Goal: Task Accomplishment & Management: Use online tool/utility

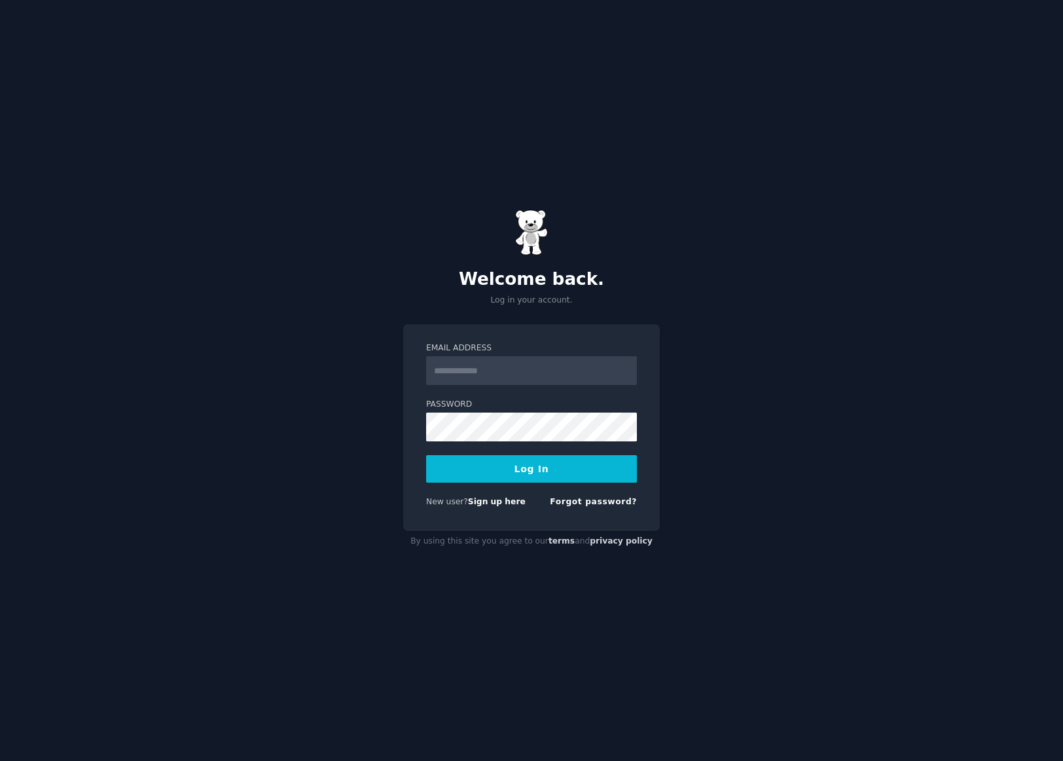
click at [541, 368] on input "Email Address" at bounding box center [531, 370] width 211 height 29
type input "**********"
click at [426, 455] on button "Log In" at bounding box center [531, 468] width 211 height 27
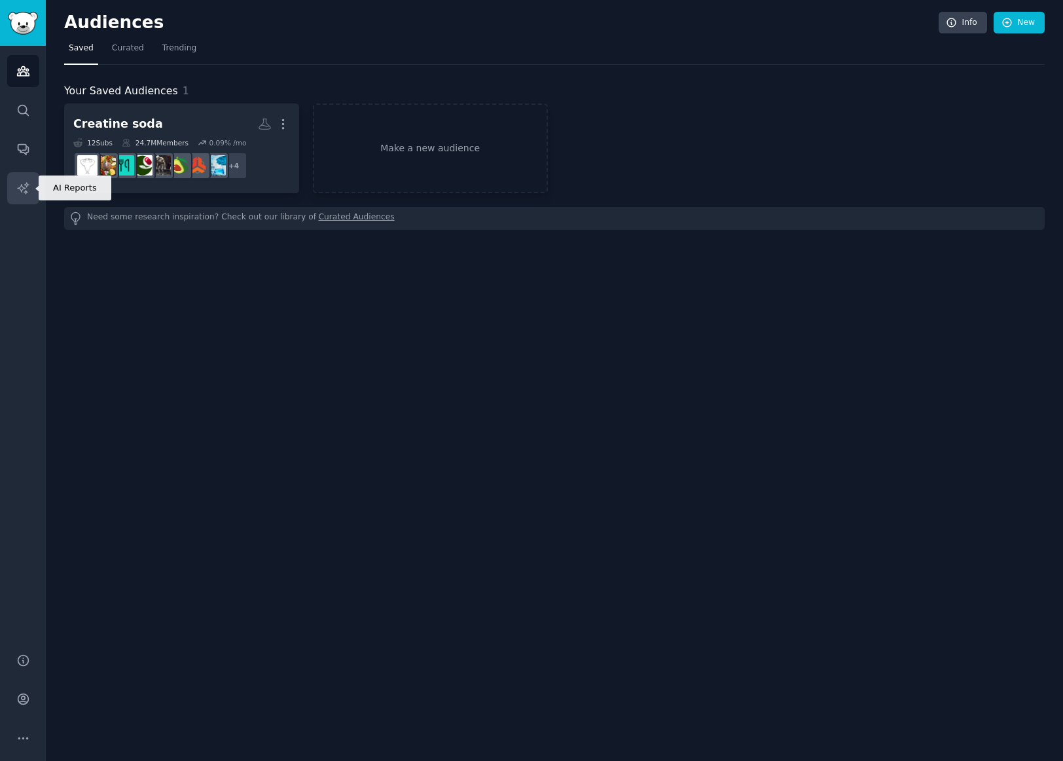
click at [24, 187] on icon "Sidebar" at bounding box center [23, 188] width 14 height 14
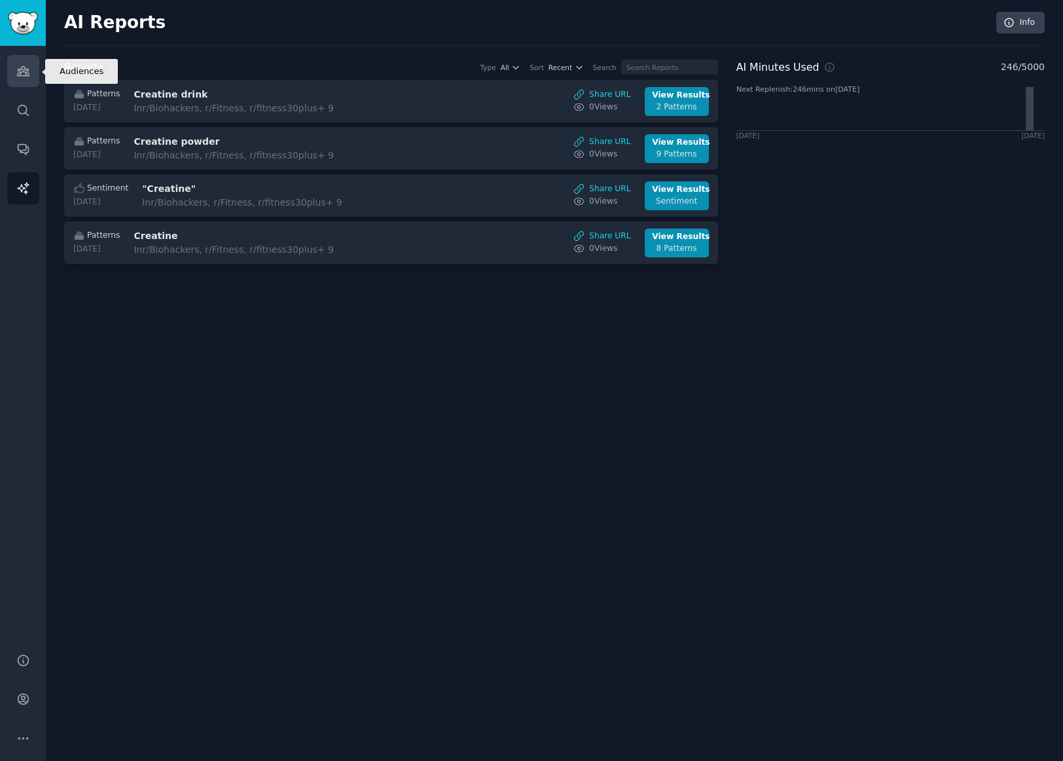
click at [18, 80] on link "Audiences" at bounding box center [23, 71] width 32 height 32
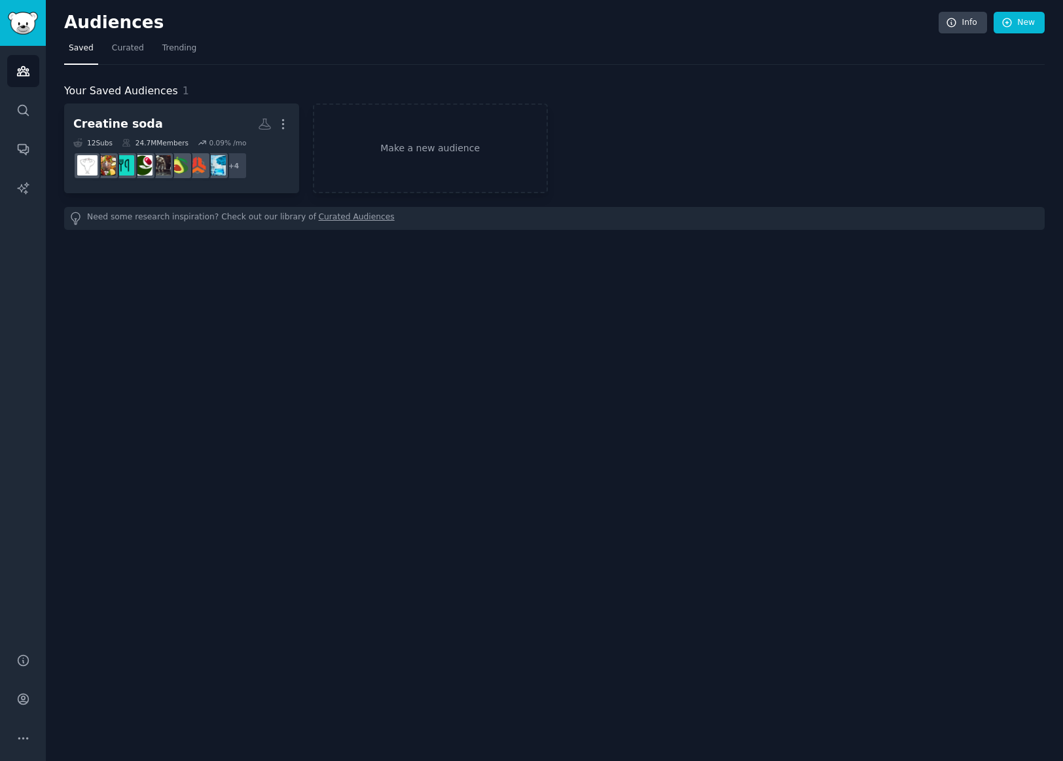
click at [344, 219] on link "Curated Audiences" at bounding box center [357, 218] width 76 height 14
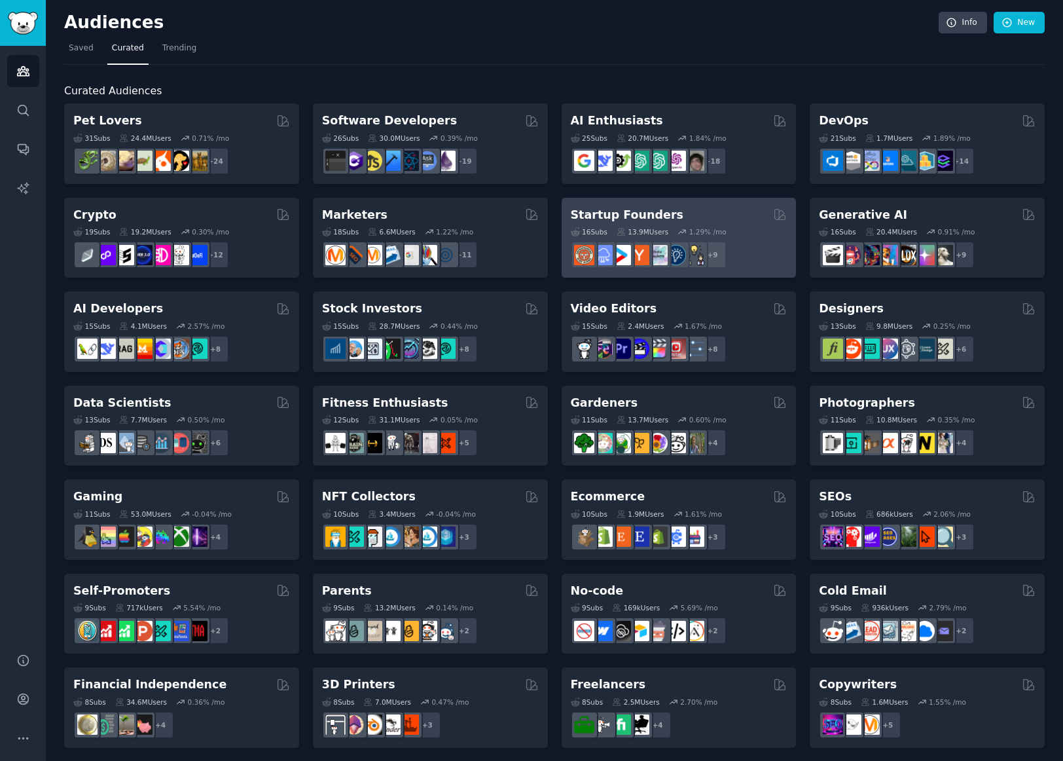
click at [726, 215] on div "Startup Founders" at bounding box center [679, 215] width 217 height 16
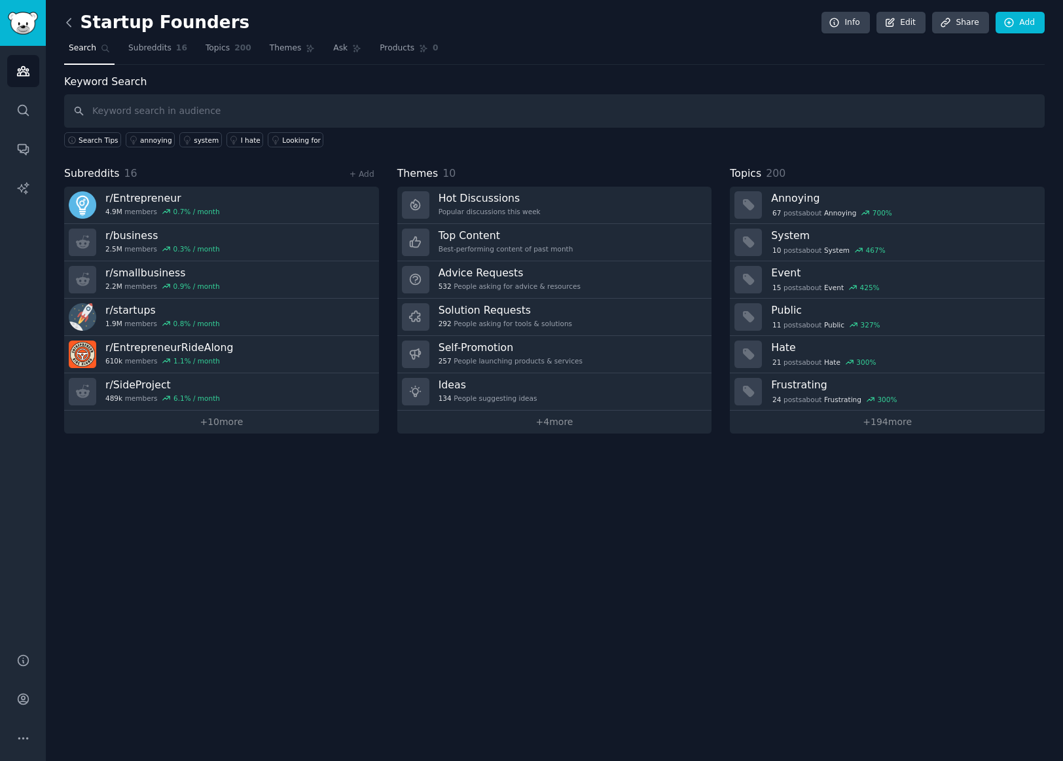
click at [71, 24] on icon at bounding box center [69, 23] width 14 height 14
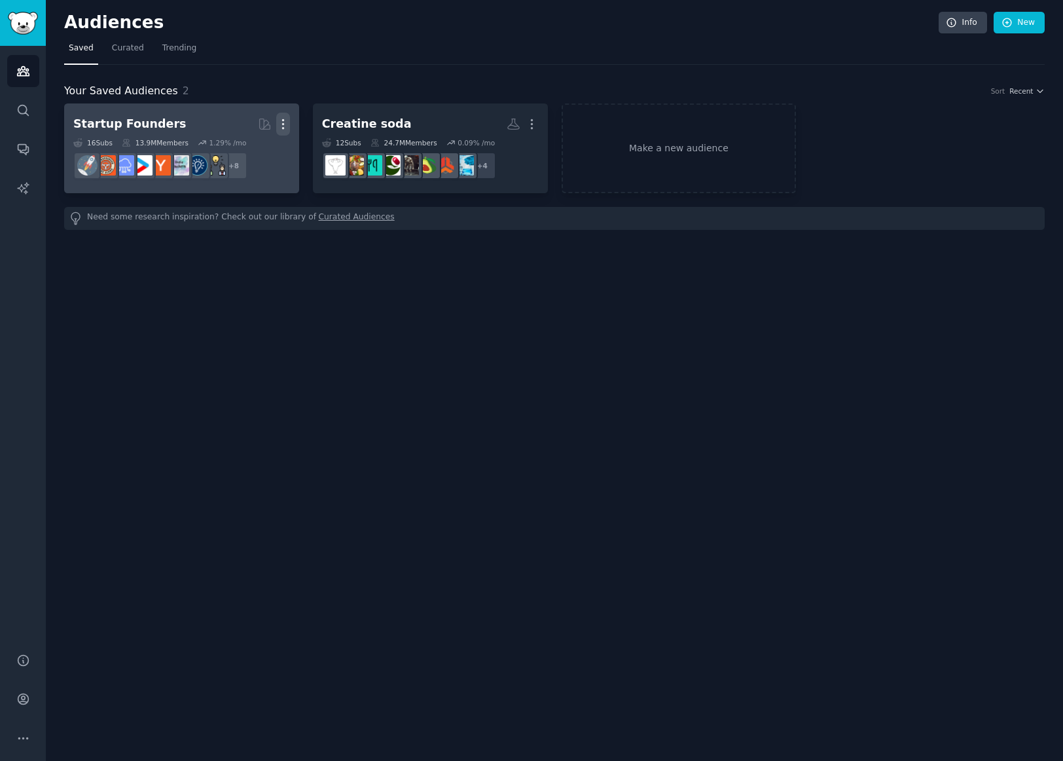
click at [286, 130] on icon "button" at bounding box center [283, 124] width 14 height 14
click at [257, 158] on p "Delete" at bounding box center [247, 152] width 30 height 14
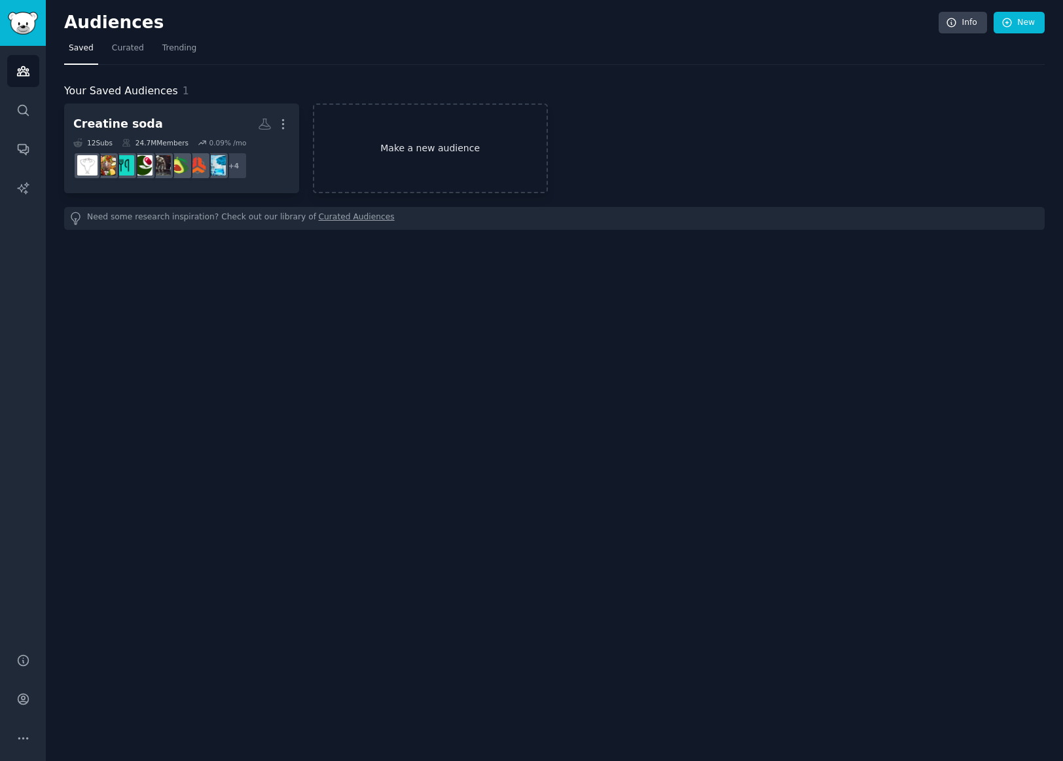
click at [432, 150] on link "Make a new audience" at bounding box center [430, 148] width 235 height 90
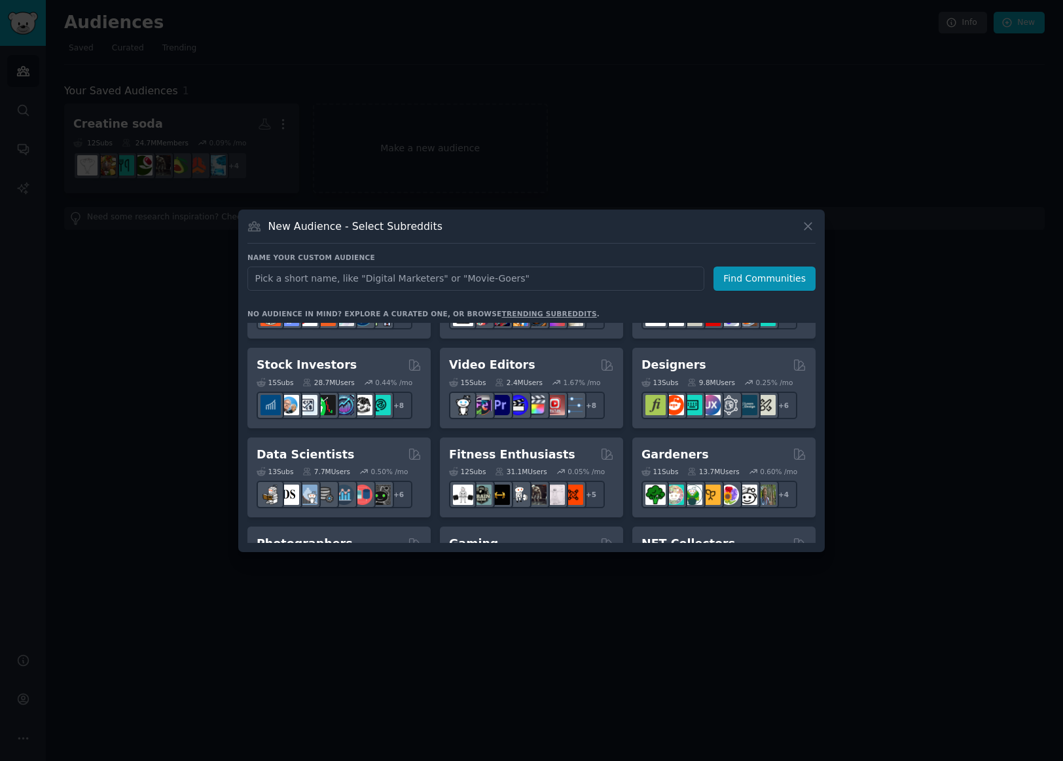
scroll to position [262, 0]
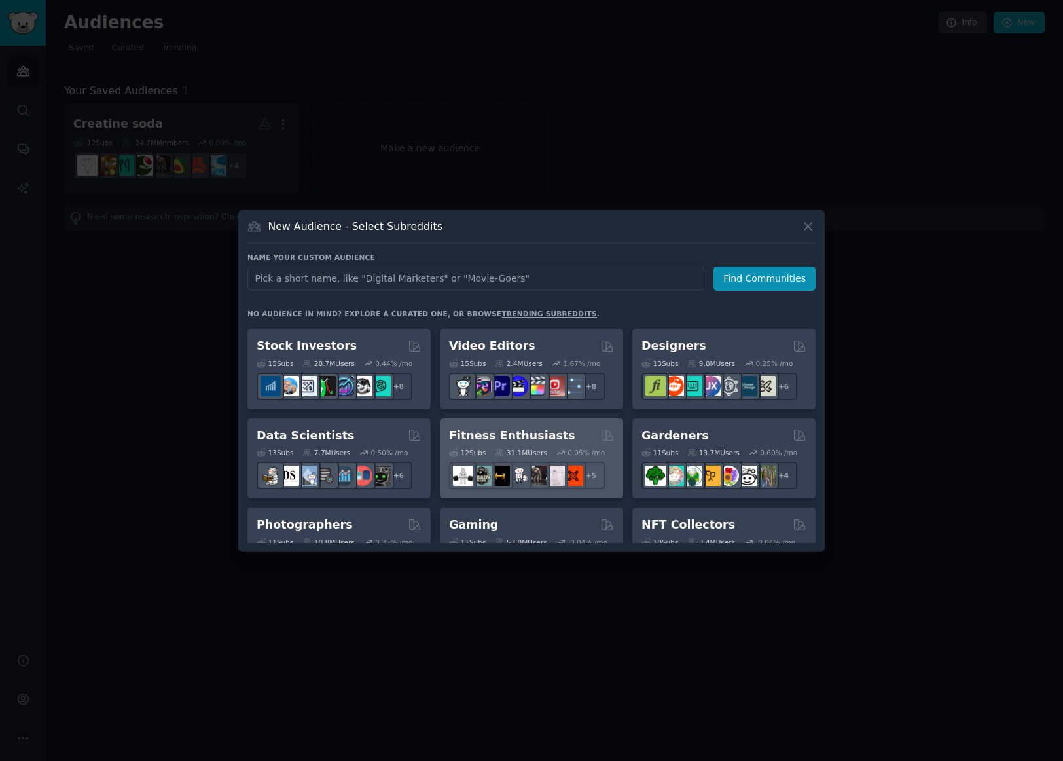
click at [550, 435] on div "Fitness Enthusiasts" at bounding box center [531, 435] width 165 height 16
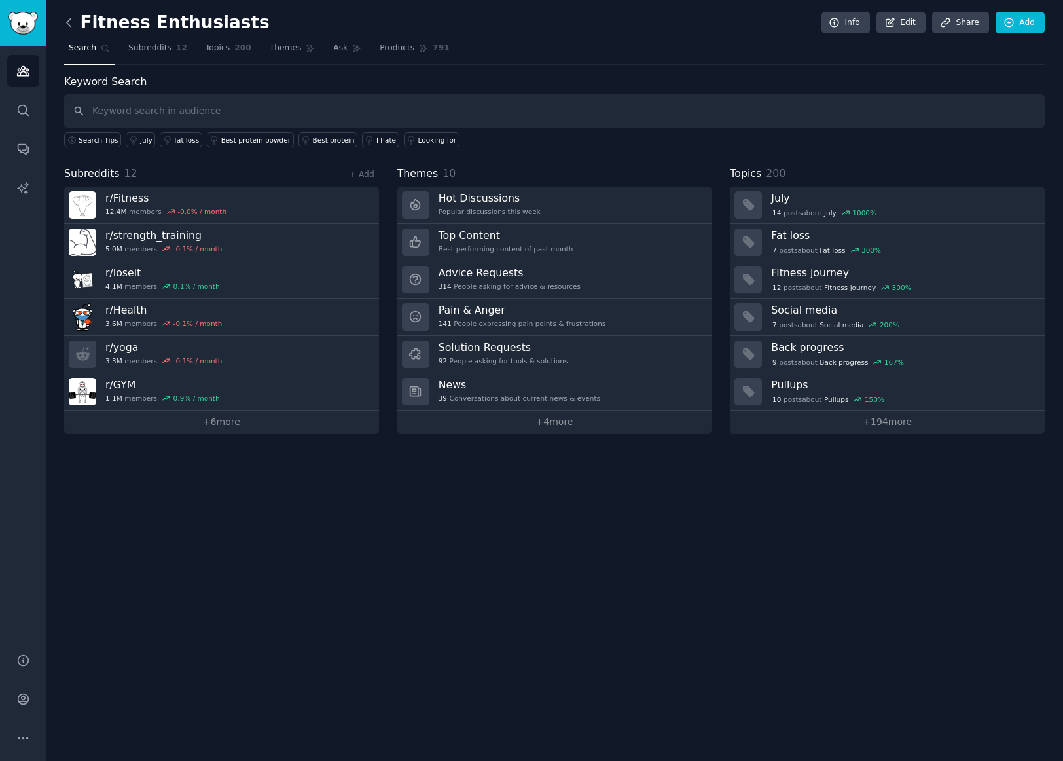
click at [72, 23] on icon at bounding box center [69, 23] width 14 height 14
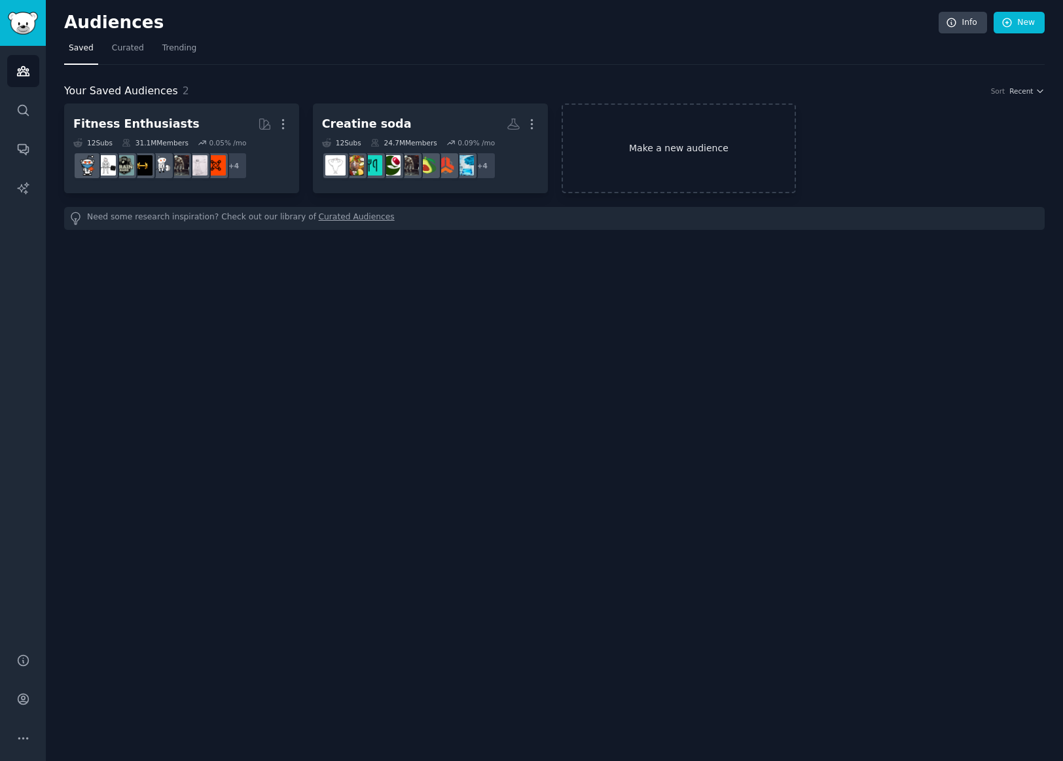
click at [651, 158] on link "Make a new audience" at bounding box center [679, 148] width 235 height 90
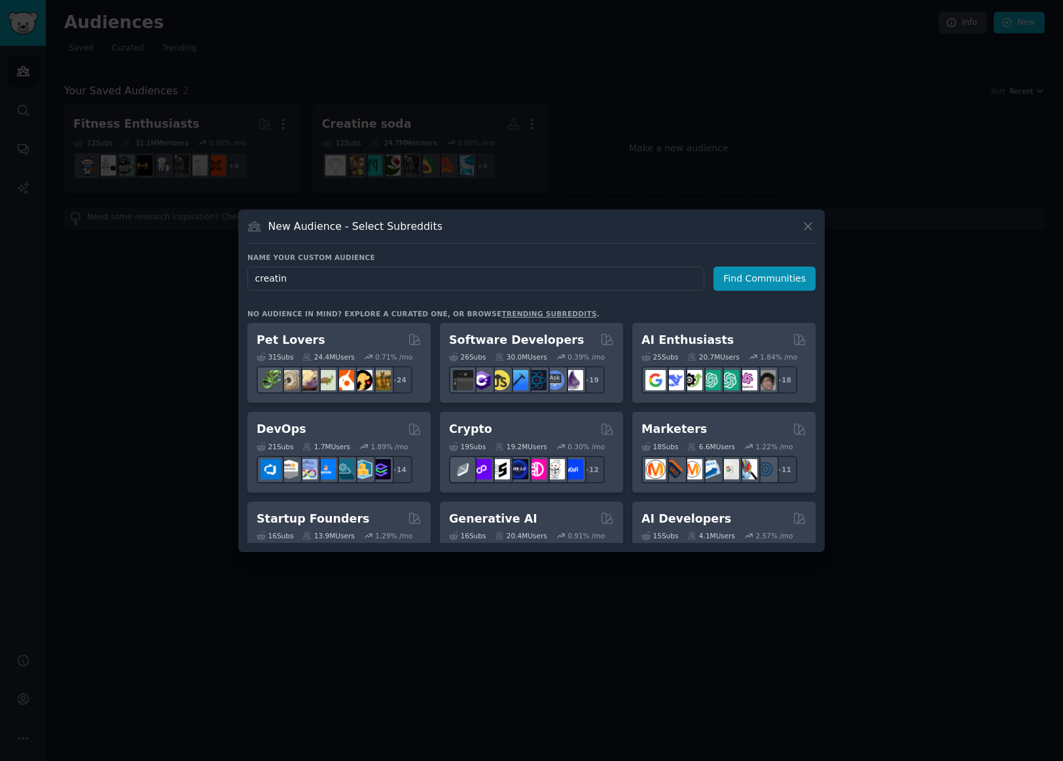
type input "creatine"
click button "Find Communities" at bounding box center [765, 278] width 102 height 24
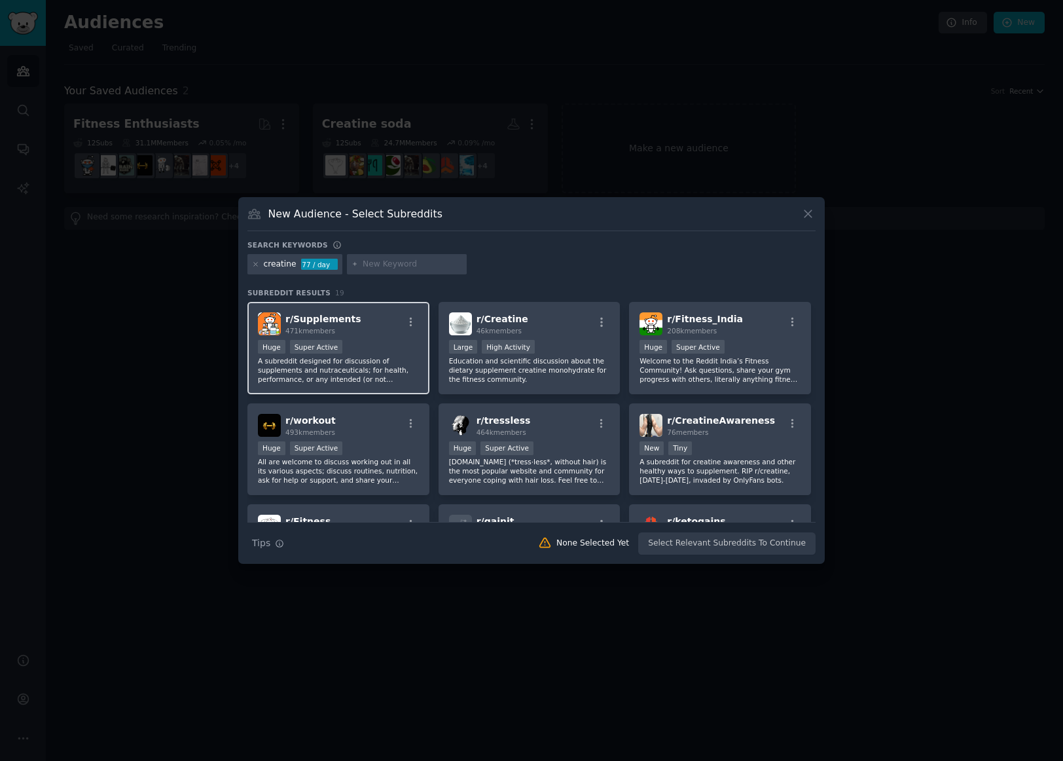
click at [388, 332] on div "r/ Supplements 471k members" at bounding box center [338, 323] width 161 height 23
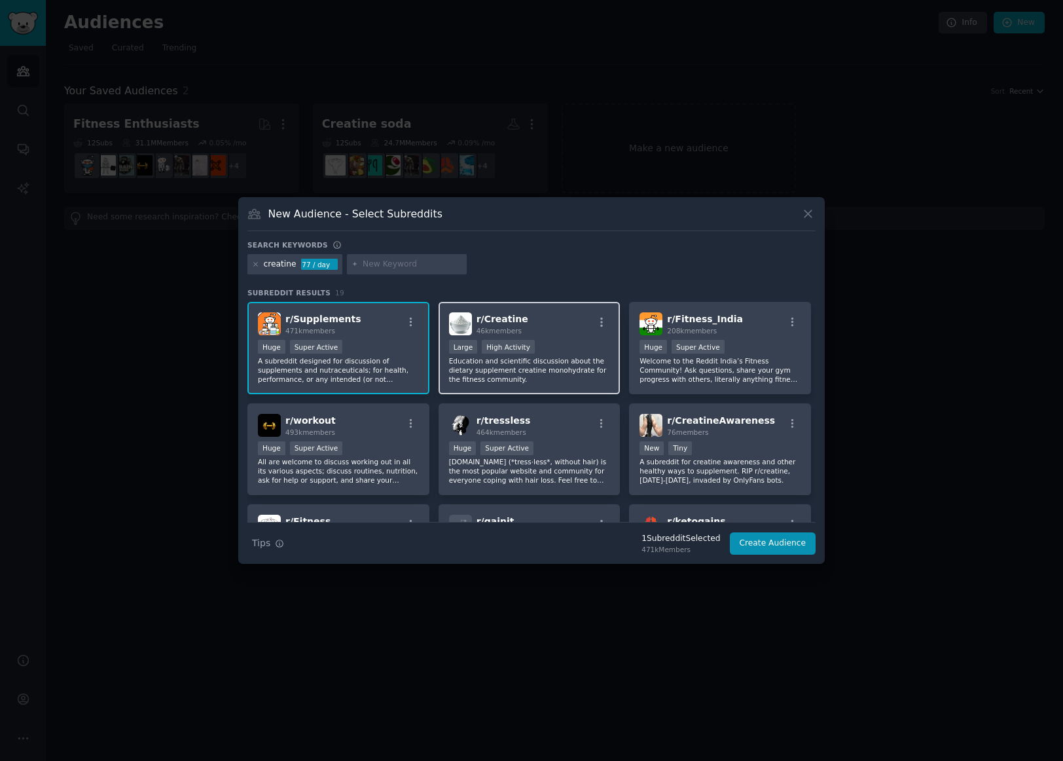
click at [563, 341] on div ">= 80th percentile for submissions / day Large High Activity" at bounding box center [529, 348] width 161 height 16
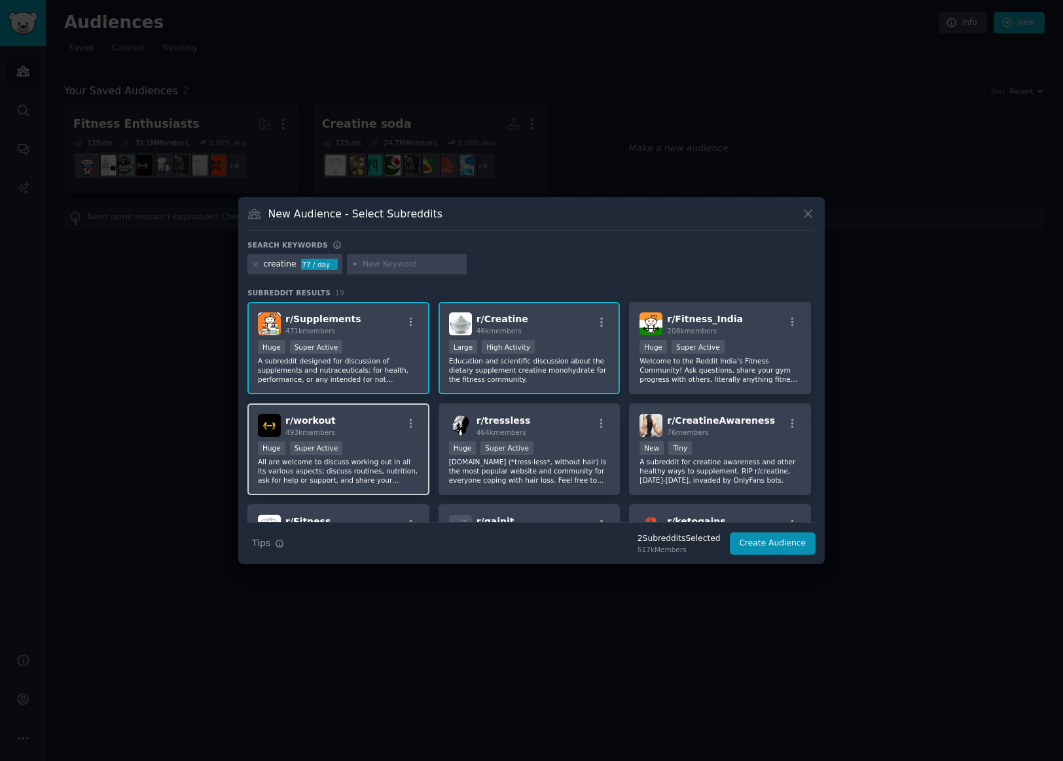
click at [371, 441] on div "Huge Super Active" at bounding box center [338, 449] width 161 height 16
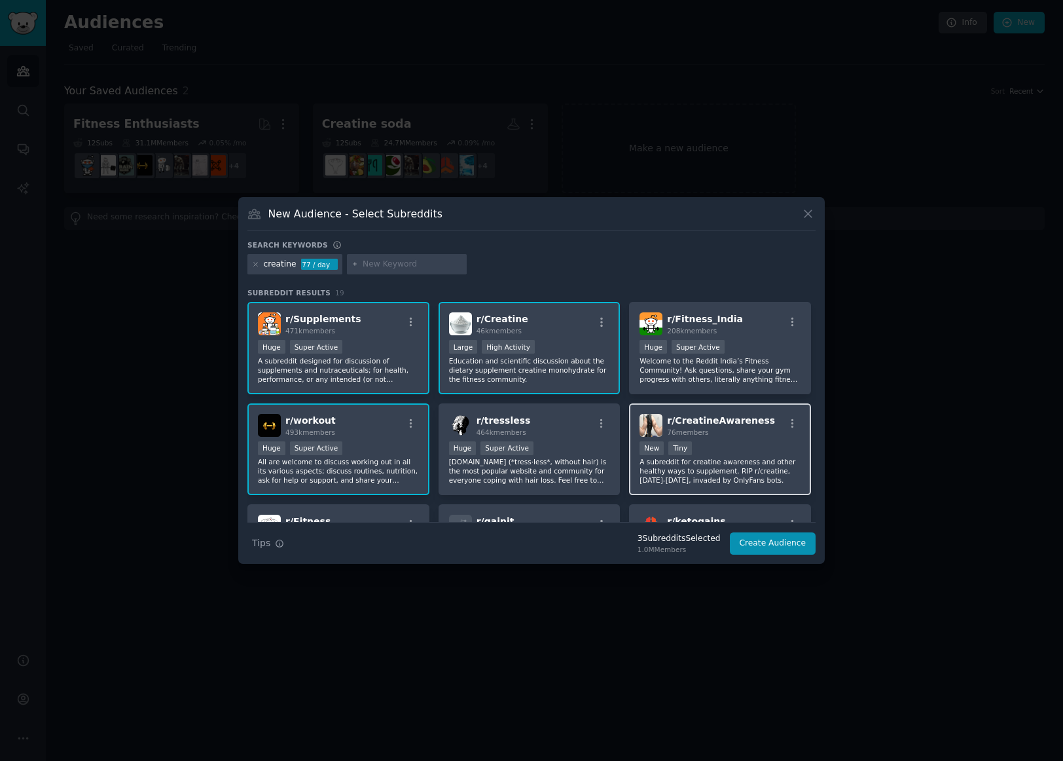
click at [737, 451] on div "New Tiny" at bounding box center [720, 449] width 161 height 16
click at [736, 450] on div "New Tiny" at bounding box center [720, 449] width 161 height 16
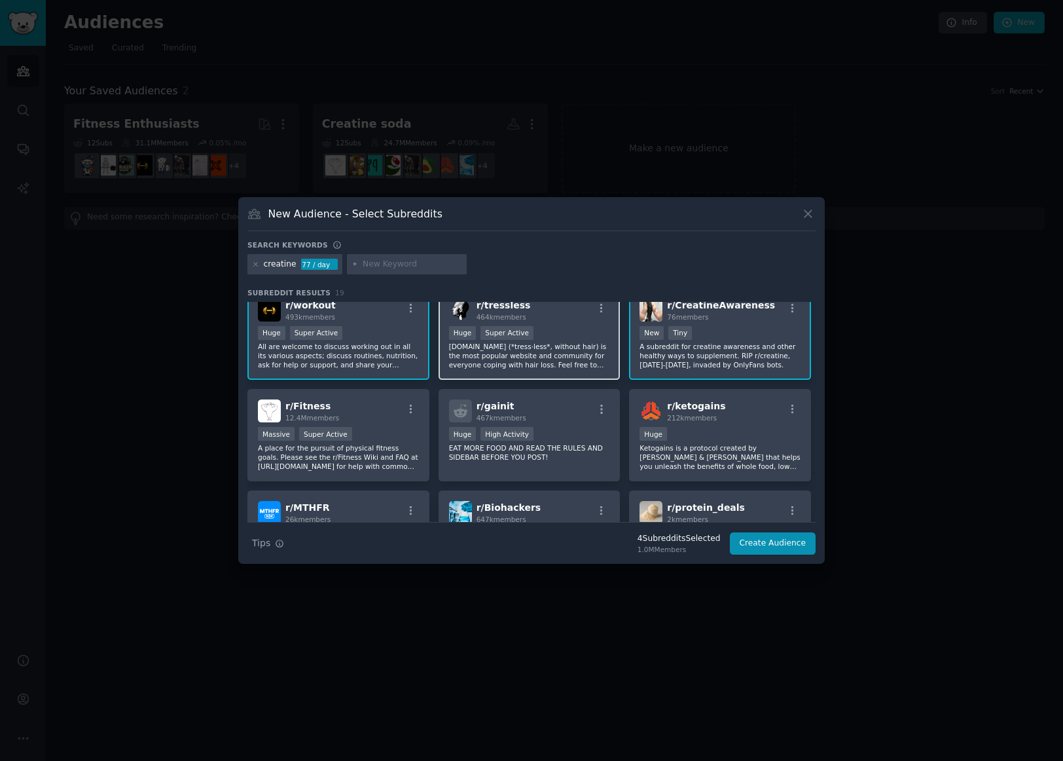
scroll to position [131, 0]
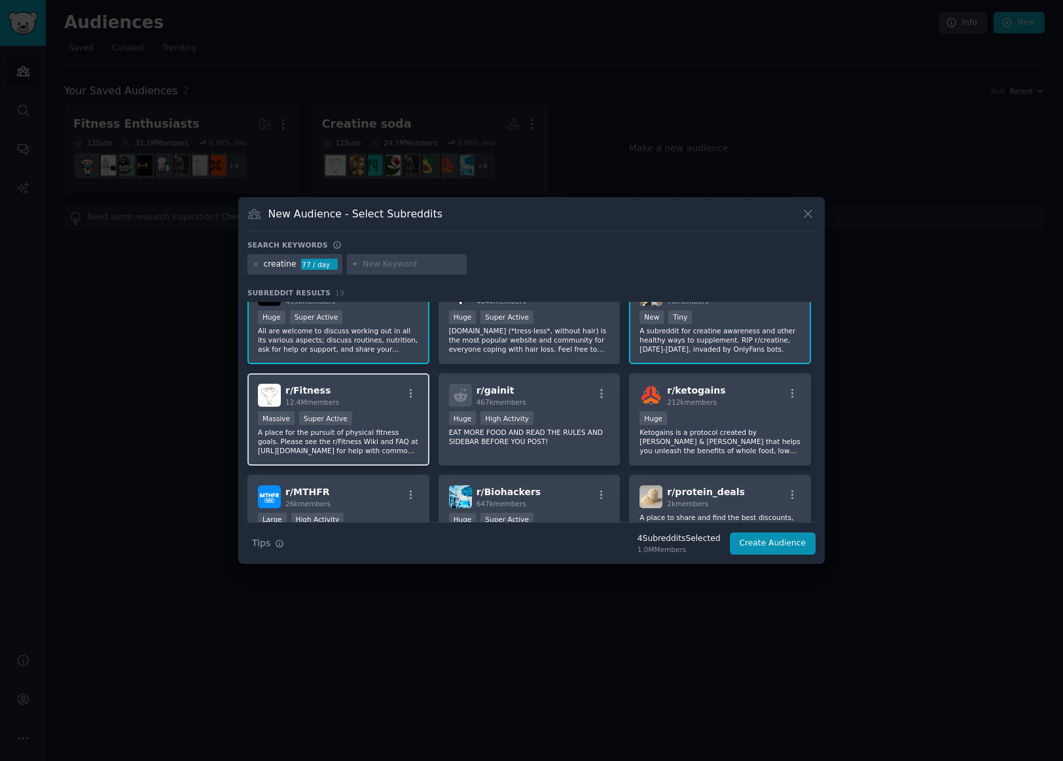
click at [379, 420] on div "Massive Super Active" at bounding box center [338, 419] width 161 height 16
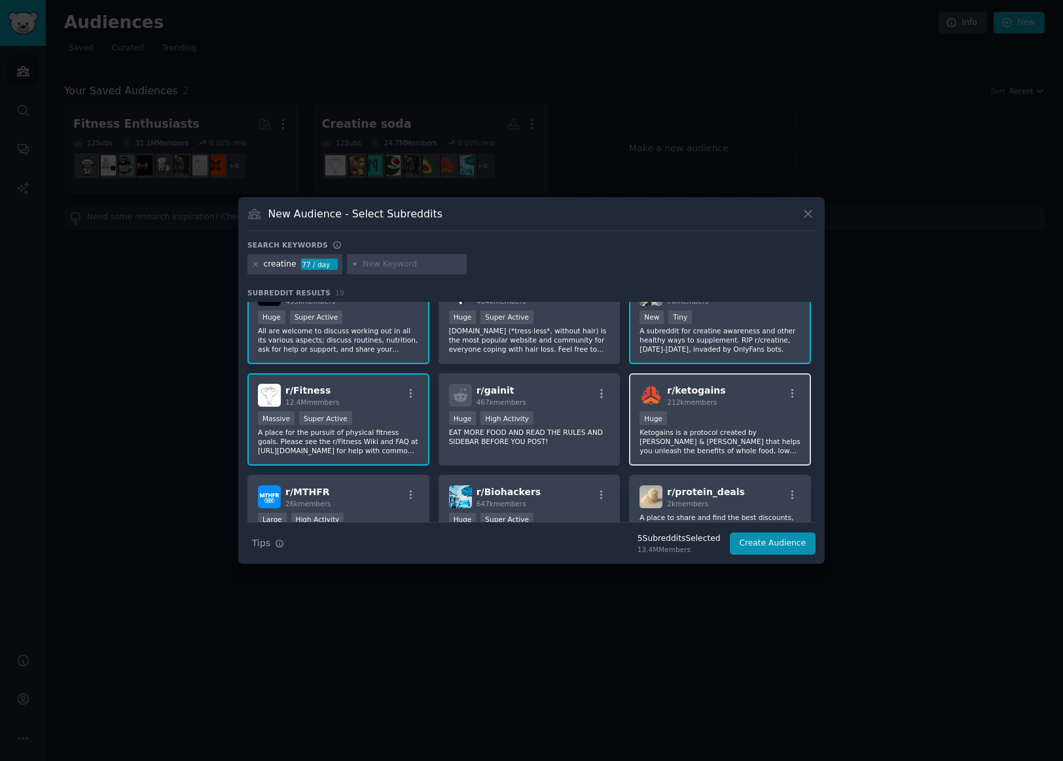
click at [684, 431] on p "Ketogains is a protocol created by Luis Villasenor & Tyler Cartwright that help…" at bounding box center [720, 440] width 161 height 27
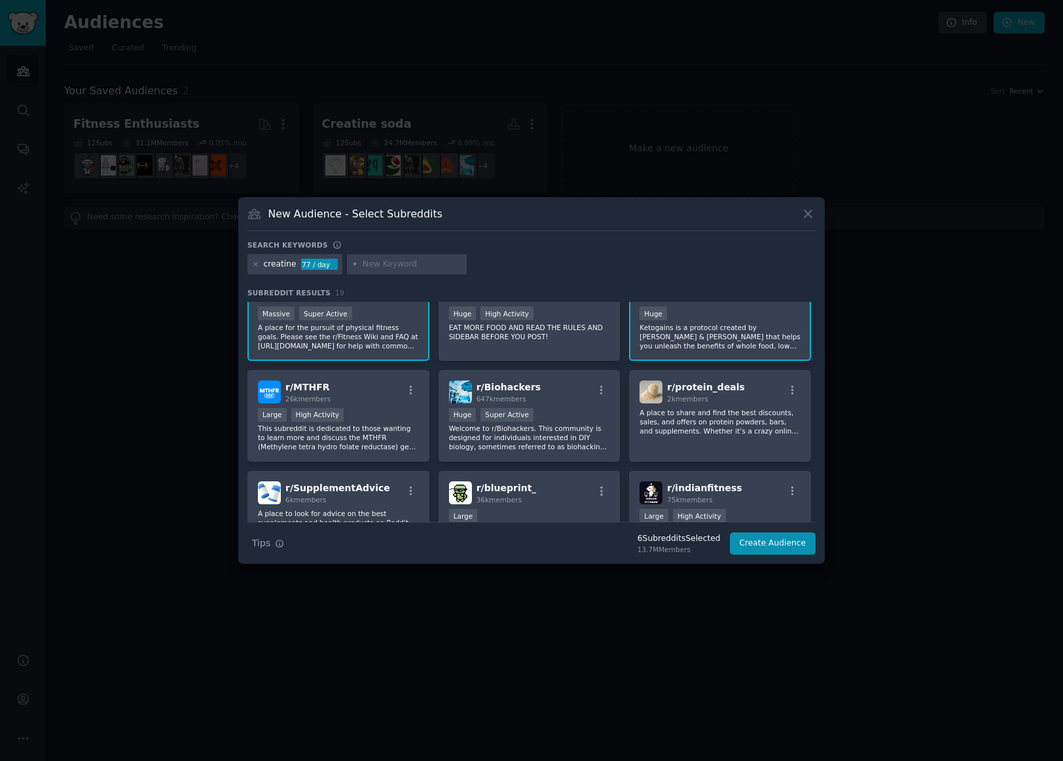
scroll to position [262, 0]
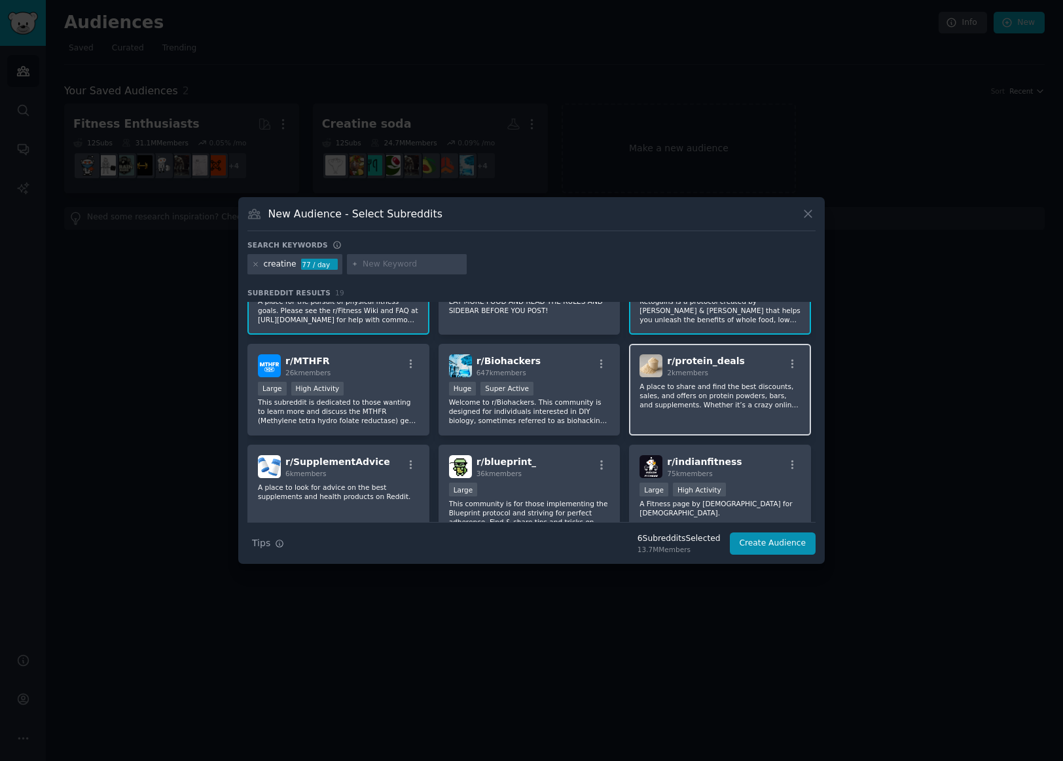
click at [700, 411] on div "r/ protein_deals 2k members A place to share and find the best discounts, sales…" at bounding box center [720, 390] width 182 height 92
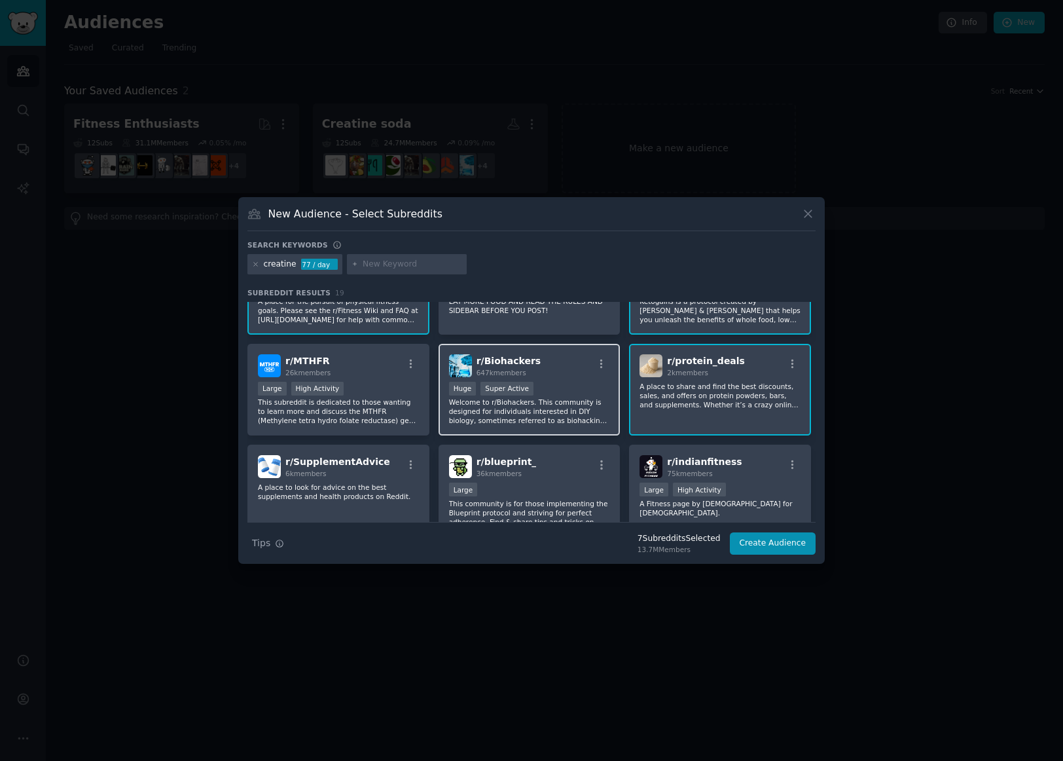
click at [565, 396] on div "Huge Super Active" at bounding box center [529, 390] width 161 height 16
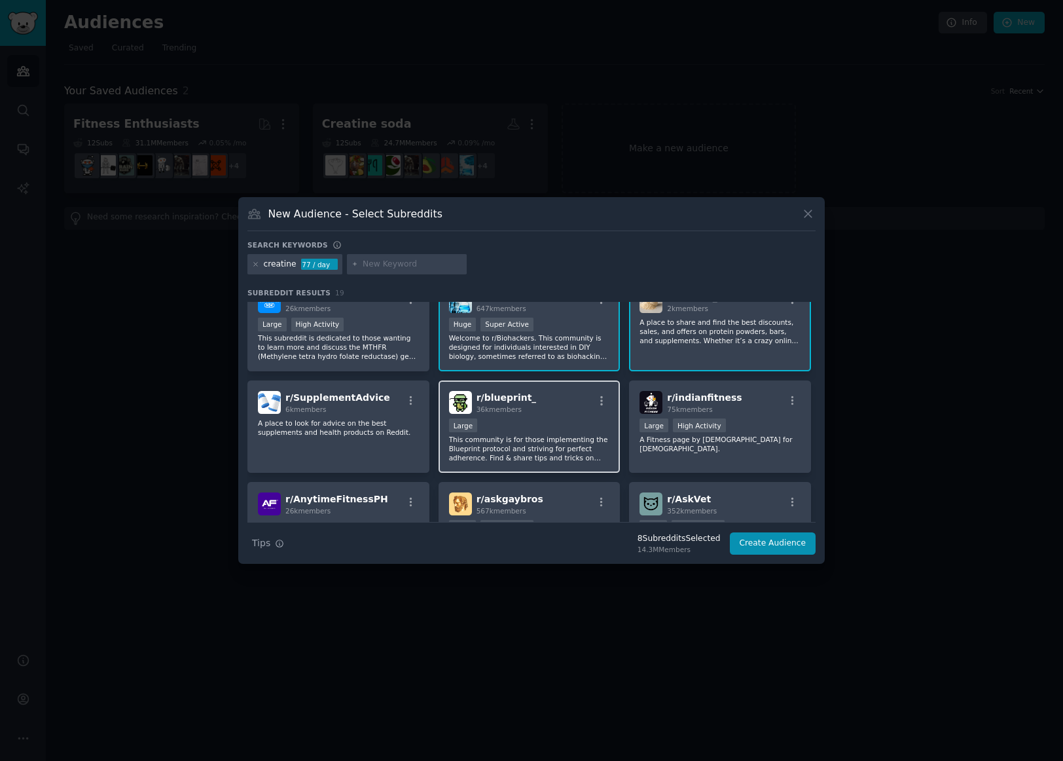
scroll to position [327, 0]
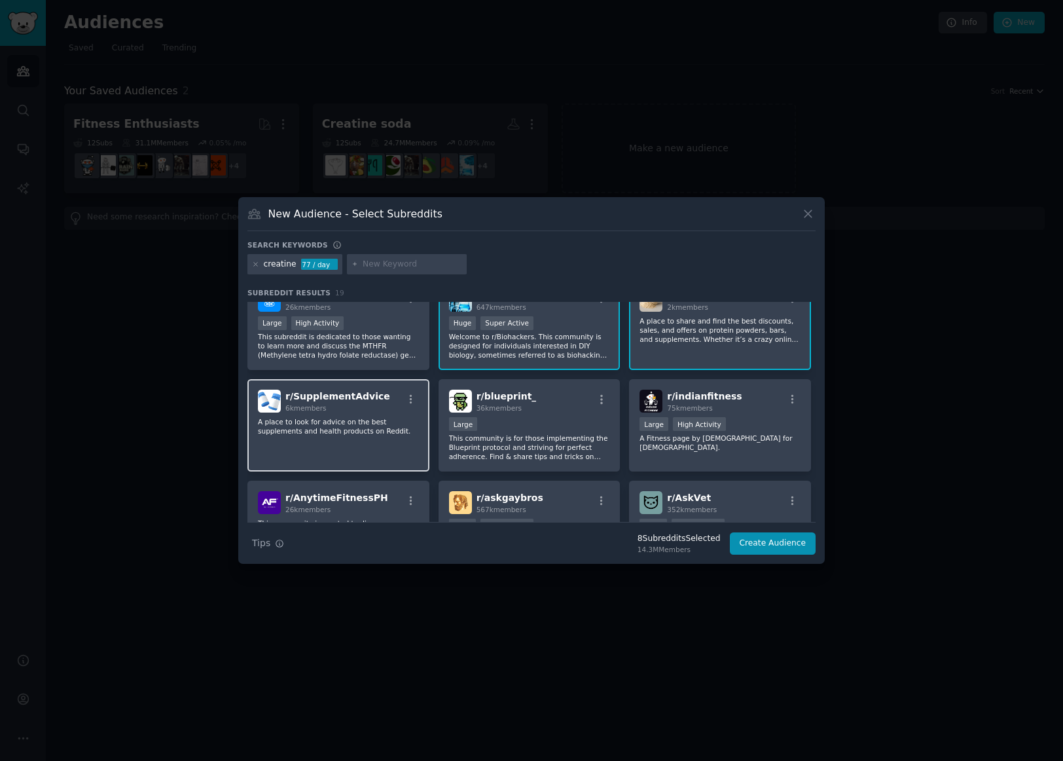
click at [355, 420] on p "A place to look for advice on the best supplements and health products on Reddi…" at bounding box center [338, 426] width 161 height 18
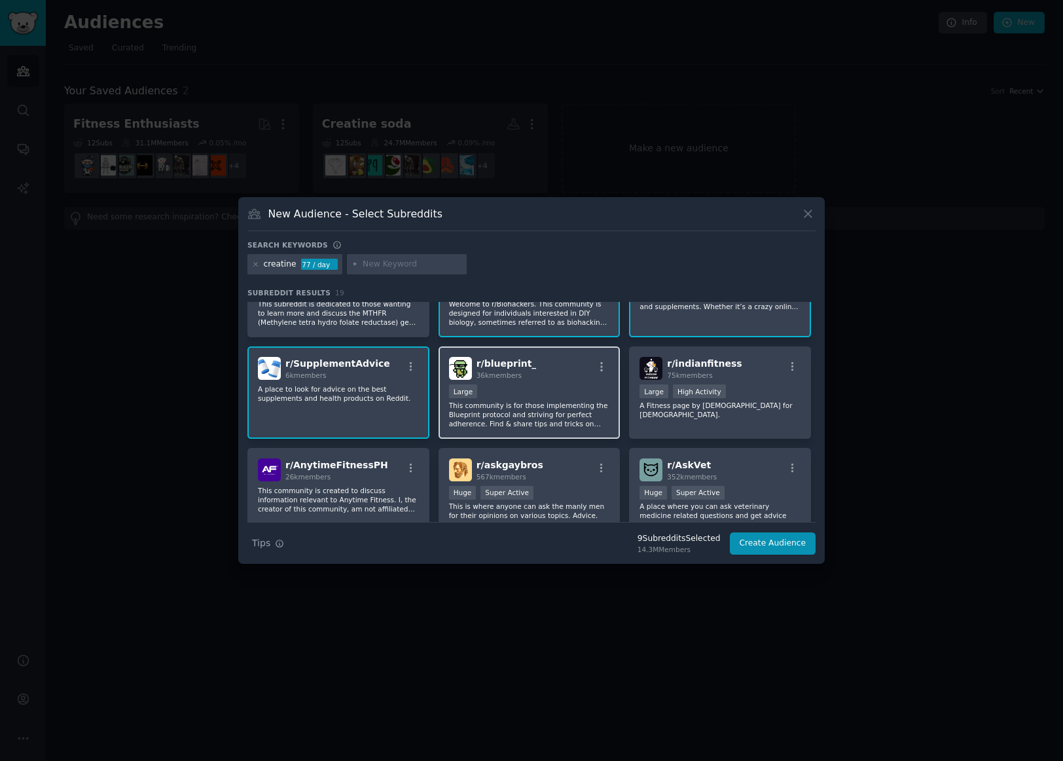
scroll to position [393, 0]
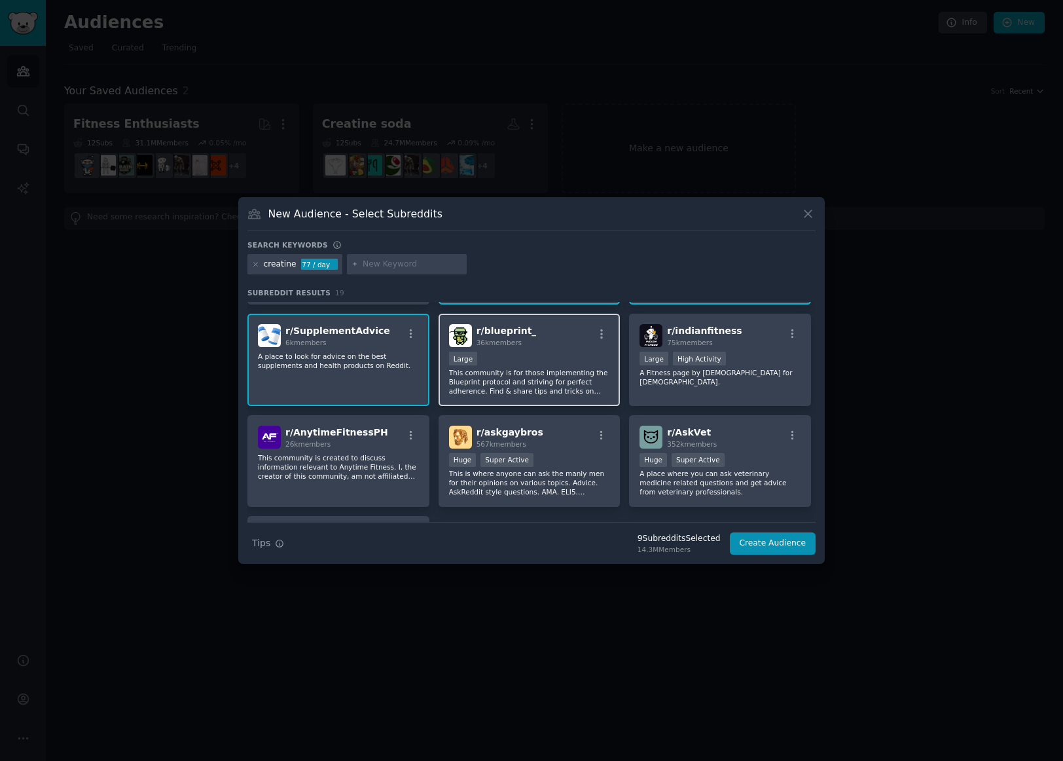
click at [532, 380] on p "This community is for those implementing the Blueprint protocol and striving fo…" at bounding box center [529, 381] width 161 height 27
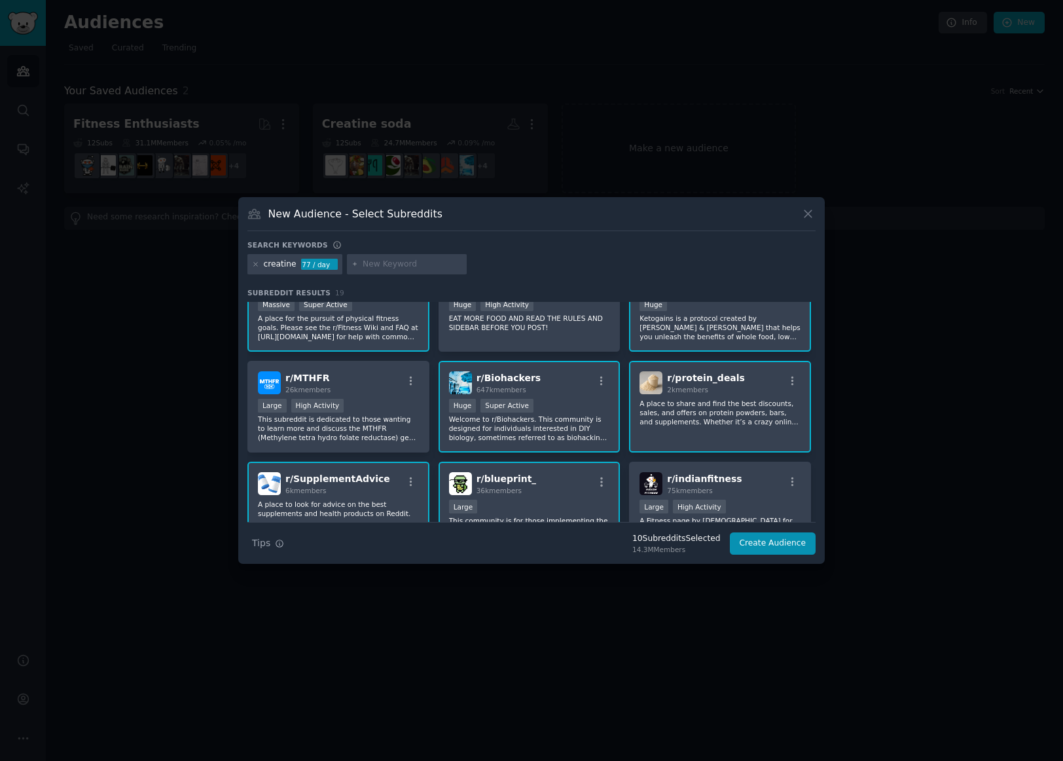
scroll to position [0, 0]
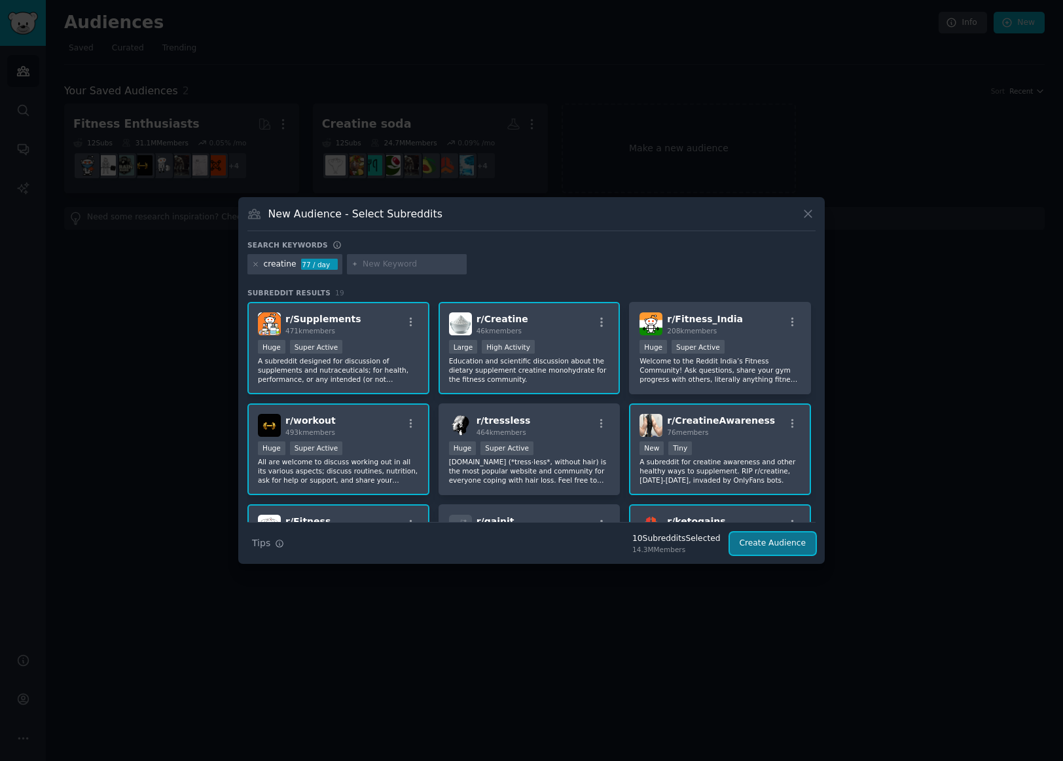
click at [756, 548] on button "Create Audience" at bounding box center [773, 543] width 86 height 22
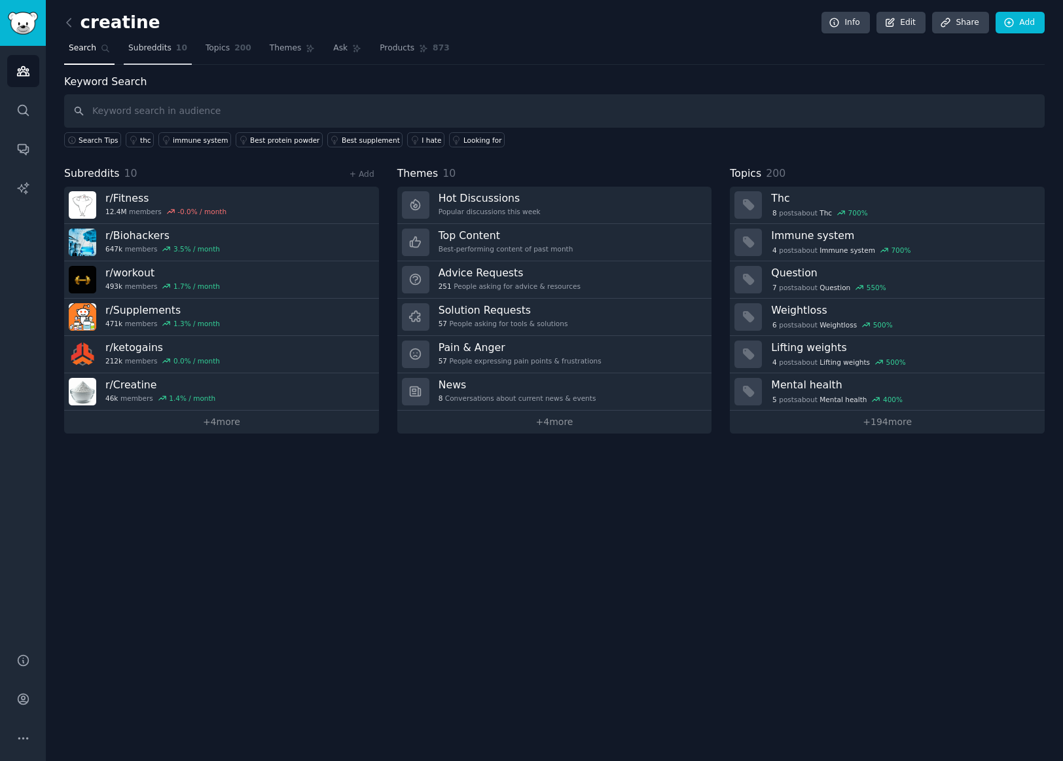
click at [147, 49] on span "Subreddits" at bounding box center [149, 49] width 43 height 12
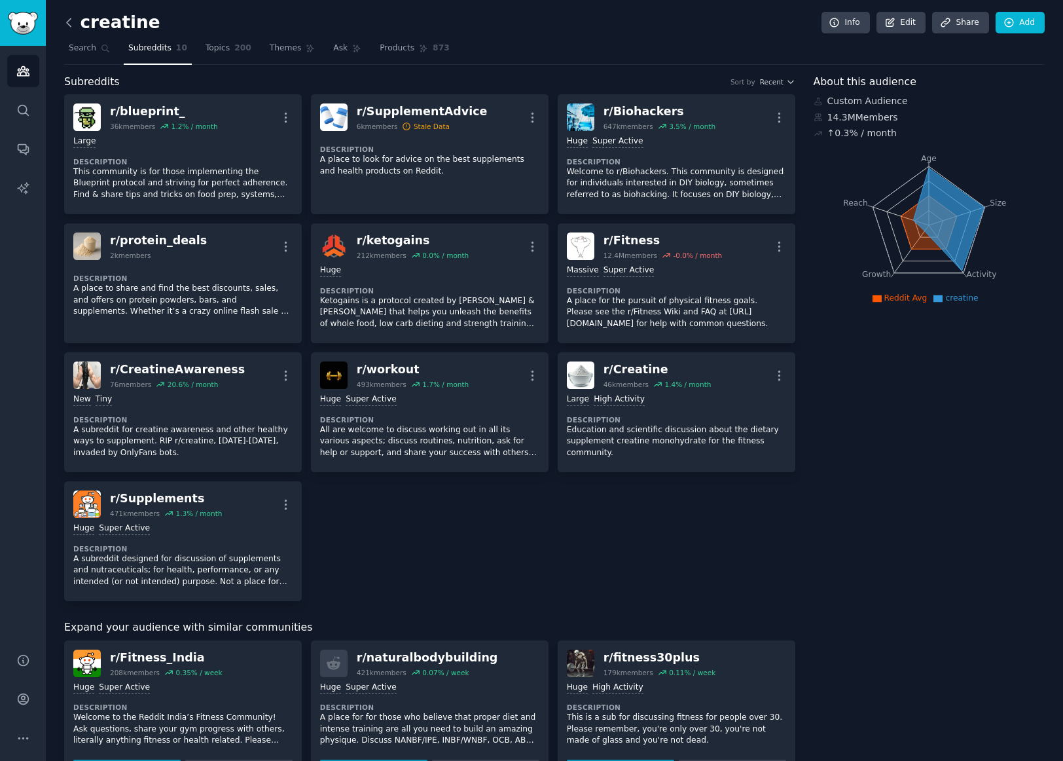
click at [72, 26] on icon at bounding box center [69, 23] width 14 height 14
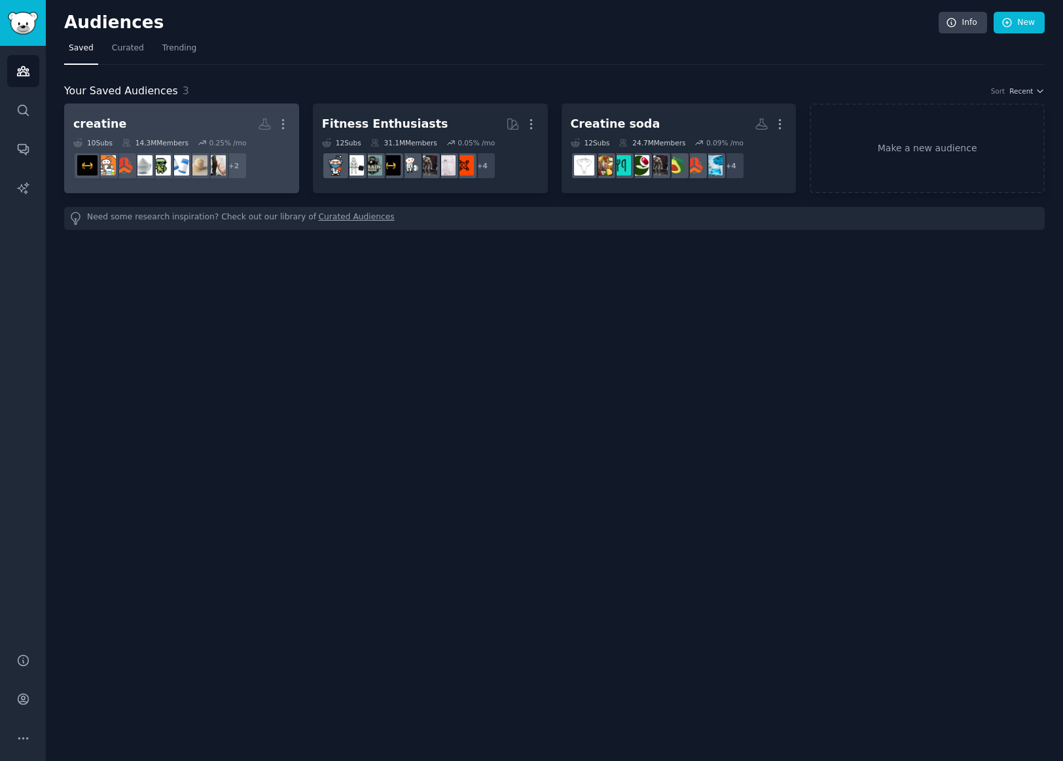
click at [206, 120] on h2 "creatine More" at bounding box center [181, 124] width 217 height 23
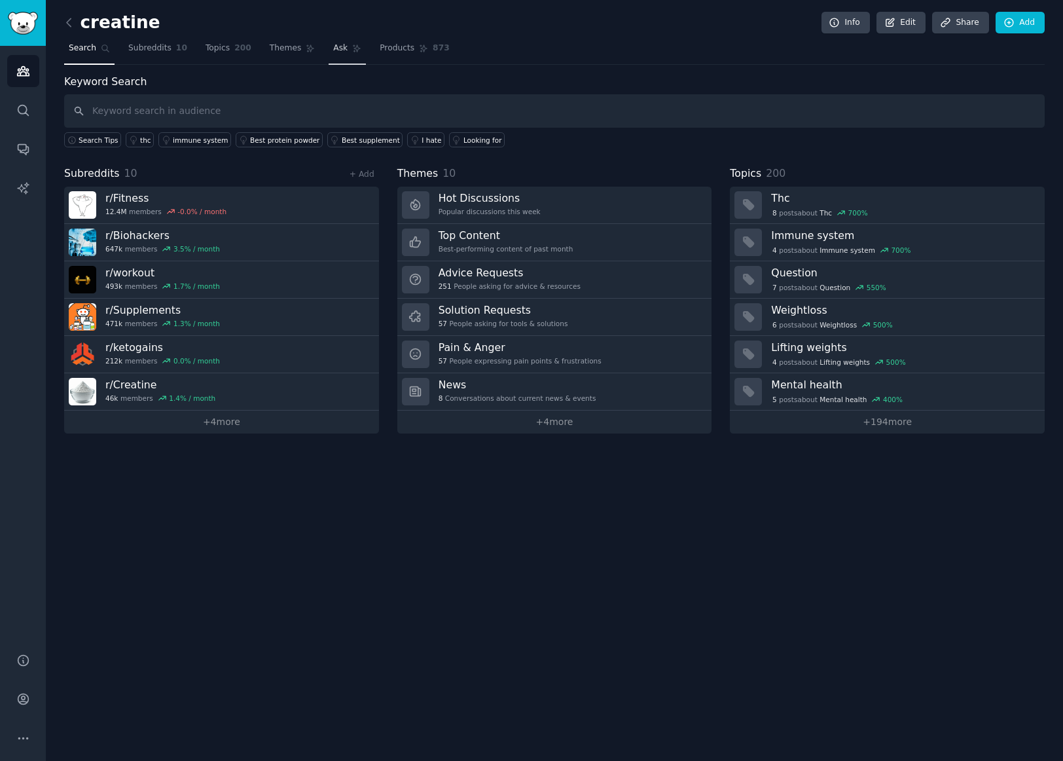
click at [333, 50] on span "Ask" at bounding box center [340, 49] width 14 height 12
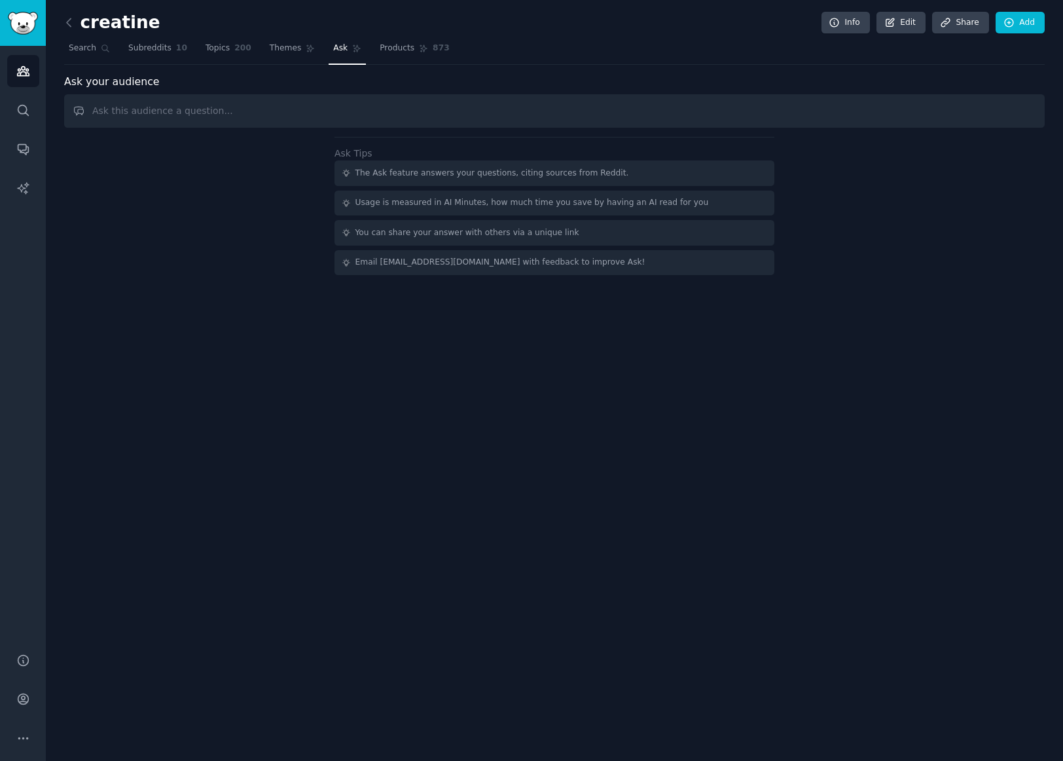
click at [218, 115] on input "text" at bounding box center [554, 110] width 981 height 33
type input "C"
type input "Is there any demand for a creatine canned Already mixed drink ready to go"
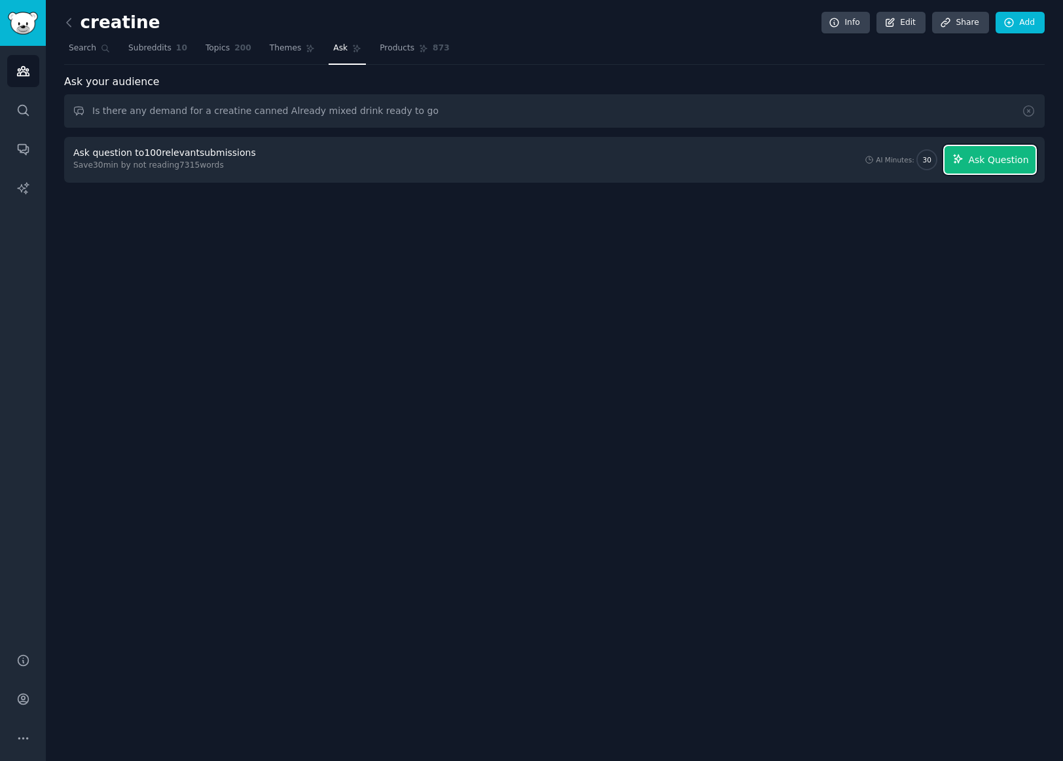
click at [994, 166] on span "Ask Question" at bounding box center [998, 160] width 60 height 14
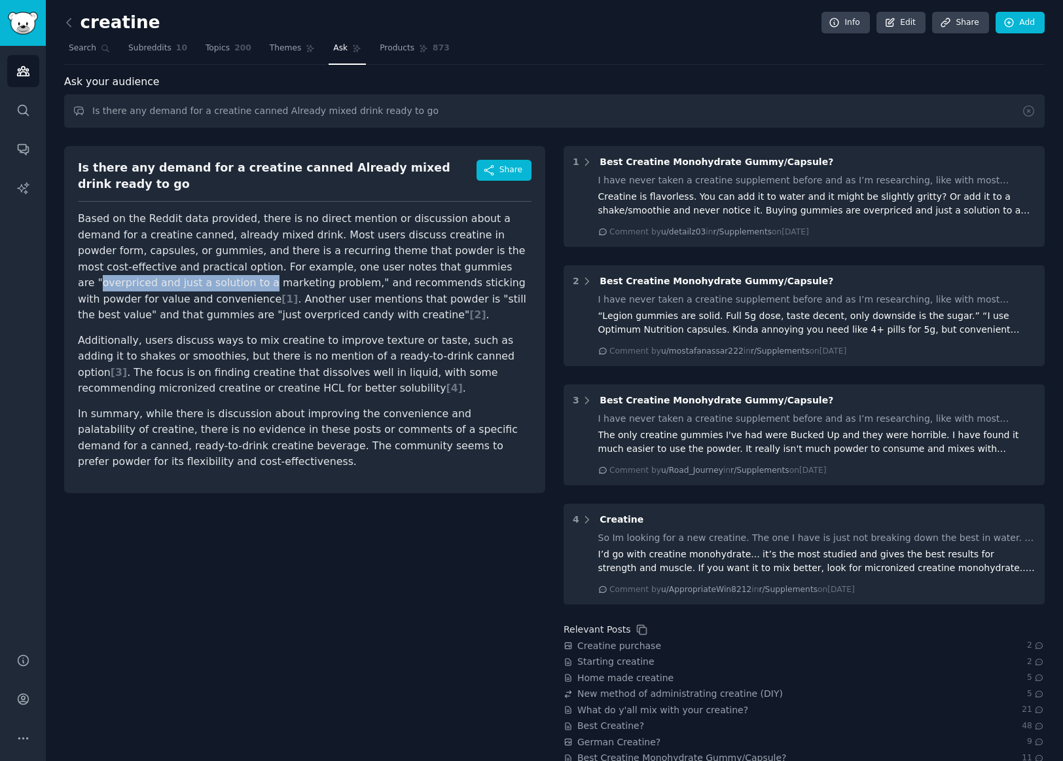
drag, startPoint x: 329, startPoint y: 255, endPoint x: 486, endPoint y: 263, distance: 158.0
click at [486, 263] on p "Based on the Reddit data provided, there is no direct mention or discussion abo…" at bounding box center [305, 267] width 454 height 113
drag, startPoint x: 227, startPoint y: 290, endPoint x: 302, endPoint y: 291, distance: 75.9
click at [302, 291] on p "Based on the Reddit data provided, there is no direct mention or discussion abo…" at bounding box center [305, 267] width 454 height 113
click at [337, 107] on input "Is there any demand for a creatine canned Already mixed drink ready to go" at bounding box center [554, 110] width 981 height 33
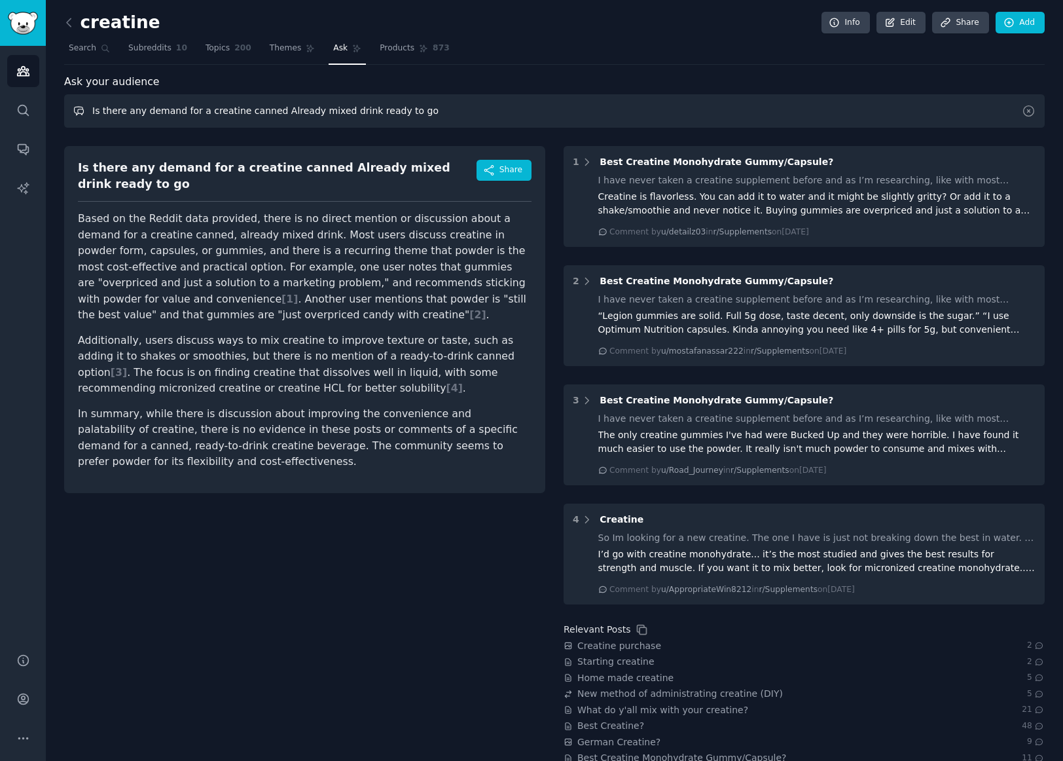
drag, startPoint x: 410, startPoint y: 113, endPoint x: 68, endPoint y: 109, distance: 342.4
click at [68, 109] on input "Is there any demand for a creatine canned Already mixed drink ready to go" at bounding box center [554, 110] width 981 height 33
type input "Do people dislike the inconvenience of having to mix creatine in different medi…"
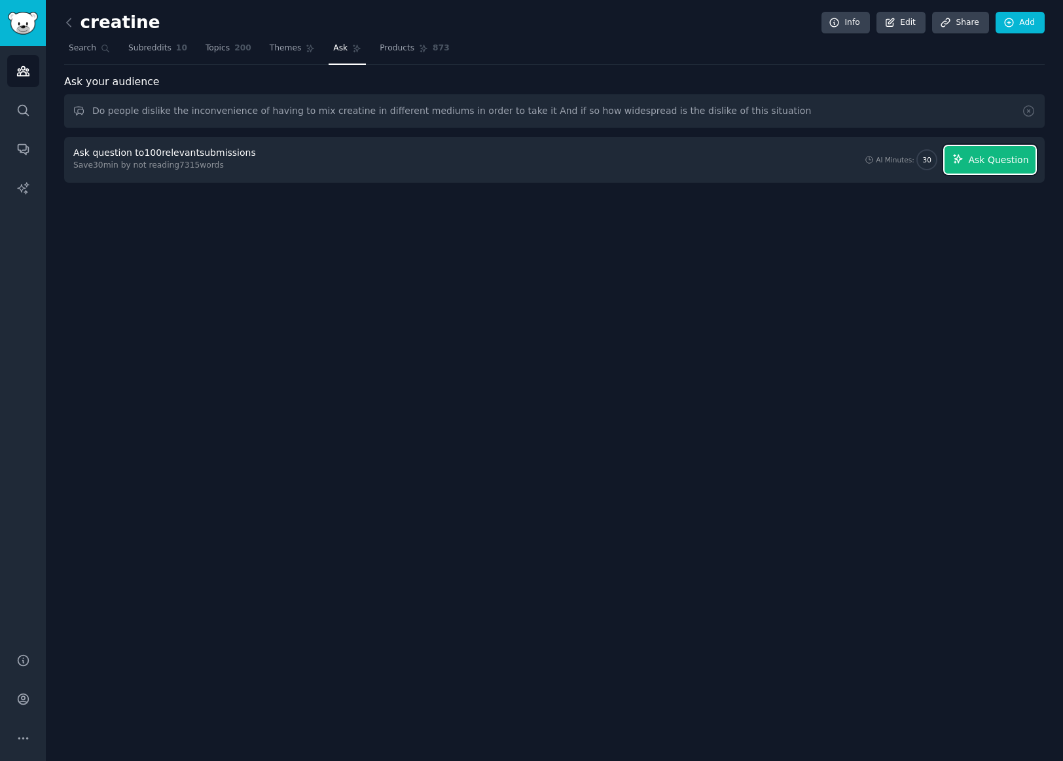
click at [994, 155] on span "Ask Question" at bounding box center [998, 160] width 60 height 14
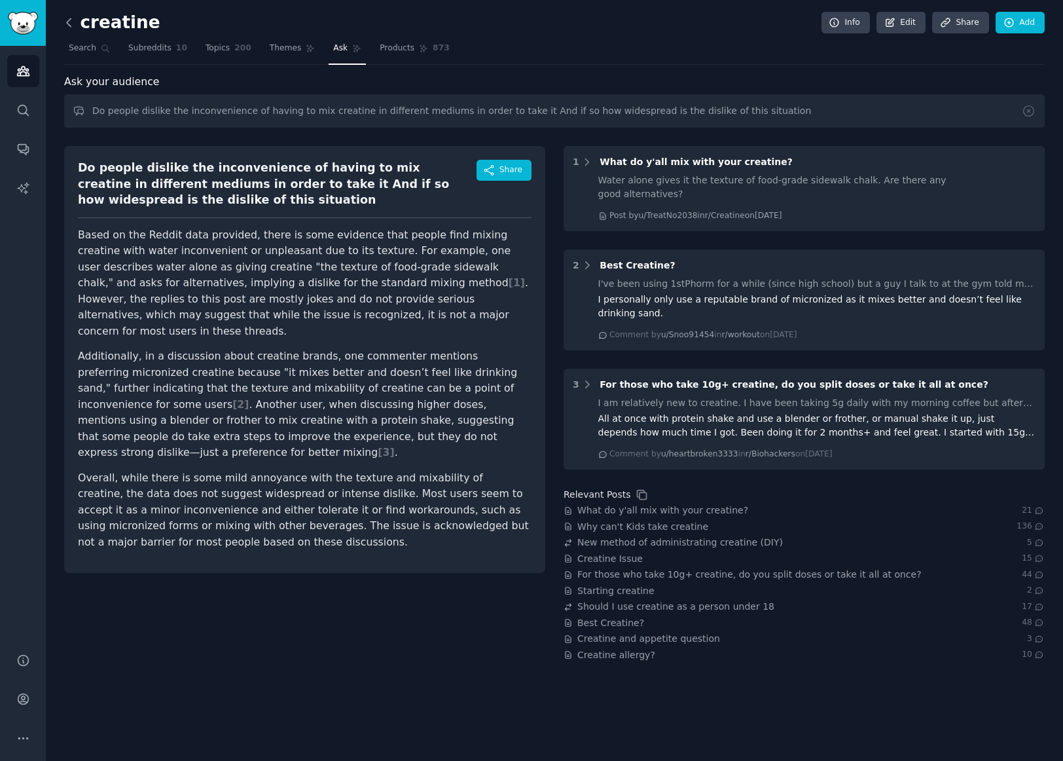
click at [71, 24] on icon at bounding box center [69, 23] width 14 height 14
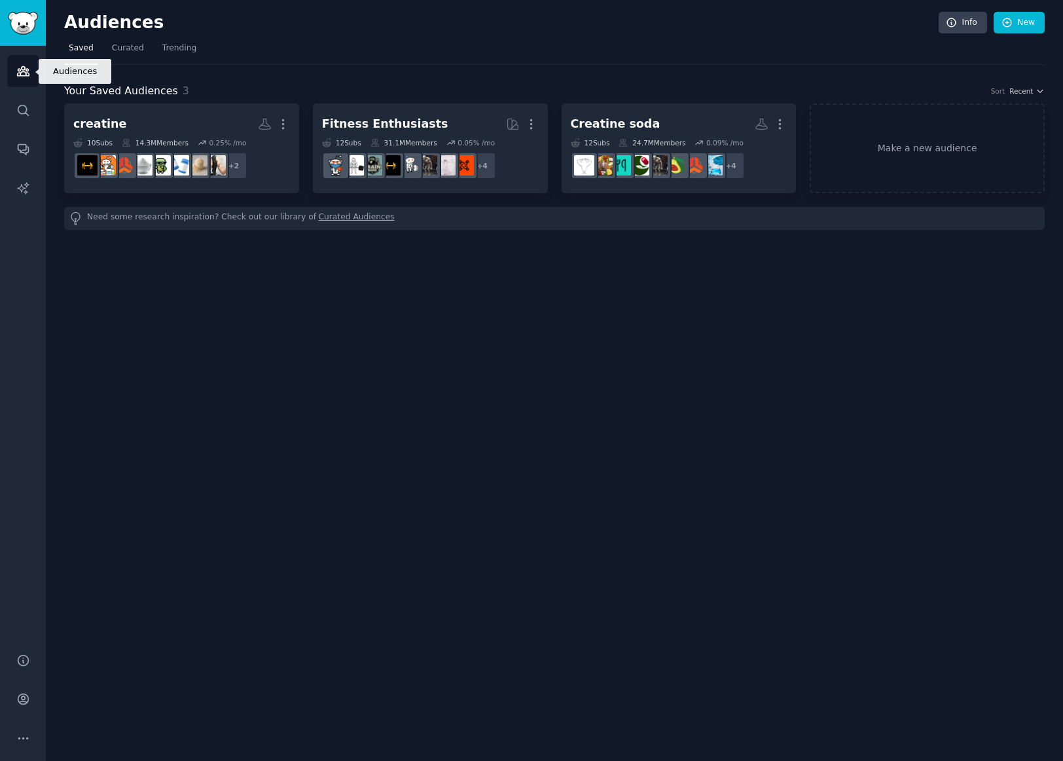
click at [22, 77] on icon "Sidebar" at bounding box center [23, 71] width 14 height 14
click at [882, 160] on link "Make a new audience" at bounding box center [927, 148] width 235 height 90
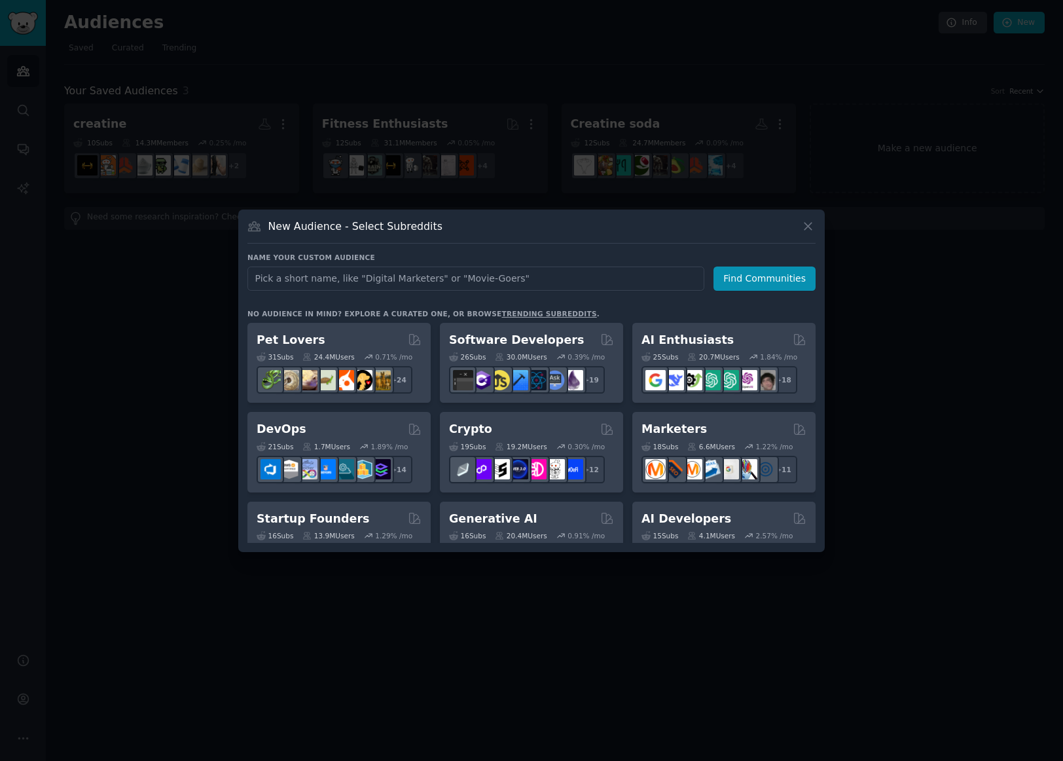
click at [586, 278] on input "text" at bounding box center [475, 278] width 457 height 24
type input "food"
click button "Find Communities" at bounding box center [765, 278] width 102 height 24
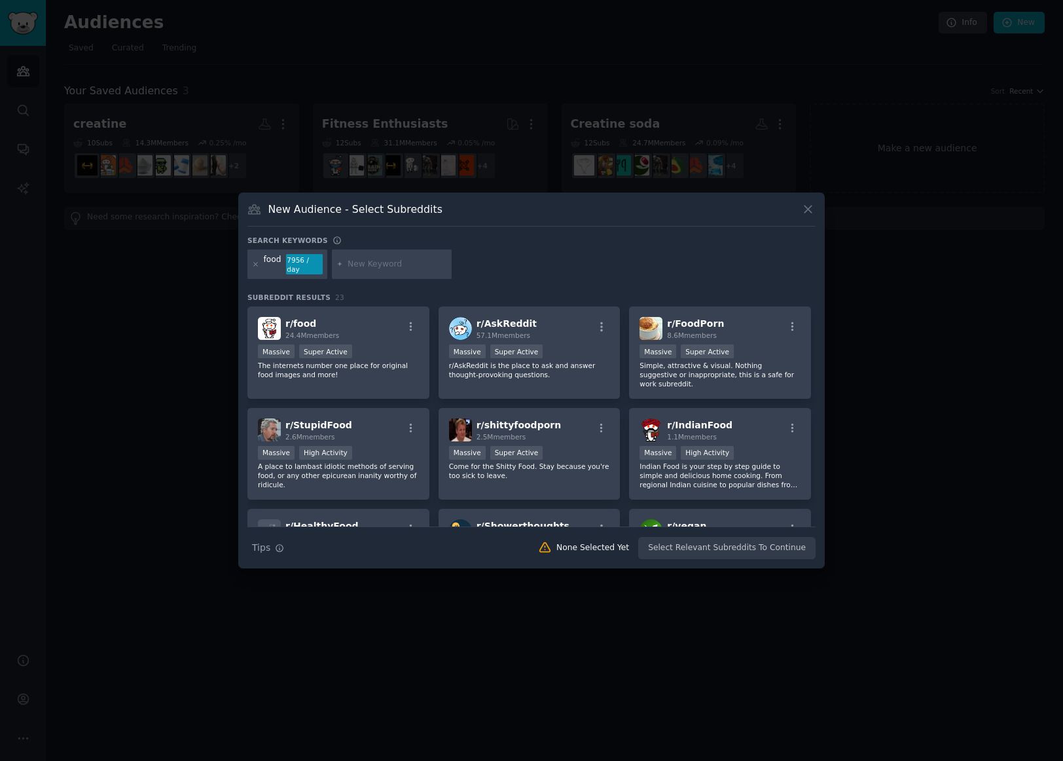
click at [363, 266] on input "text" at bounding box center [398, 265] width 100 height 12
type input "r"
type input "Restaurant"
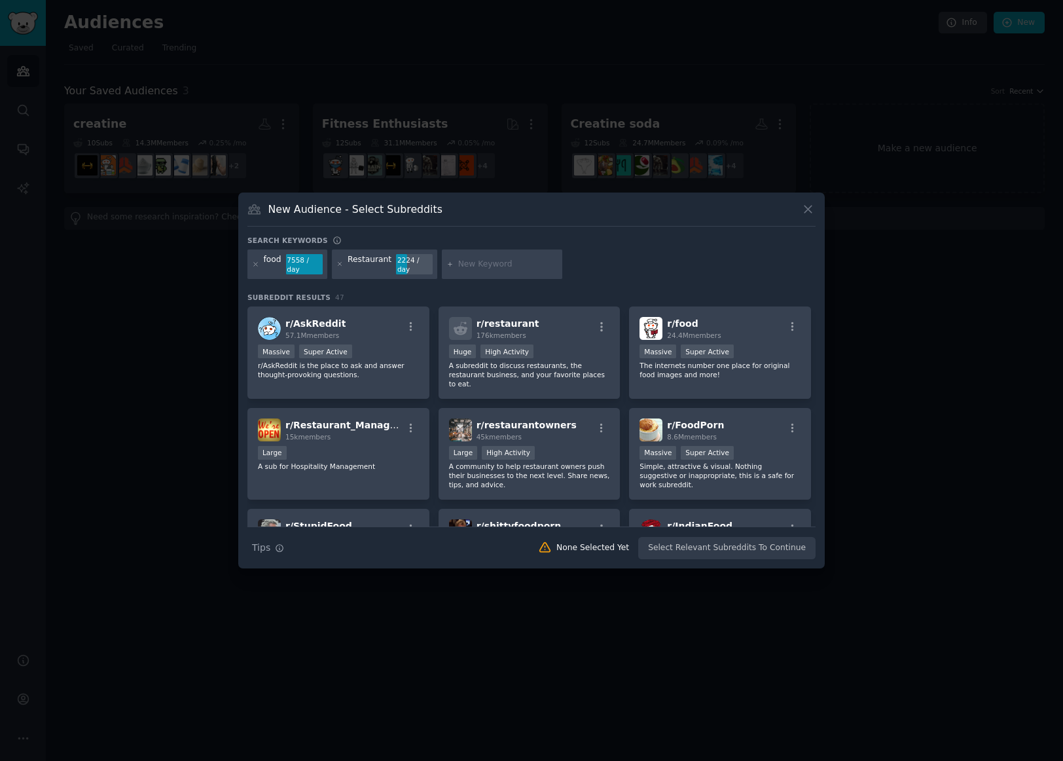
click at [268, 264] on div "food" at bounding box center [273, 264] width 18 height 21
click at [462, 264] on input "text" at bounding box center [508, 265] width 100 height 12
type input "Foodie"
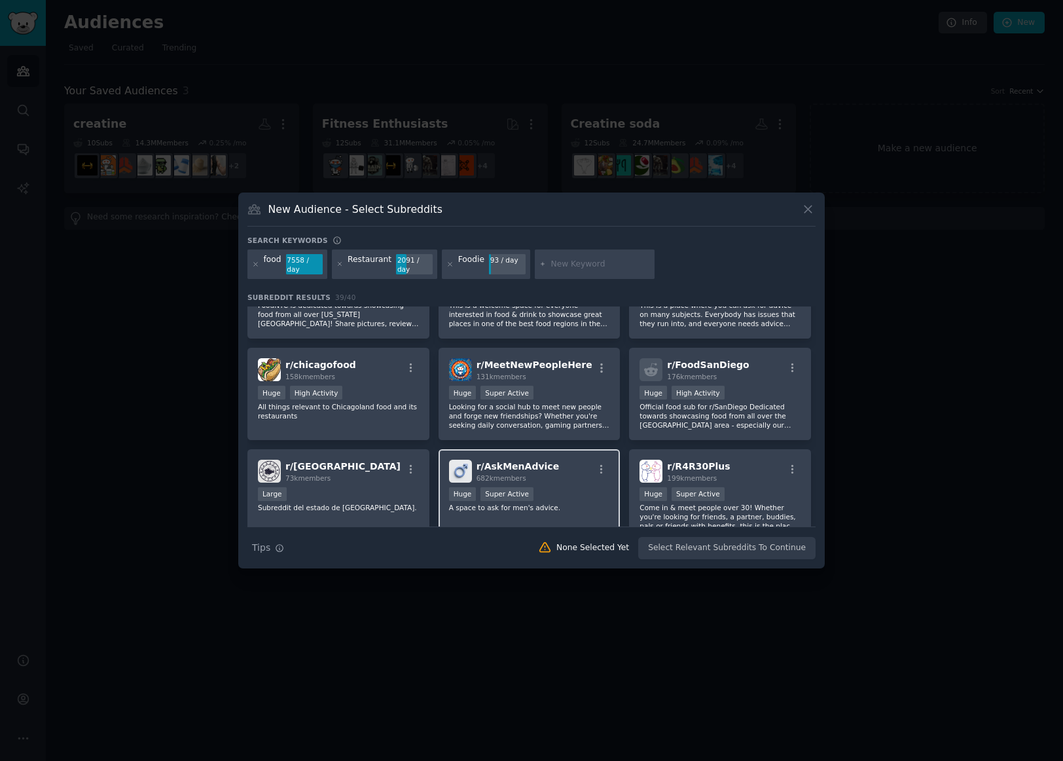
scroll to position [1023, 0]
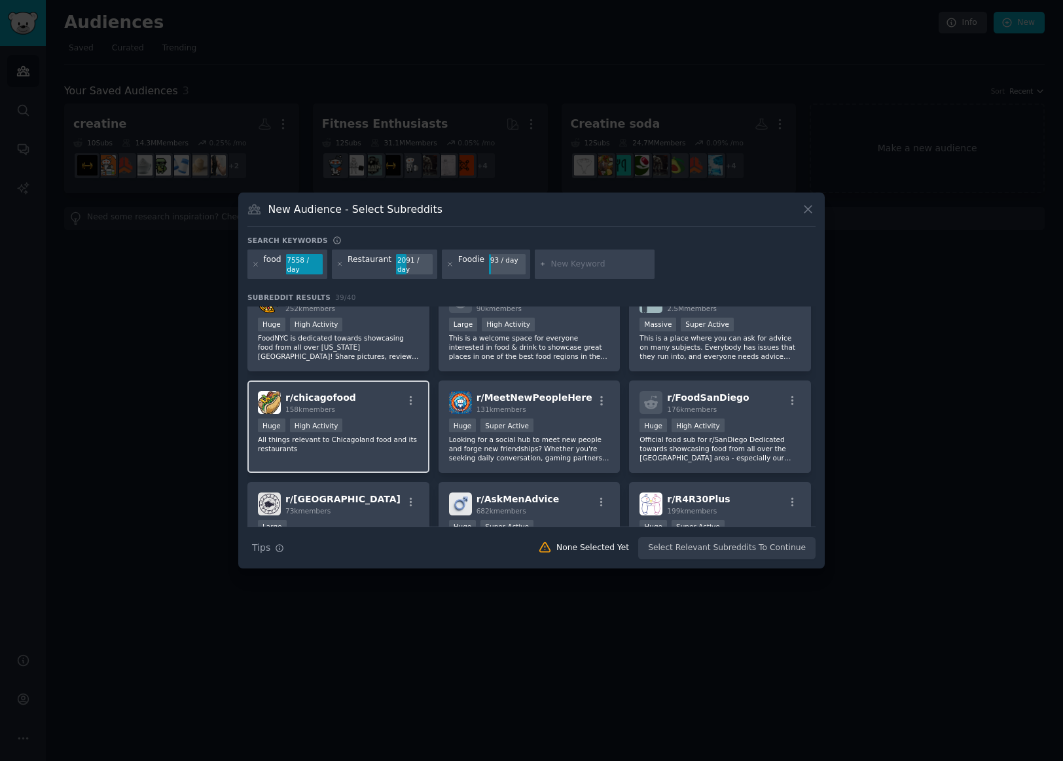
click at [371, 418] on div "Huge High Activity" at bounding box center [338, 426] width 161 height 16
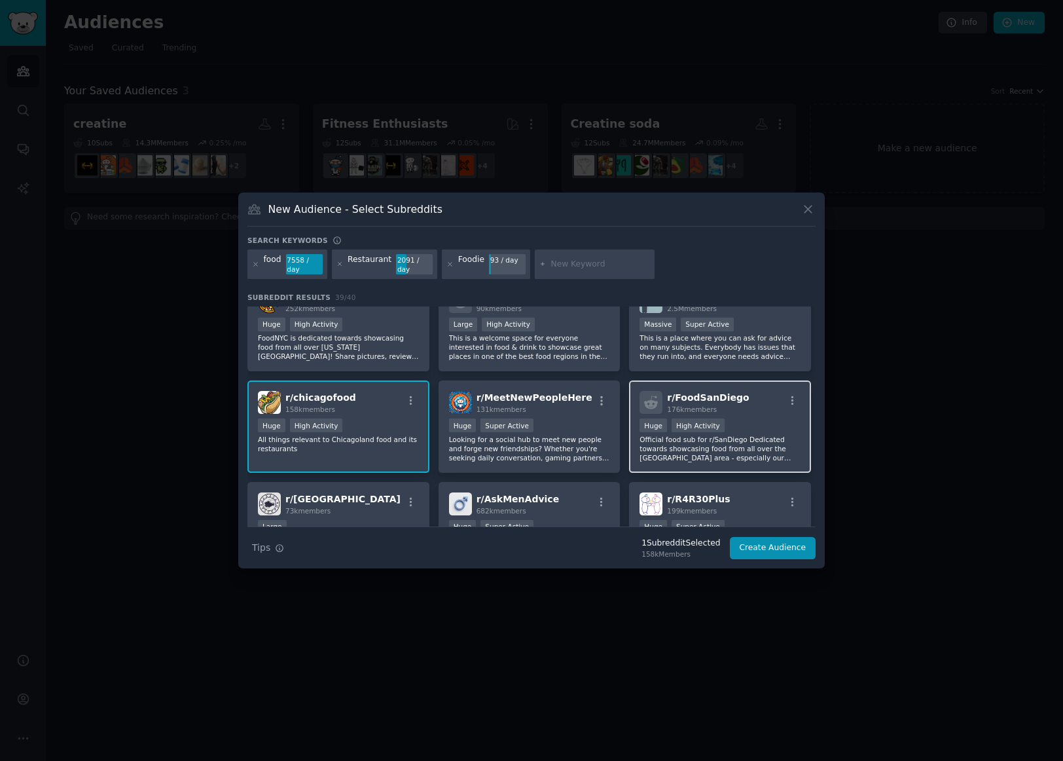
click at [735, 418] on div "Huge High Activity" at bounding box center [720, 426] width 161 height 16
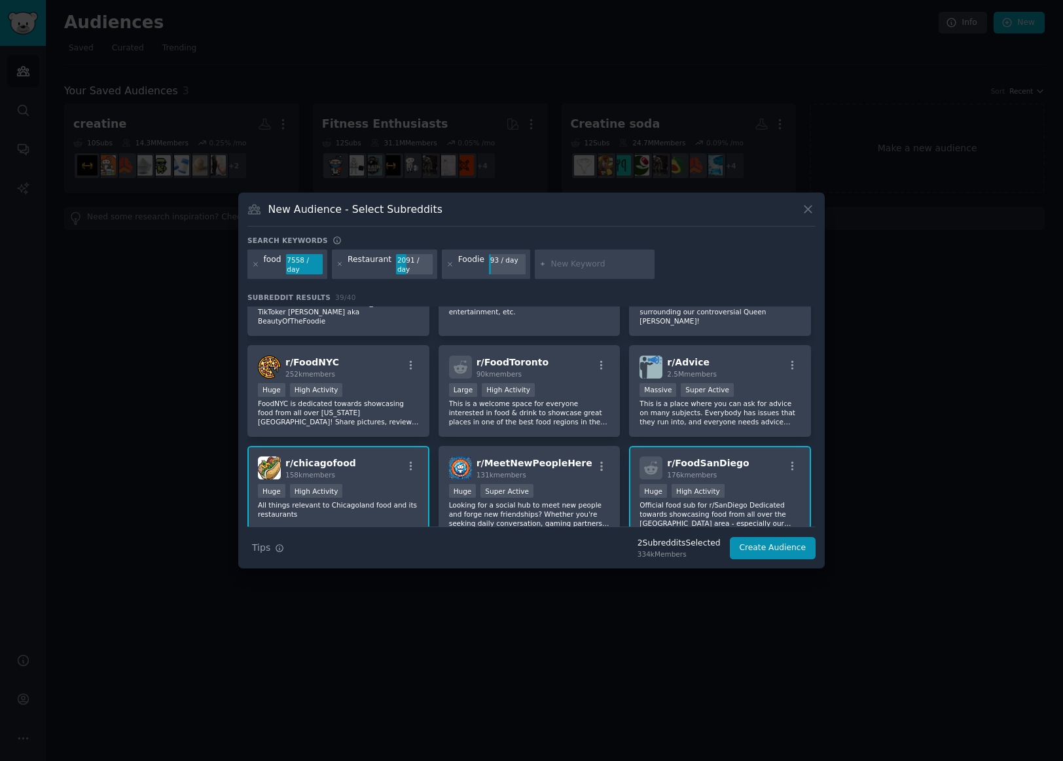
scroll to position [892, 0]
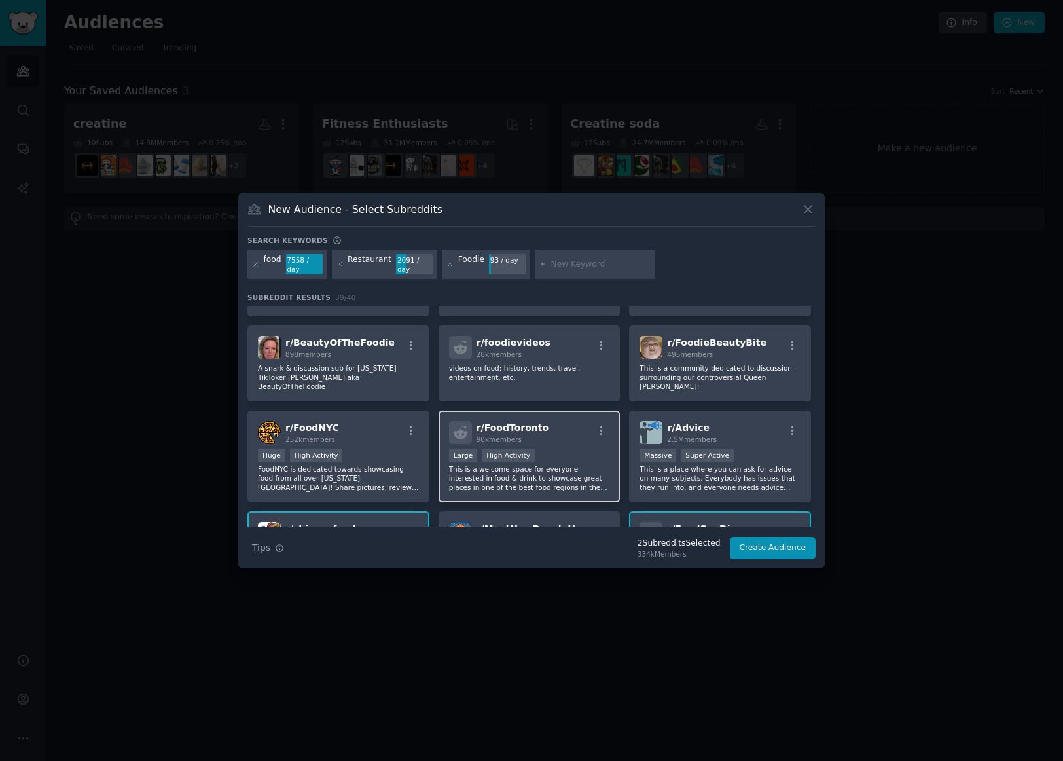
click at [568, 448] on div "Large High Activity" at bounding box center [529, 456] width 161 height 16
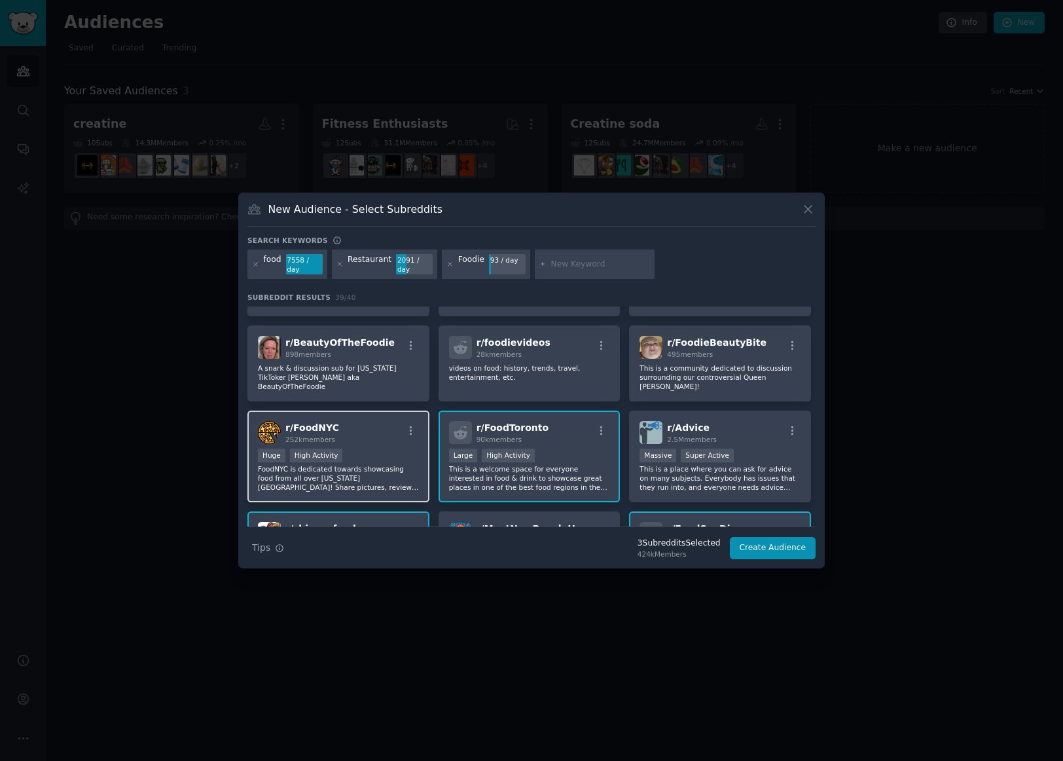
click at [379, 421] on div "r/ FoodNYC 252k members" at bounding box center [338, 432] width 161 height 23
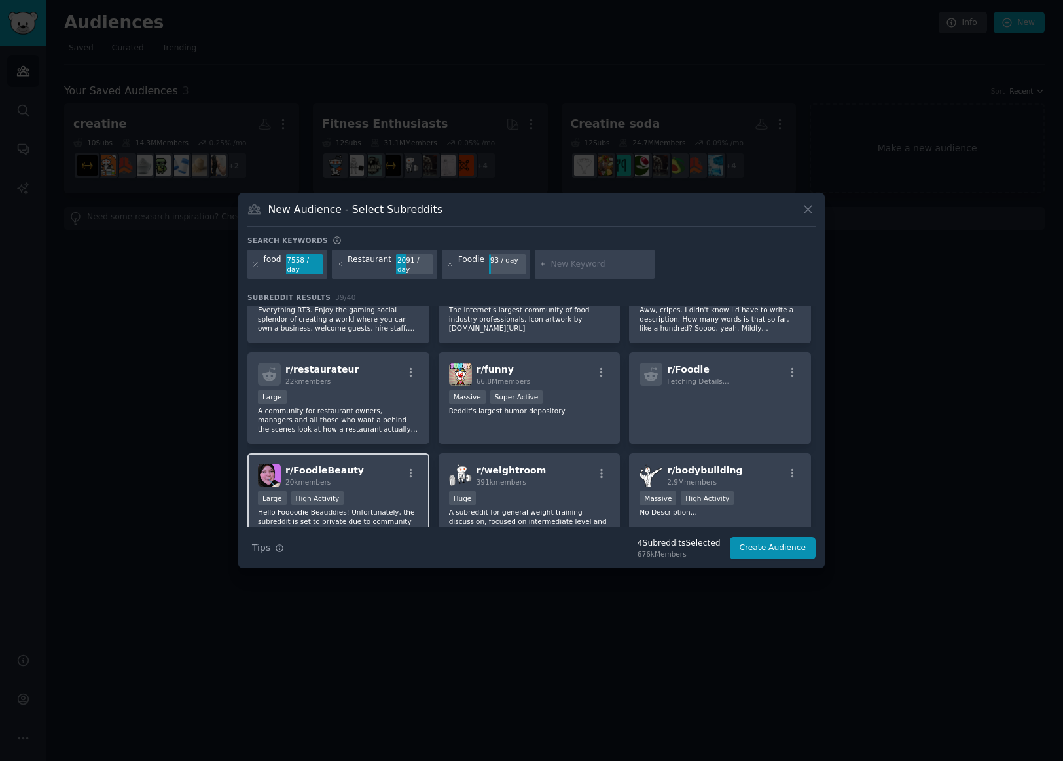
scroll to position [630, 0]
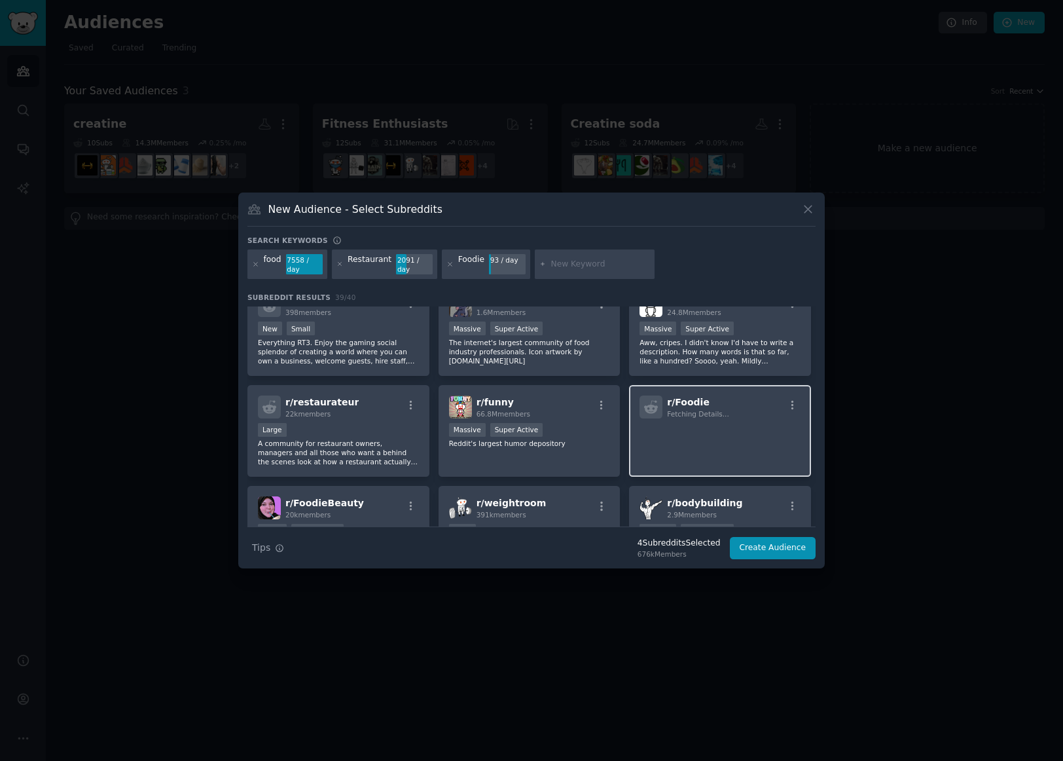
click at [705, 423] on p at bounding box center [720, 436] width 161 height 27
click at [655, 423] on p at bounding box center [720, 436] width 161 height 27
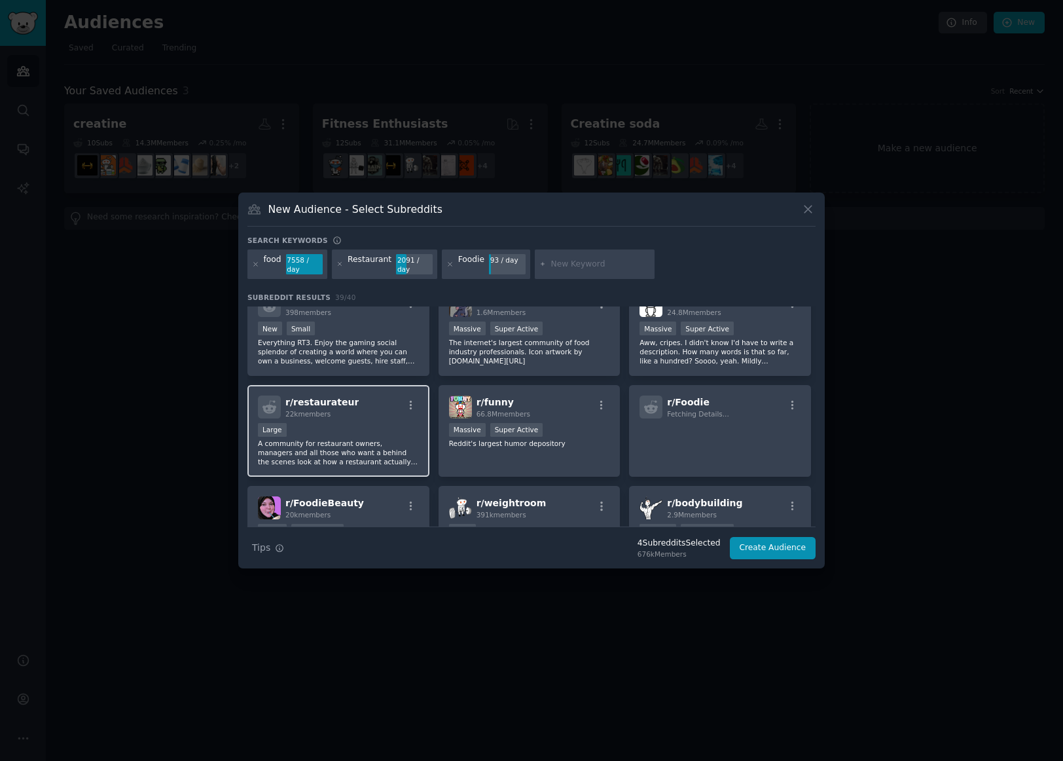
click at [355, 423] on div "Large" at bounding box center [338, 431] width 161 height 16
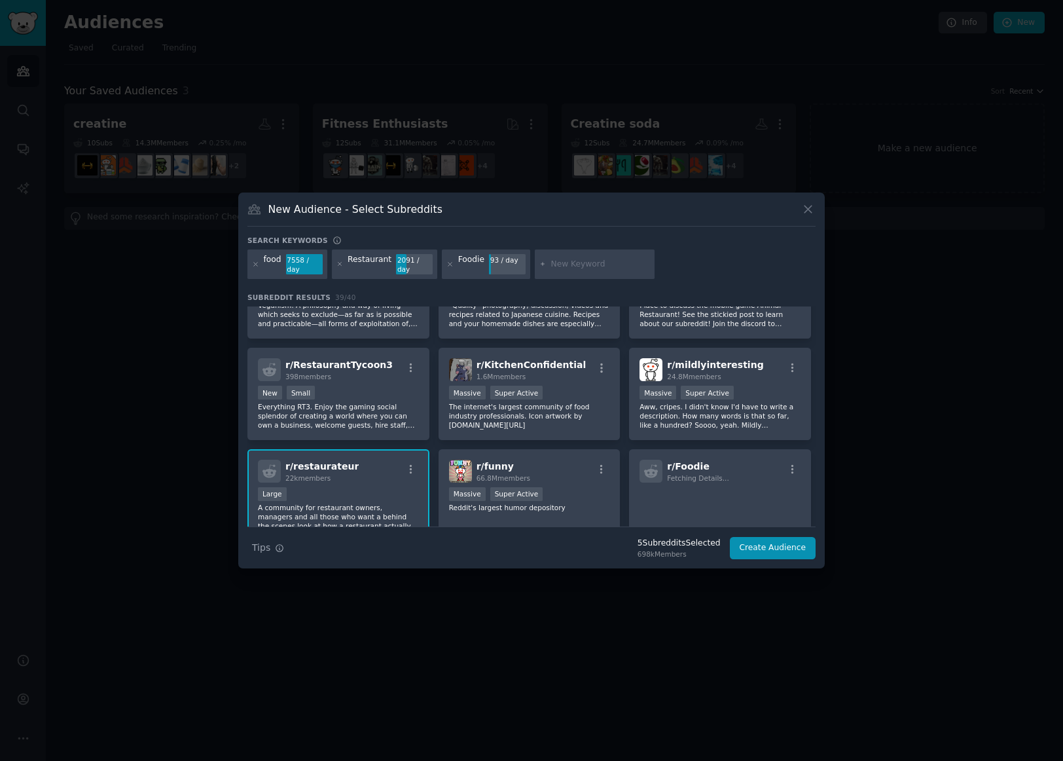
scroll to position [564, 0]
click at [542, 403] on p "The internet's largest community of food industry professionals. Icon artwork b…" at bounding box center [529, 416] width 161 height 27
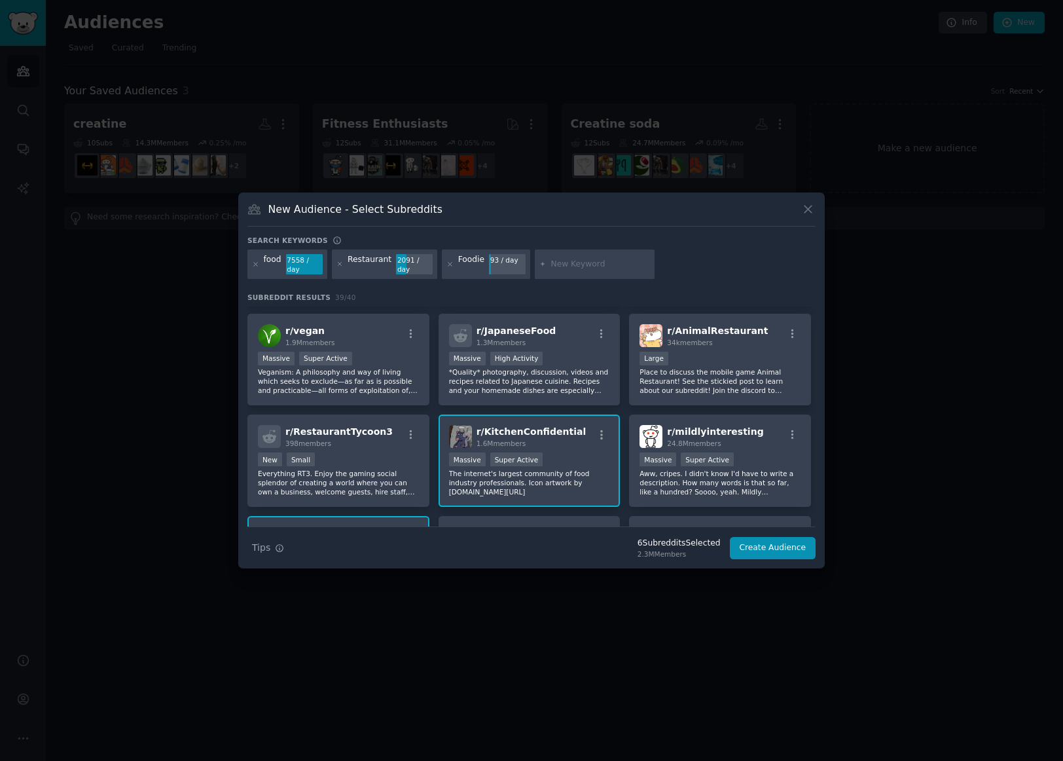
scroll to position [433, 0]
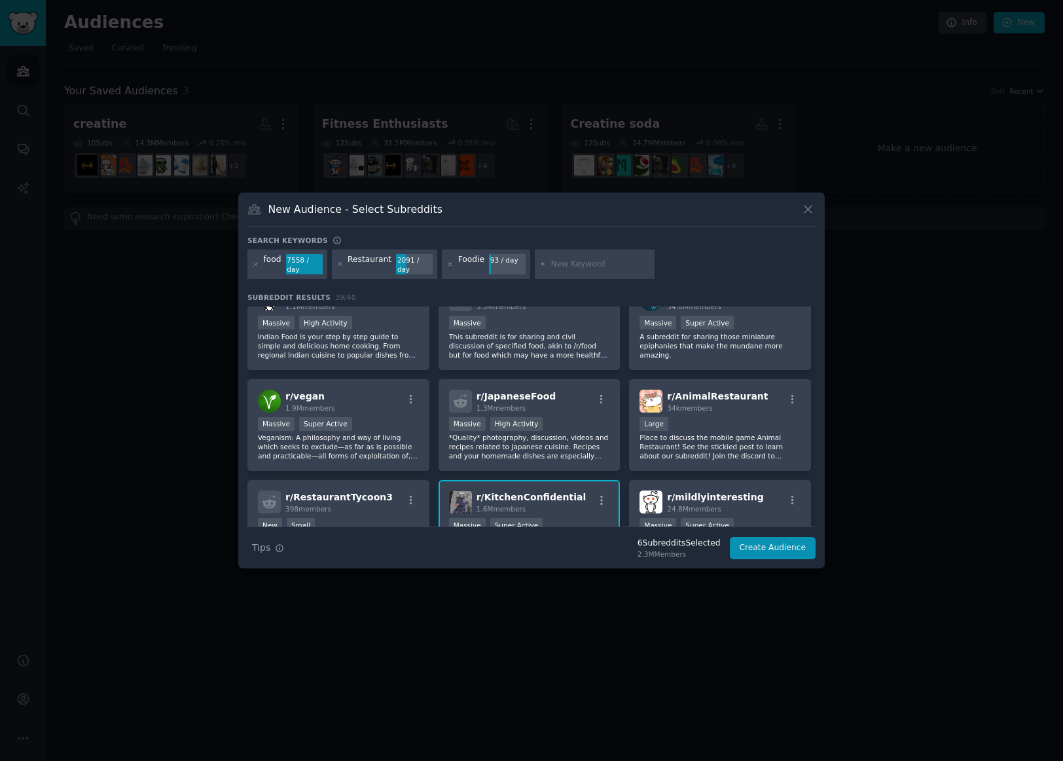
click at [542, 417] on div "Massive High Activity" at bounding box center [529, 425] width 161 height 16
click at [380, 392] on div "r/ vegan 1.9M members Massive Super Active Veganism: A philosophy and way of li…" at bounding box center [338, 425] width 182 height 92
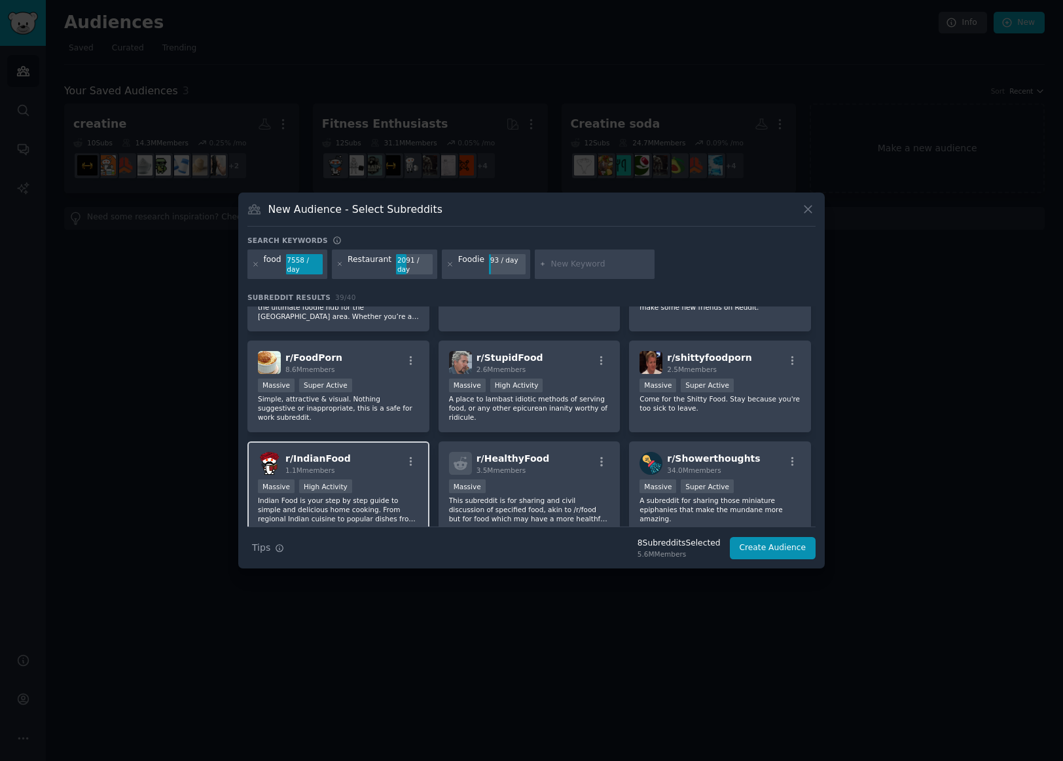
scroll to position [302, 0]
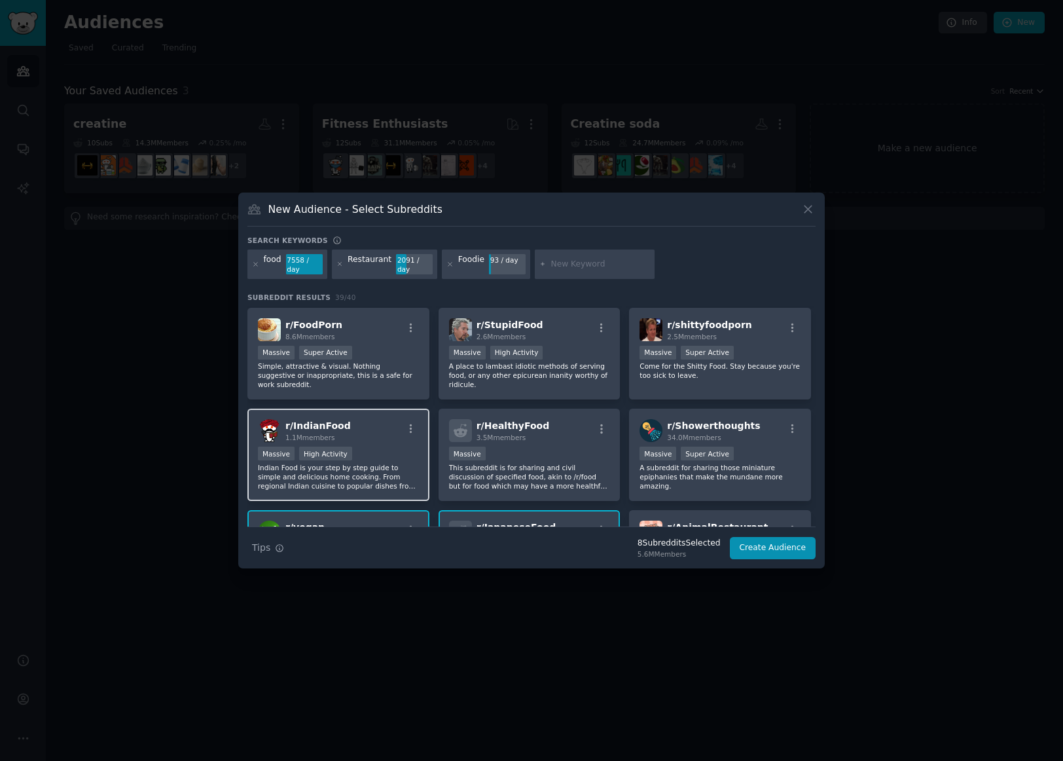
click at [390, 446] on div "Massive High Activity" at bounding box center [338, 454] width 161 height 16
click at [522, 446] on div "1,000,000+ members Massive" at bounding box center [529, 454] width 161 height 16
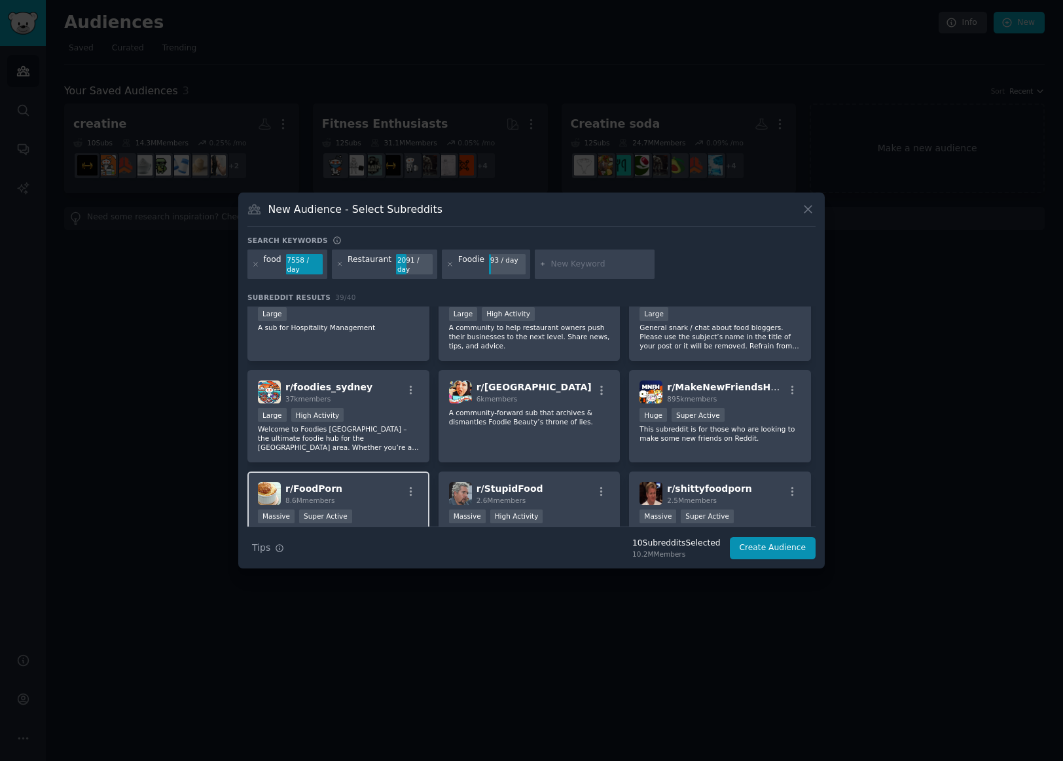
scroll to position [106, 0]
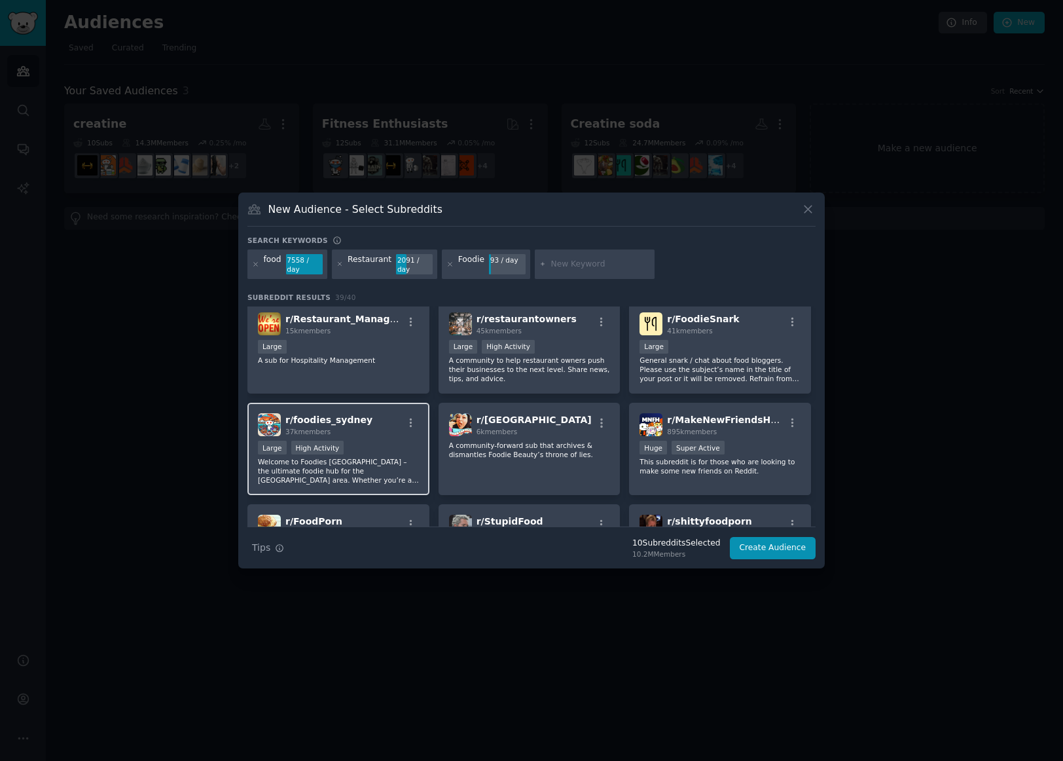
click at [384, 441] on div "Large High Activity" at bounding box center [338, 449] width 161 height 16
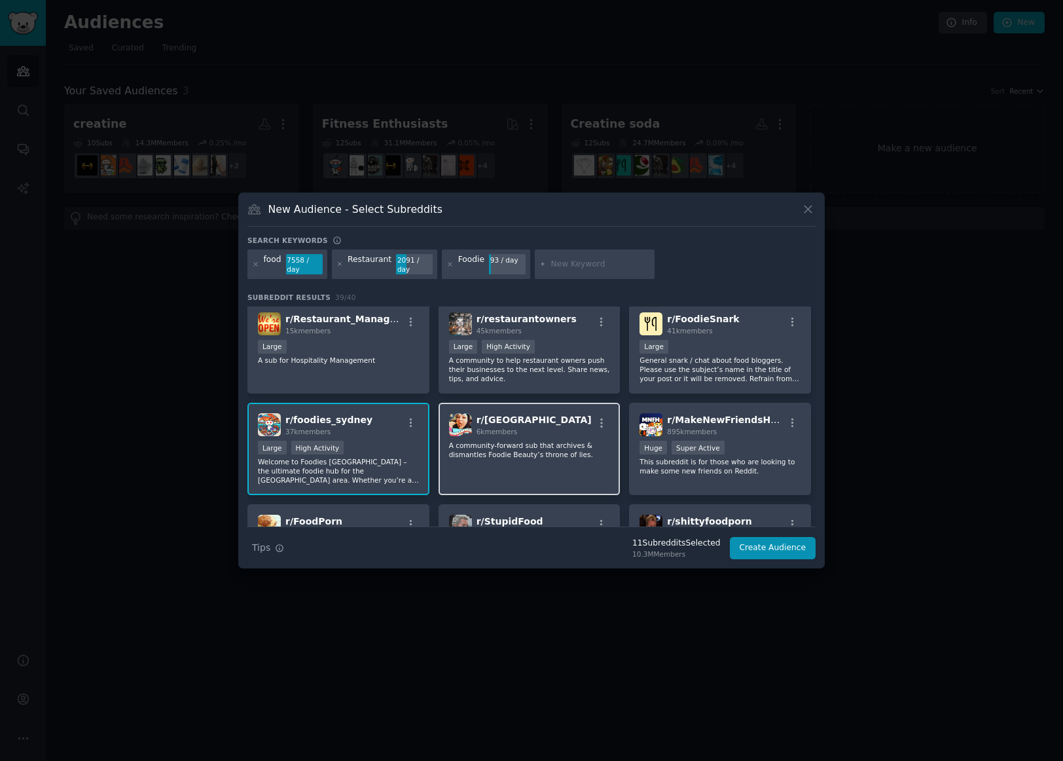
scroll to position [41, 0]
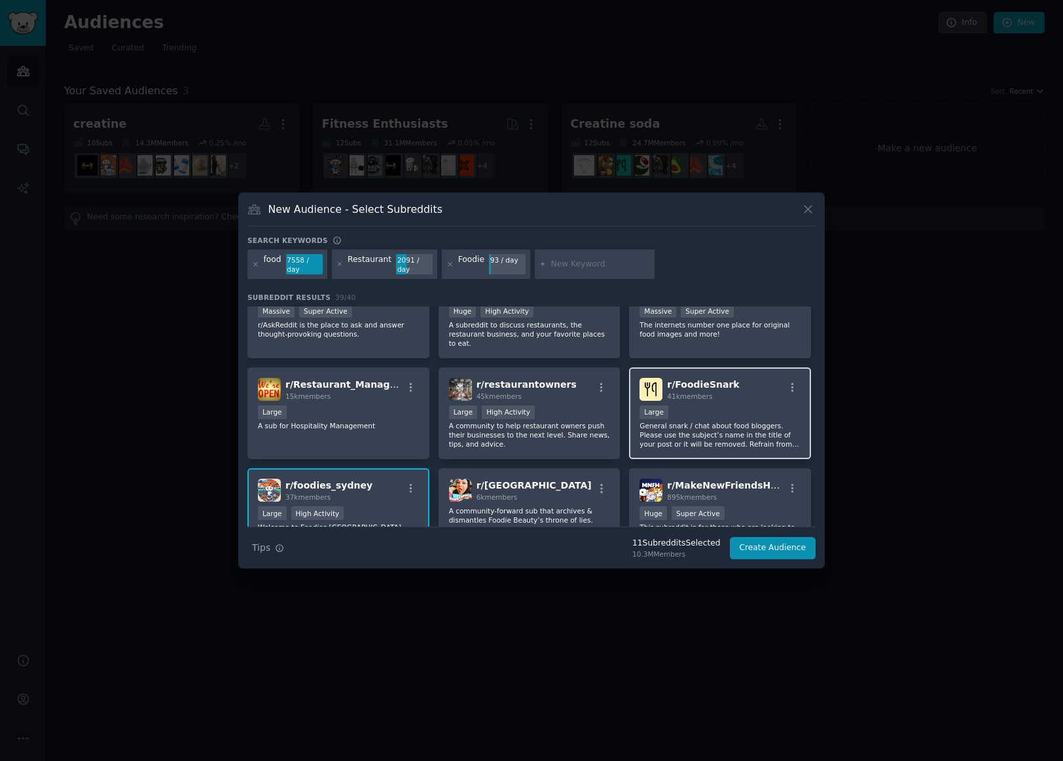
click at [706, 421] on p "General snark / chat about food bloggers. Please use the subject’s name in the …" at bounding box center [720, 434] width 161 height 27
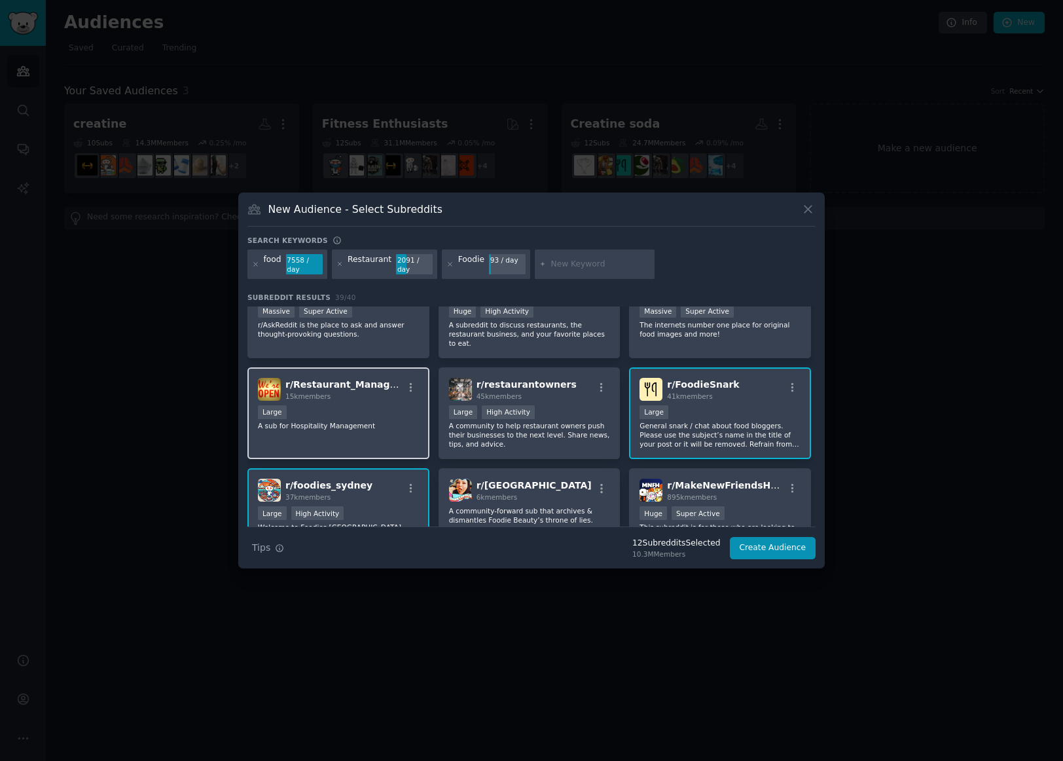
click at [365, 424] on div "r/ Restaurant_Managers 15k members Large A sub for Hospitality Management" at bounding box center [338, 413] width 182 height 92
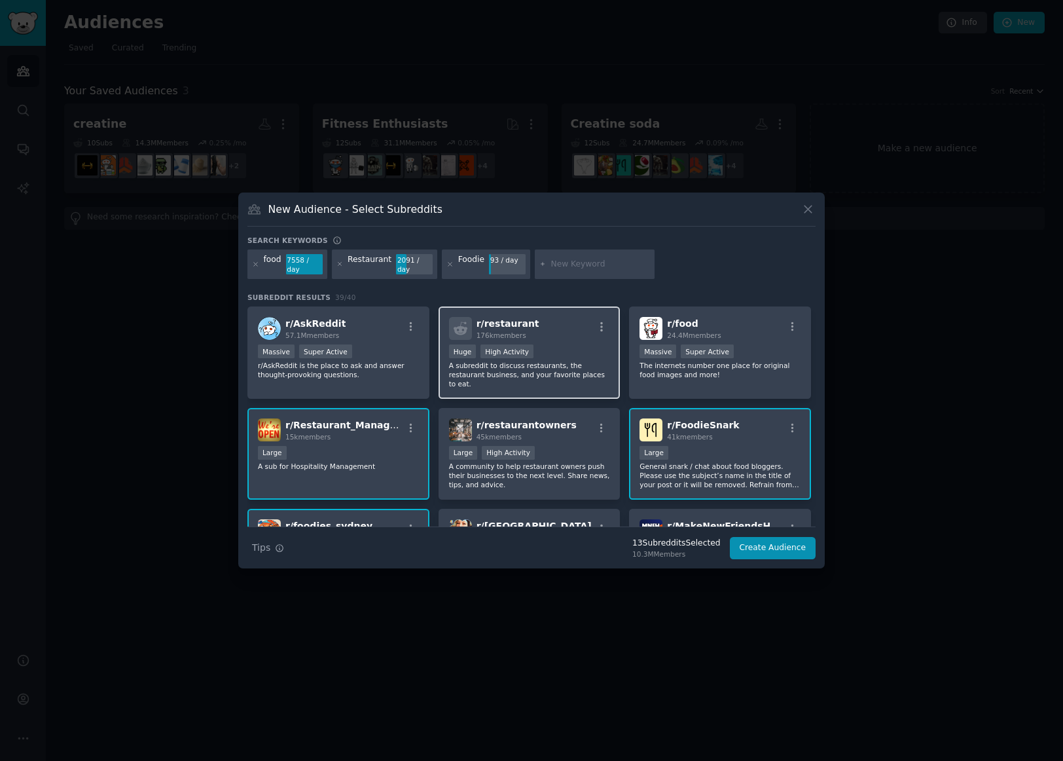
click at [573, 345] on div "Huge High Activity" at bounding box center [529, 352] width 161 height 16
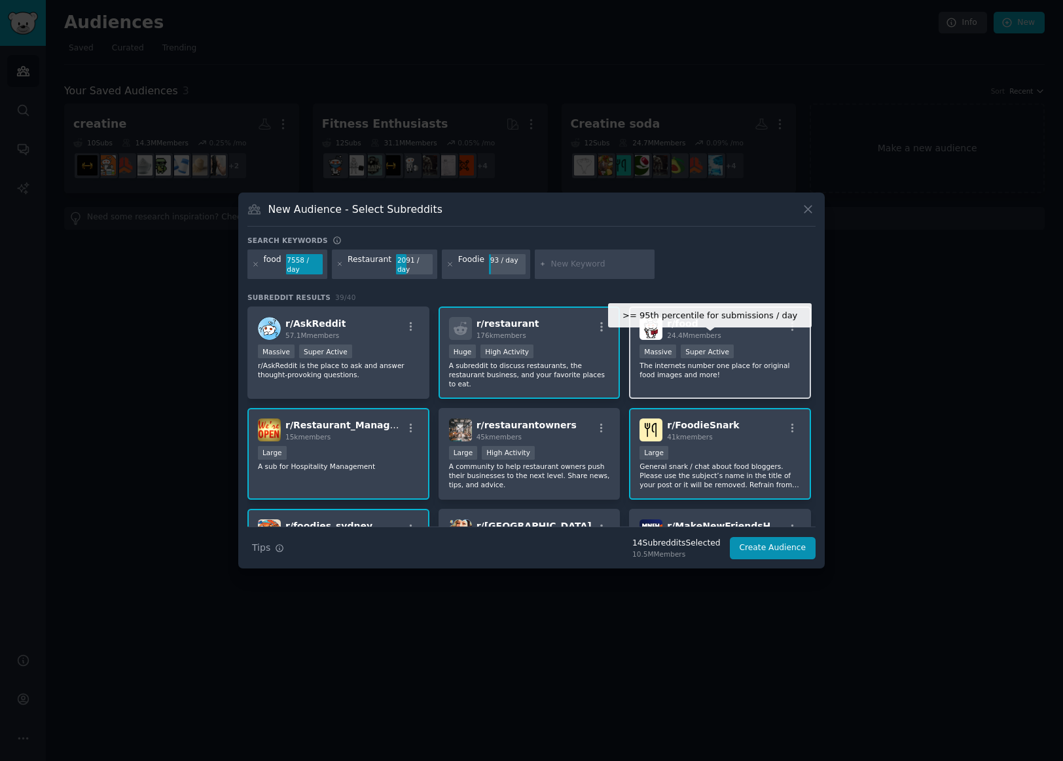
click at [753, 338] on div "r/ food 24.4M members >= 95th percentile for submissions / day Massive Super Ac…" at bounding box center [720, 352] width 182 height 92
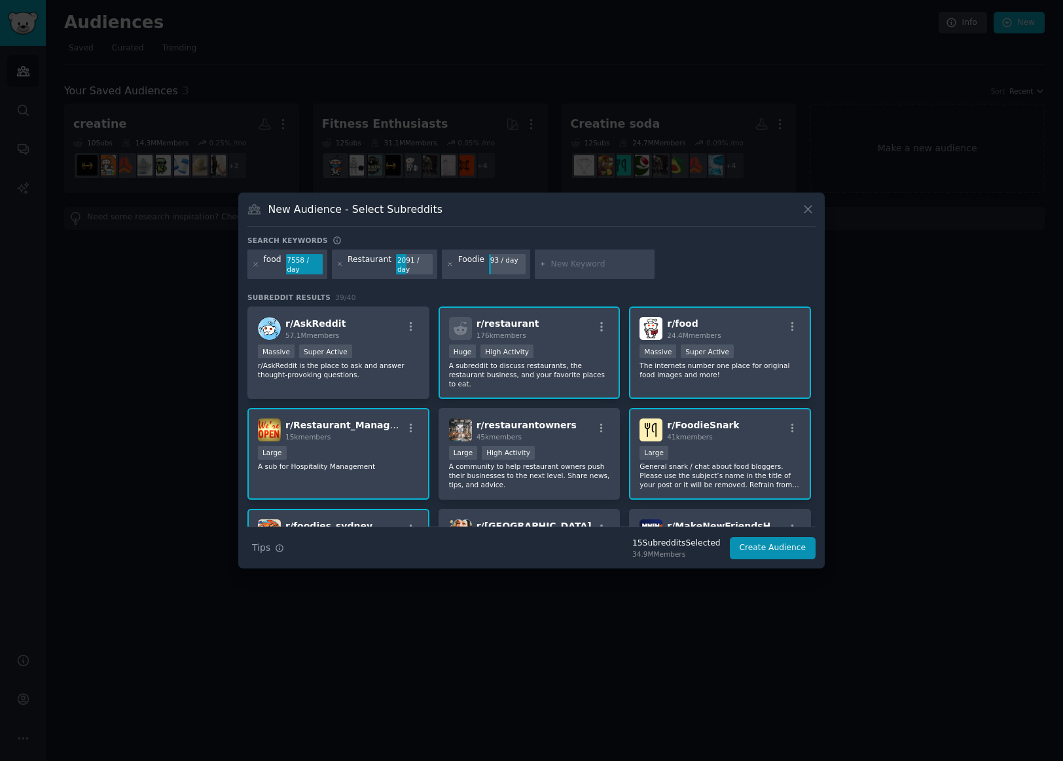
click at [569, 264] on input "text" at bounding box center [601, 265] width 100 height 12
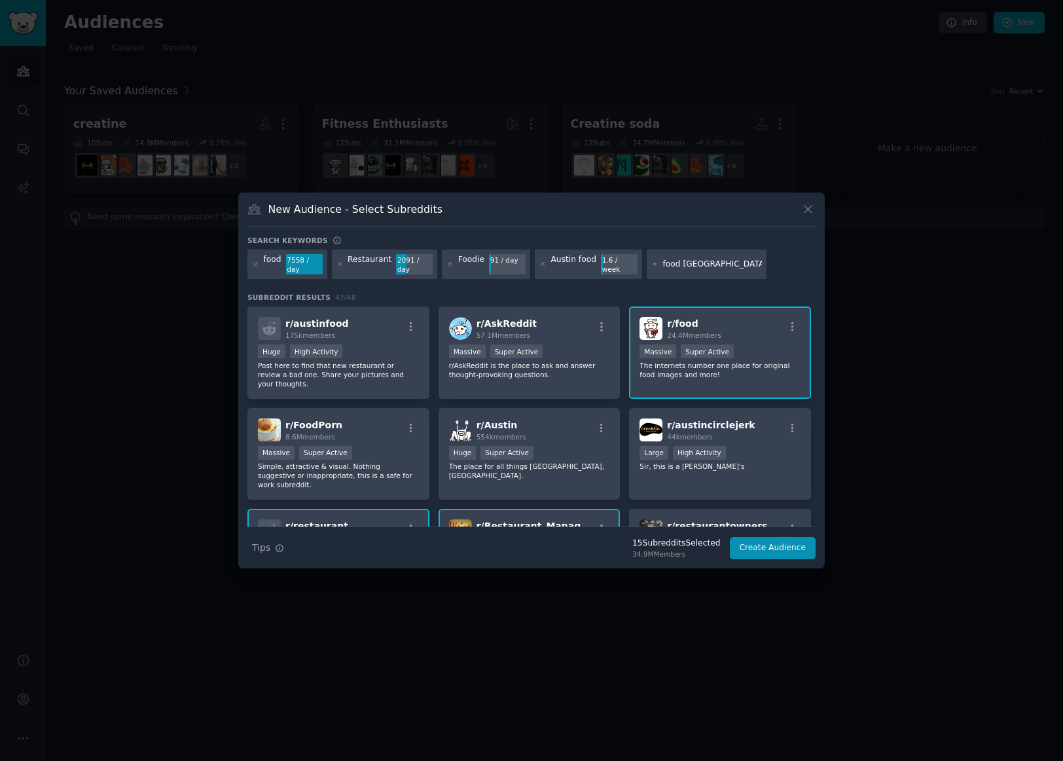
type input "food Denver"
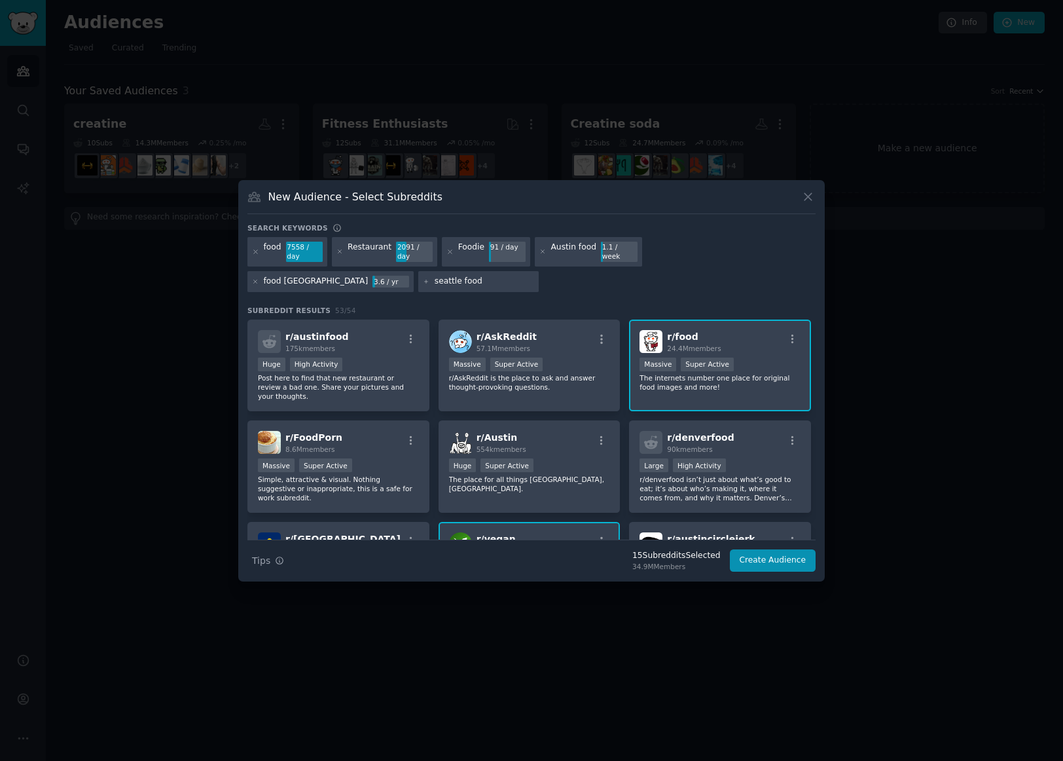
type input "Seattle food"
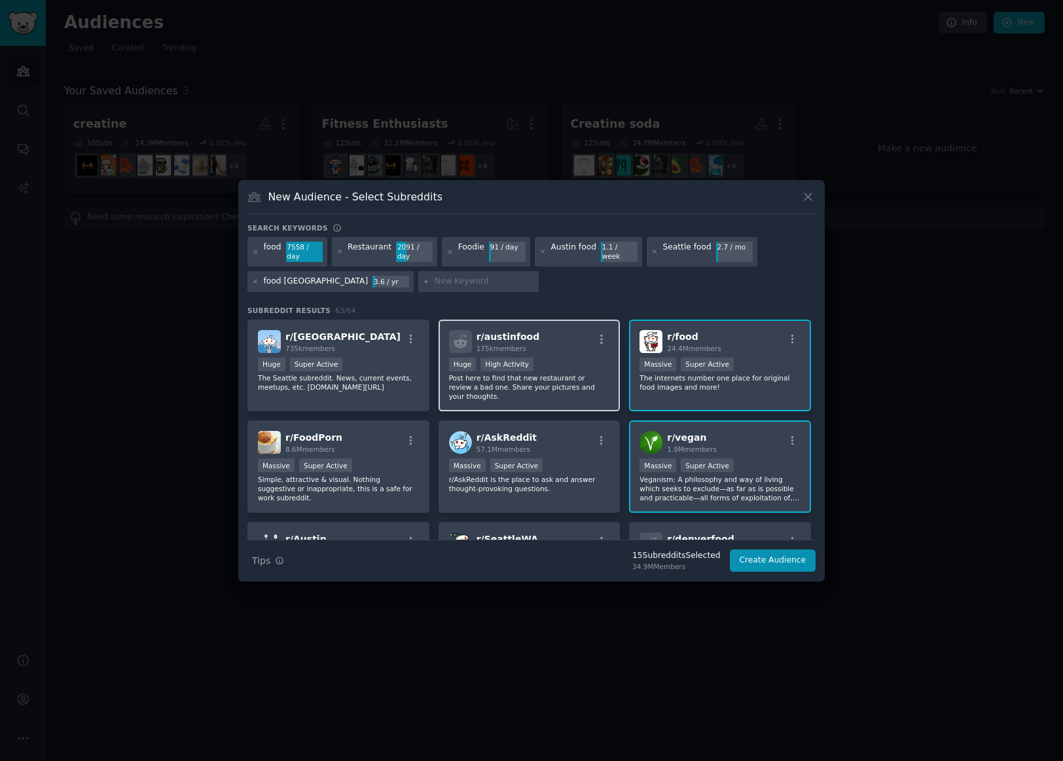
click at [559, 357] on div "Huge High Activity" at bounding box center [529, 365] width 161 height 16
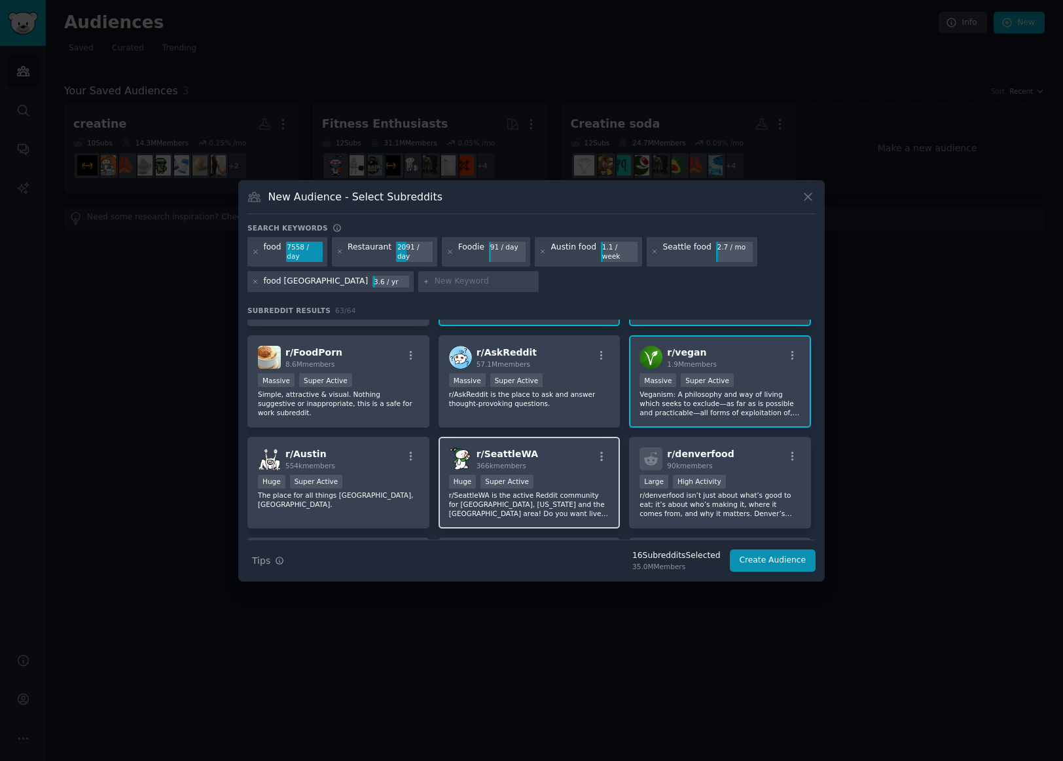
scroll to position [131, 0]
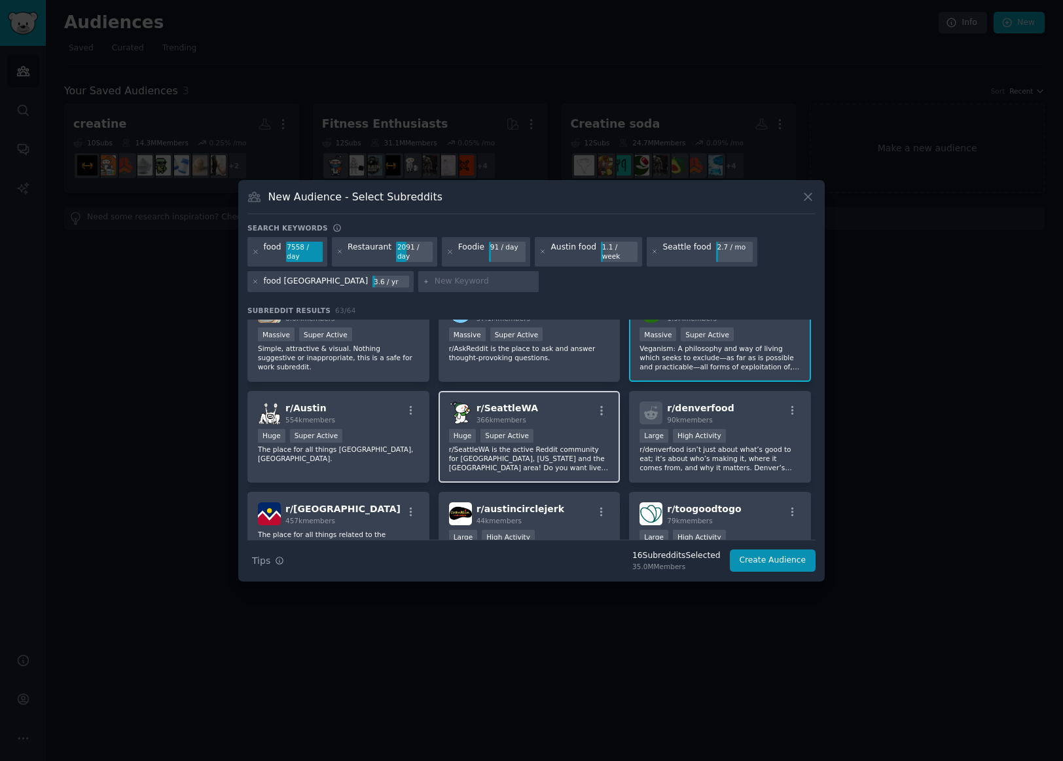
click at [563, 401] on div "r/ SeattleWA 366k members" at bounding box center [529, 412] width 161 height 23
click at [755, 406] on div "r/ denverfood 90k members" at bounding box center [720, 412] width 161 height 23
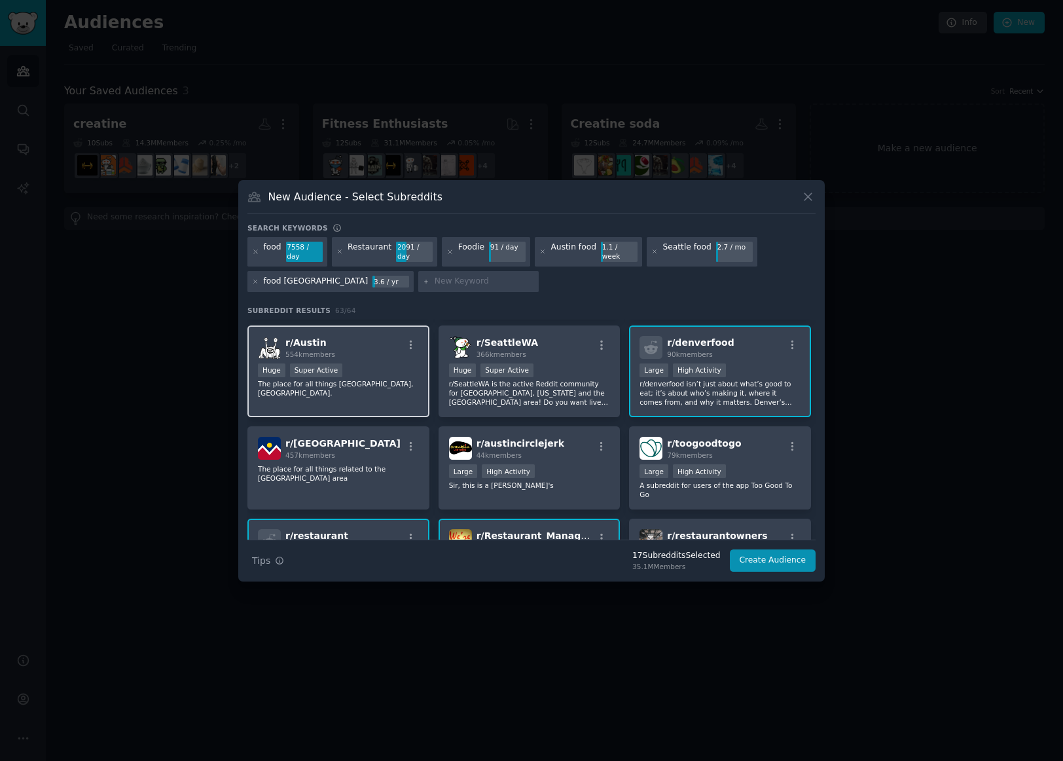
click at [388, 385] on div "r/ Austin 554k members Huge Super Active The place for all things Austin, TX." at bounding box center [338, 371] width 182 height 92
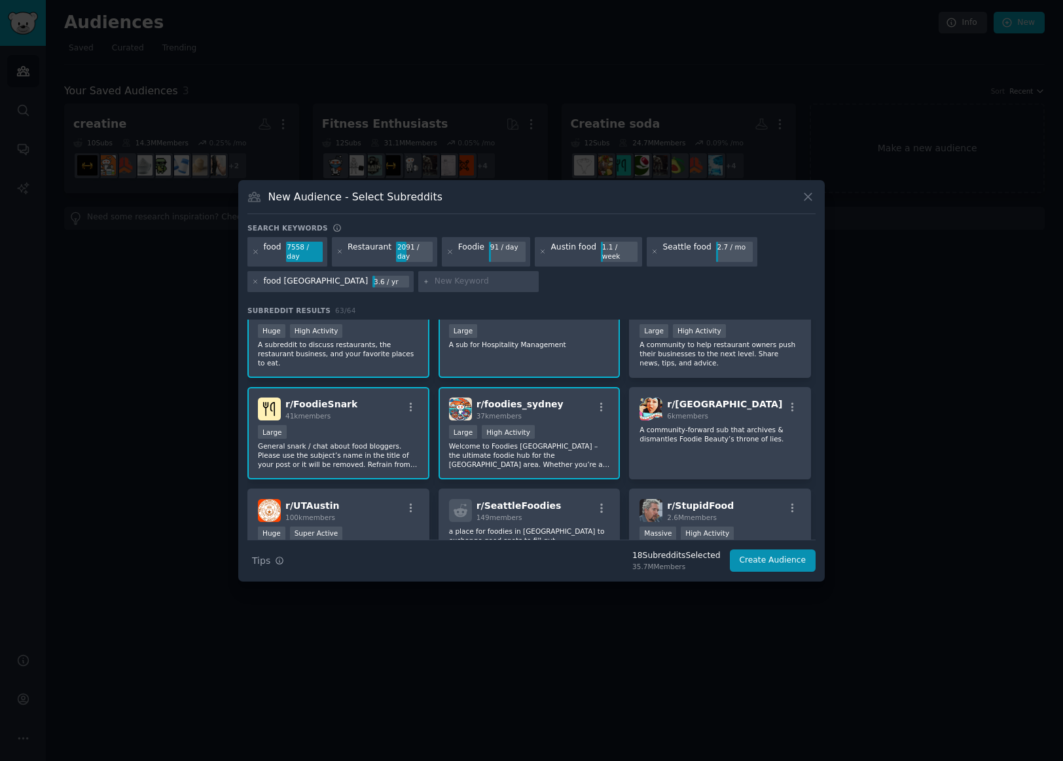
scroll to position [458, 0]
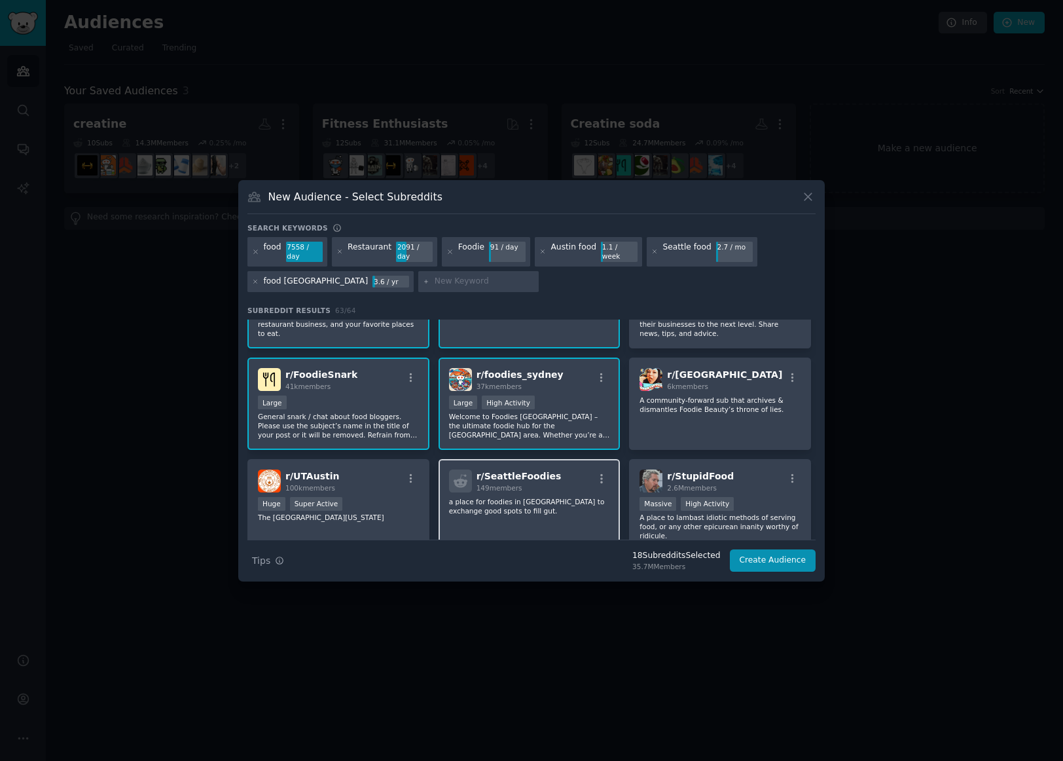
click at [562, 471] on div "r/ SeattleFoodies 149 members a place for foodies in seattle to exchange good s…" at bounding box center [530, 505] width 182 height 92
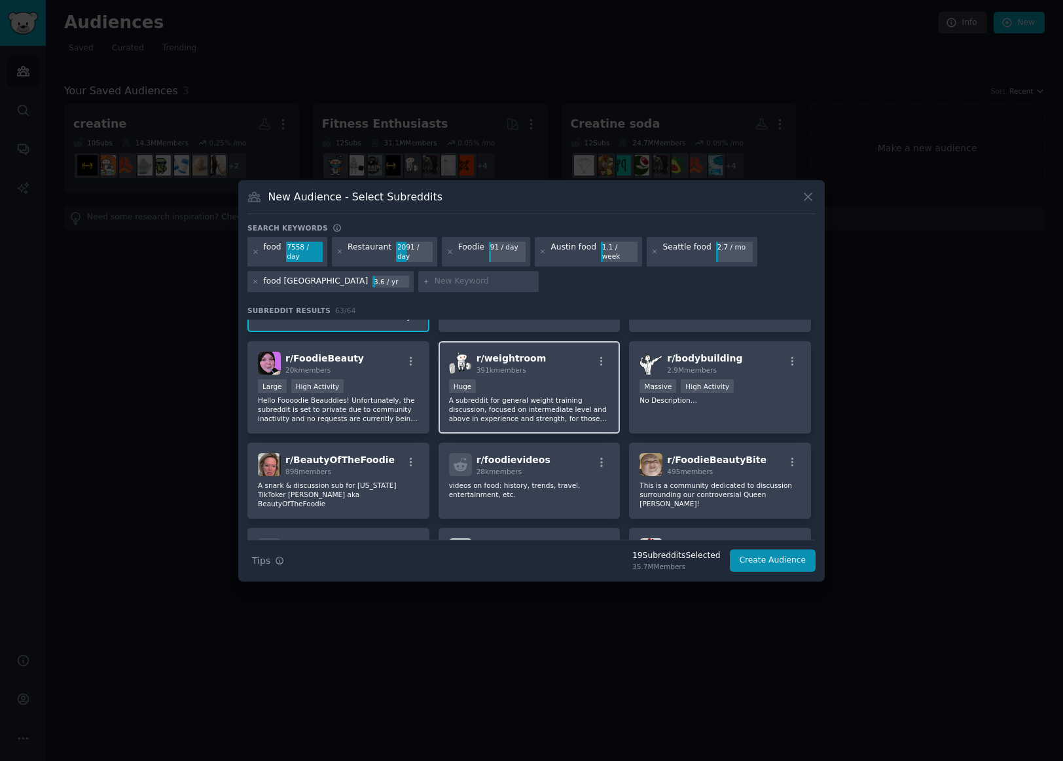
scroll to position [1113, 0]
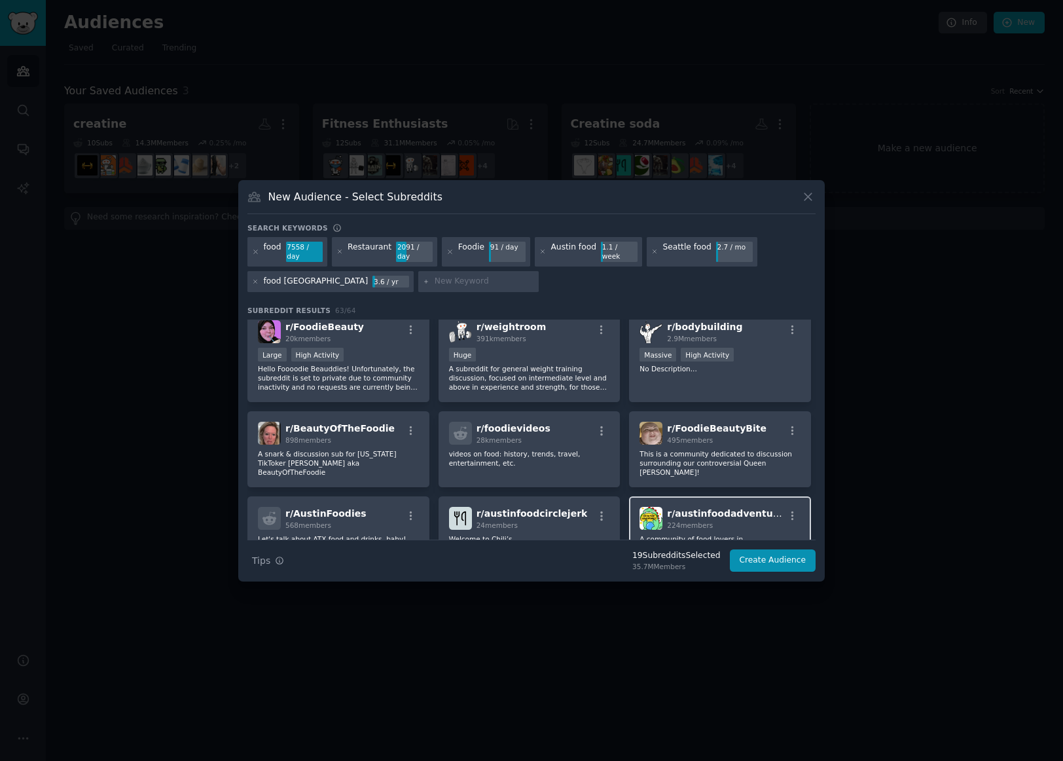
click at [678, 521] on span "224 members" at bounding box center [690, 525] width 46 height 8
click at [577, 534] on p "Welcome to Chili’s" at bounding box center [529, 538] width 161 height 9
click at [351, 508] on span "r/ AustinFoodies" at bounding box center [325, 513] width 81 height 10
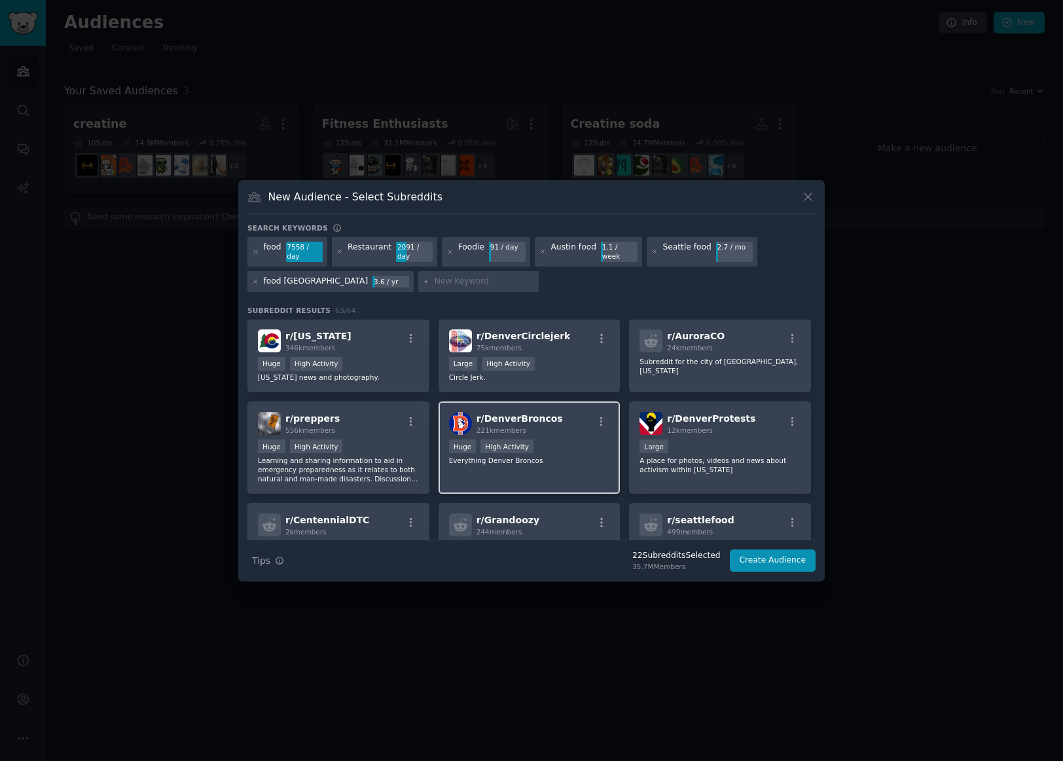
scroll to position [1440, 0]
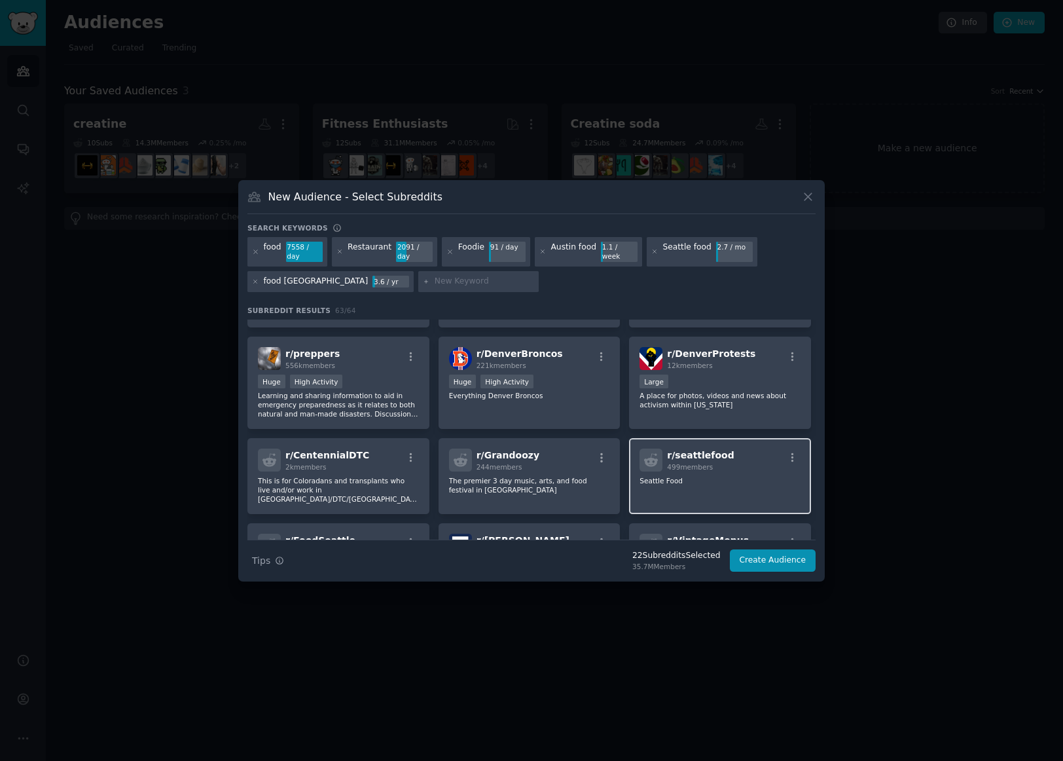
click at [681, 451] on div "r/ seattlefood 499 members Seattle Food" at bounding box center [720, 476] width 182 height 76
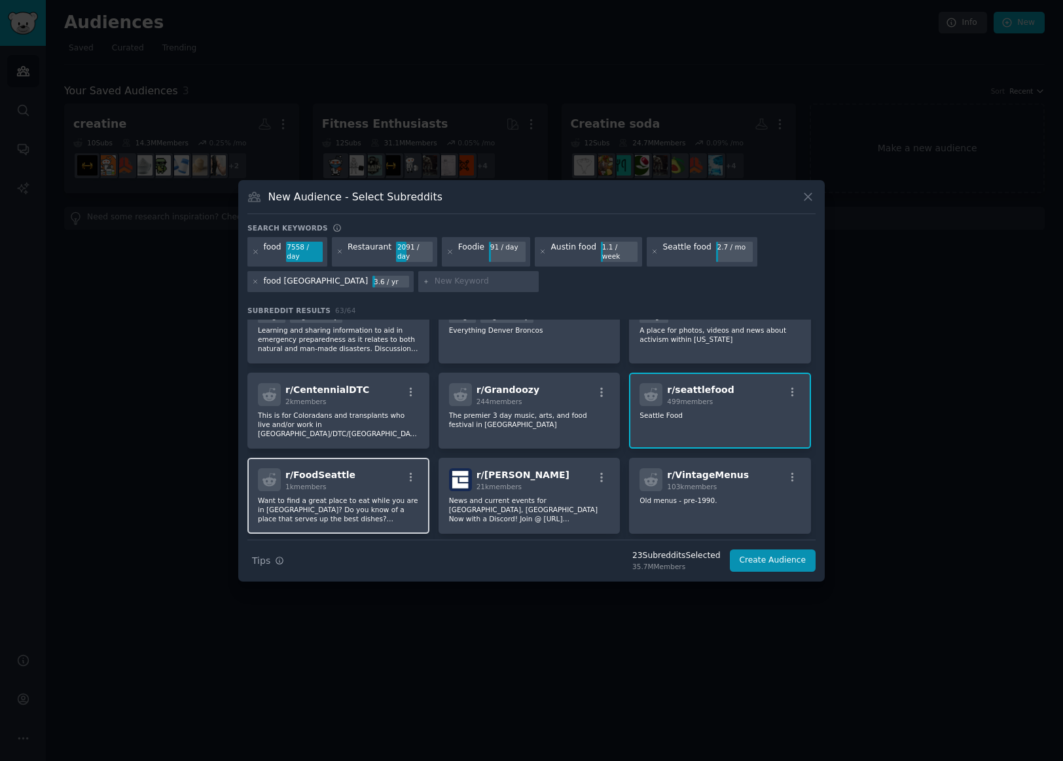
click at [323, 458] on div "r/ FoodSeattle 1k members Want to find a great place to eat while you are in Se…" at bounding box center [338, 496] width 182 height 76
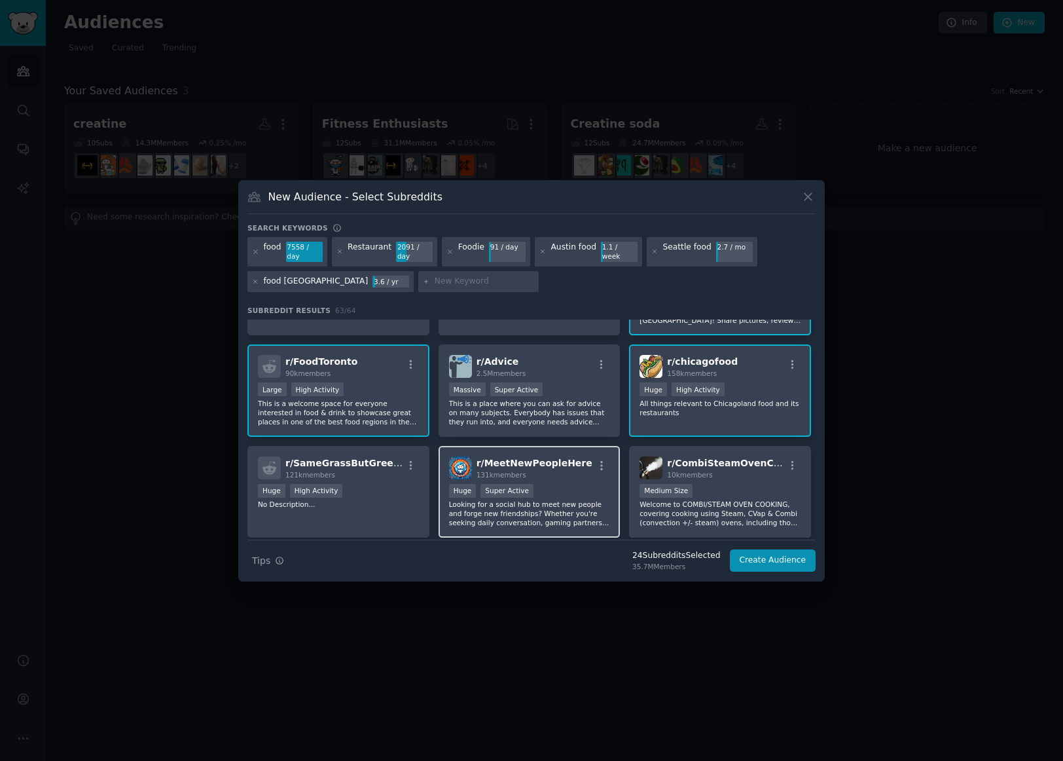
scroll to position [1812, 0]
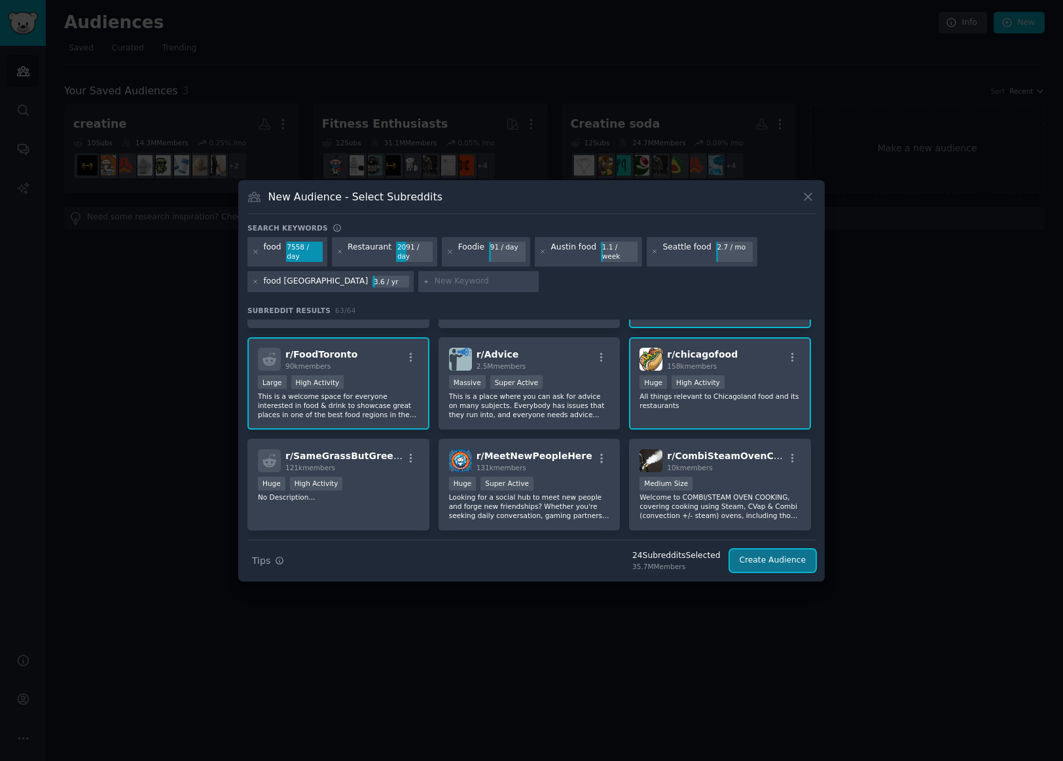
click at [784, 556] on button "Create Audience" at bounding box center [773, 560] width 86 height 22
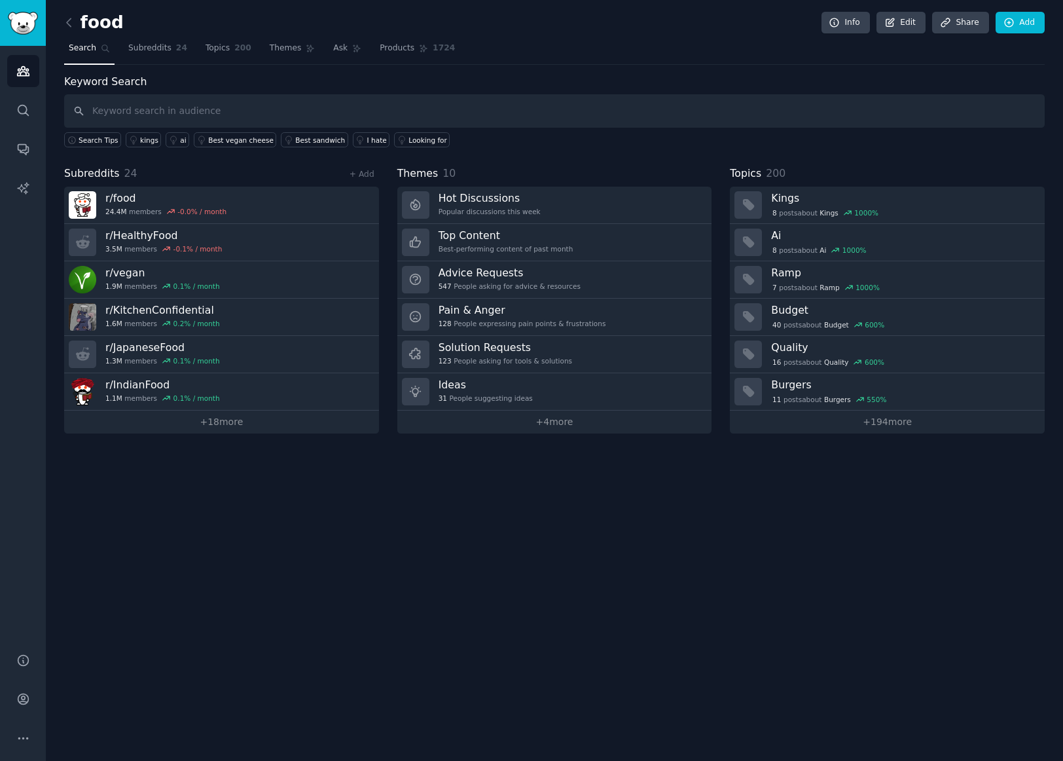
click at [248, 111] on input "text" at bounding box center [554, 110] width 981 height 33
type input "Is there demand for a website That specifically lists the top three dishes To o…"
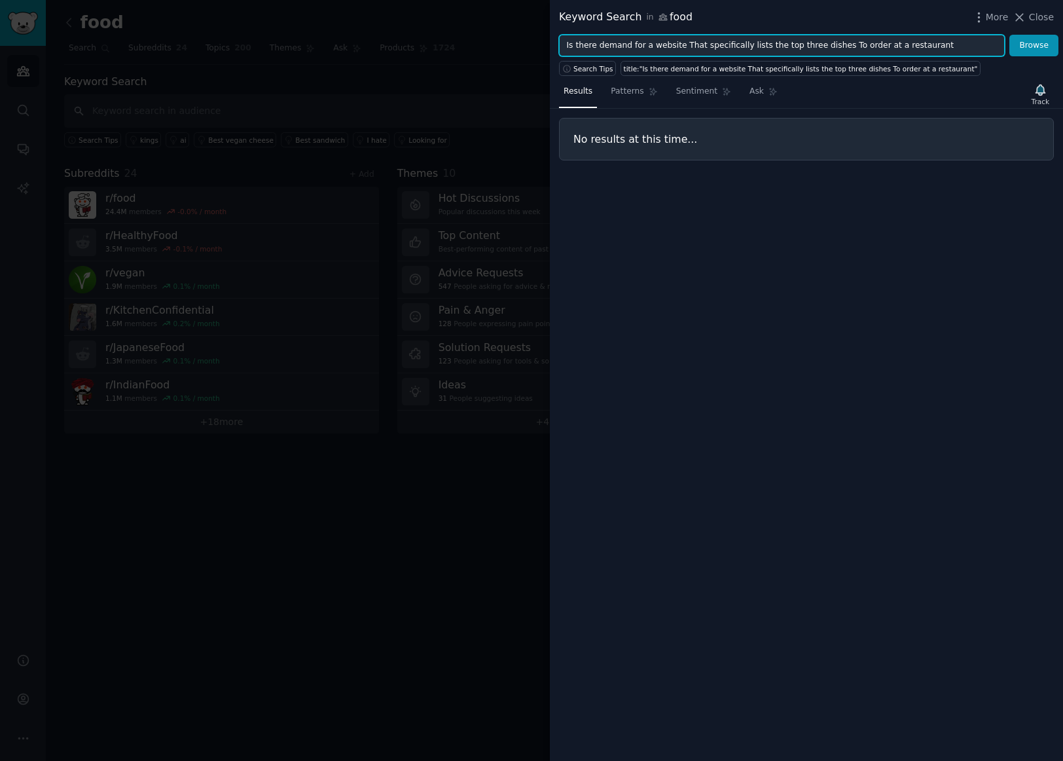
click at [926, 43] on input "Is there demand for a website That specifically lists the top three dishes To o…" at bounding box center [782, 46] width 446 height 22
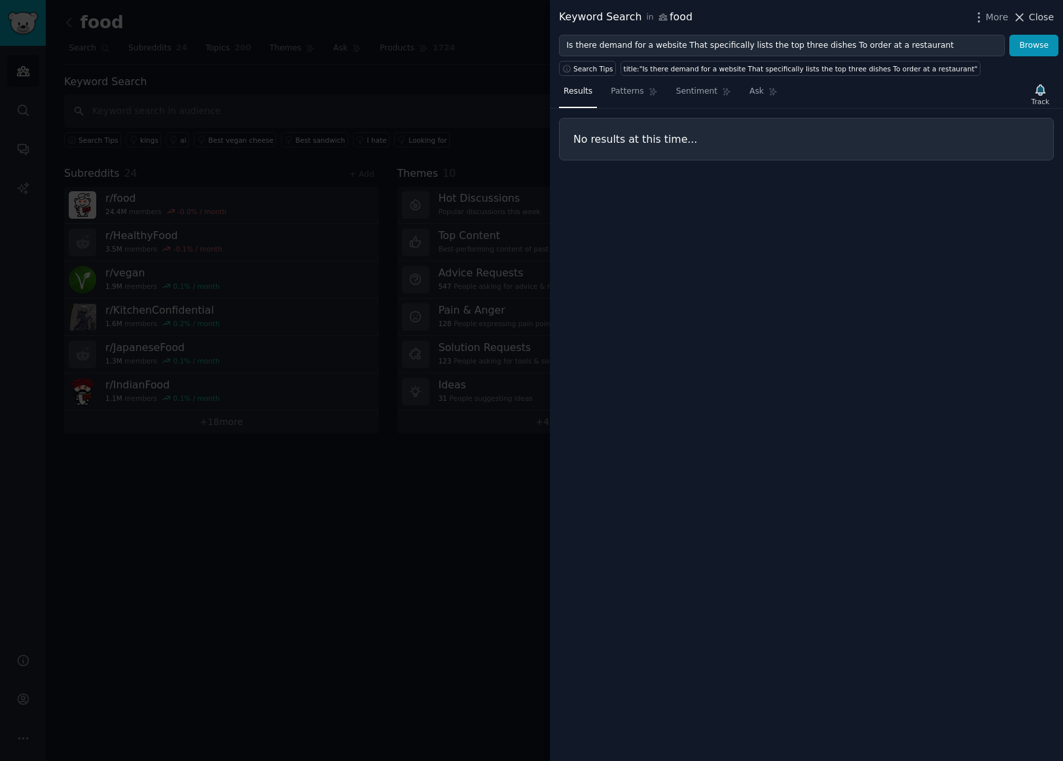
click at [1039, 18] on span "Close" at bounding box center [1041, 17] width 25 height 14
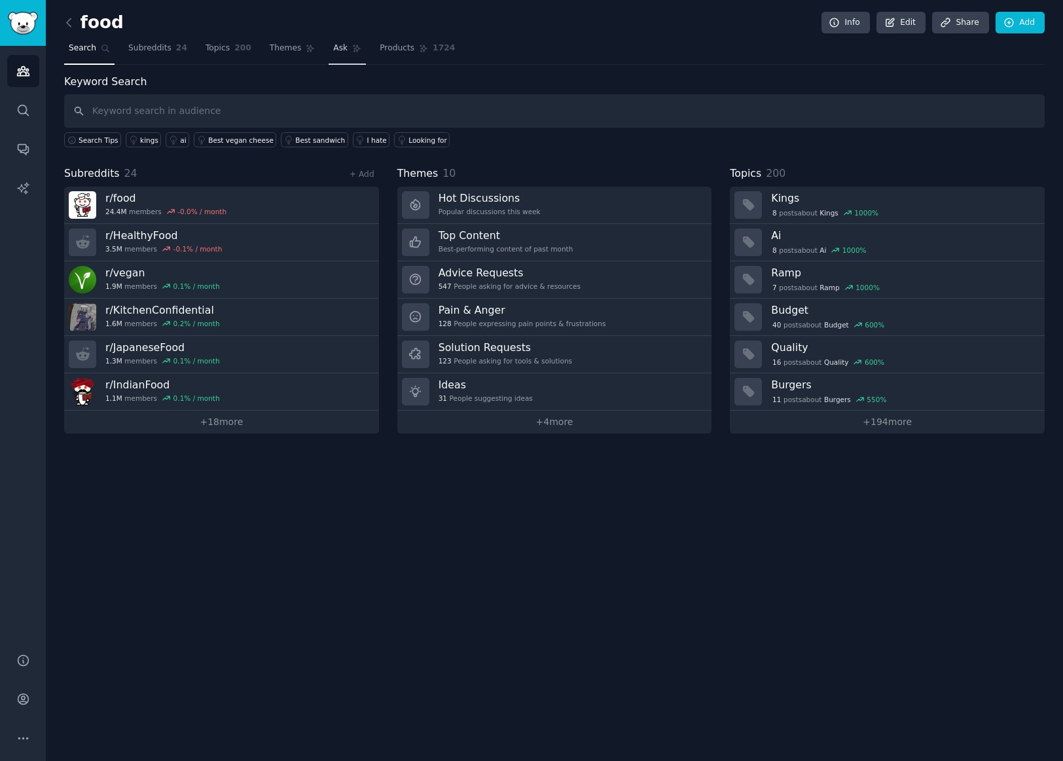
click at [333, 53] on span "Ask" at bounding box center [340, 49] width 14 height 12
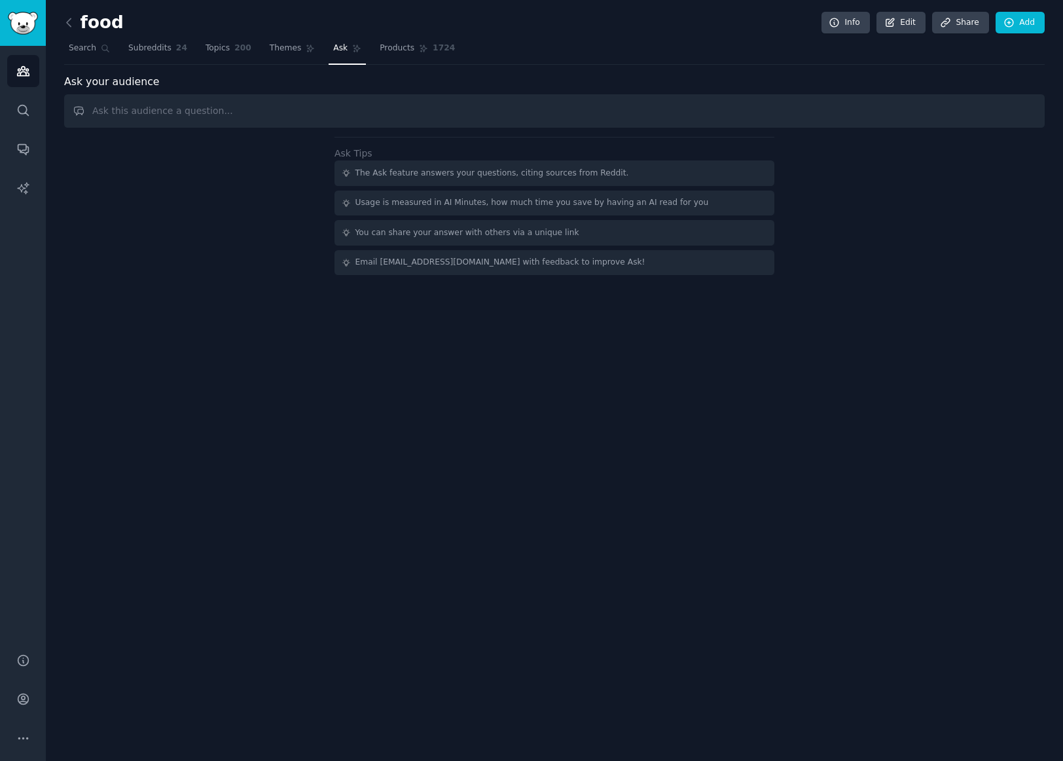
click at [370, 113] on input "text" at bounding box center [554, 110] width 981 height 33
type input "Is there demand for a website That specifically lists the top three dishes To o…"
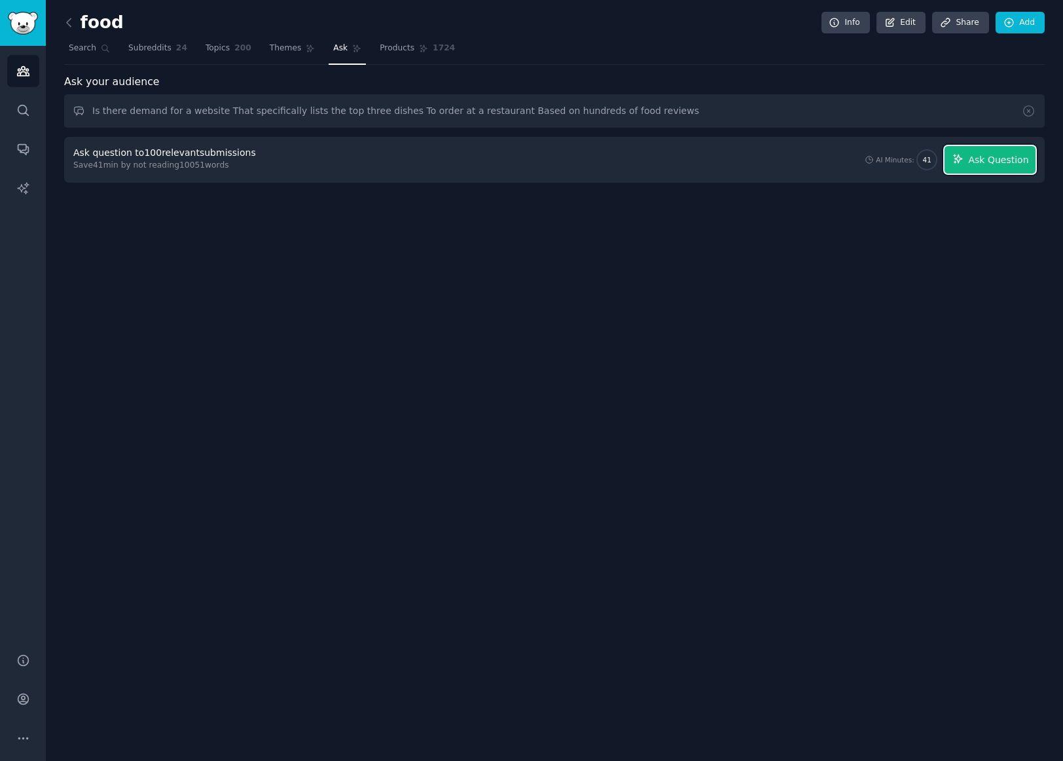
click at [989, 164] on span "Ask Question" at bounding box center [998, 160] width 60 height 14
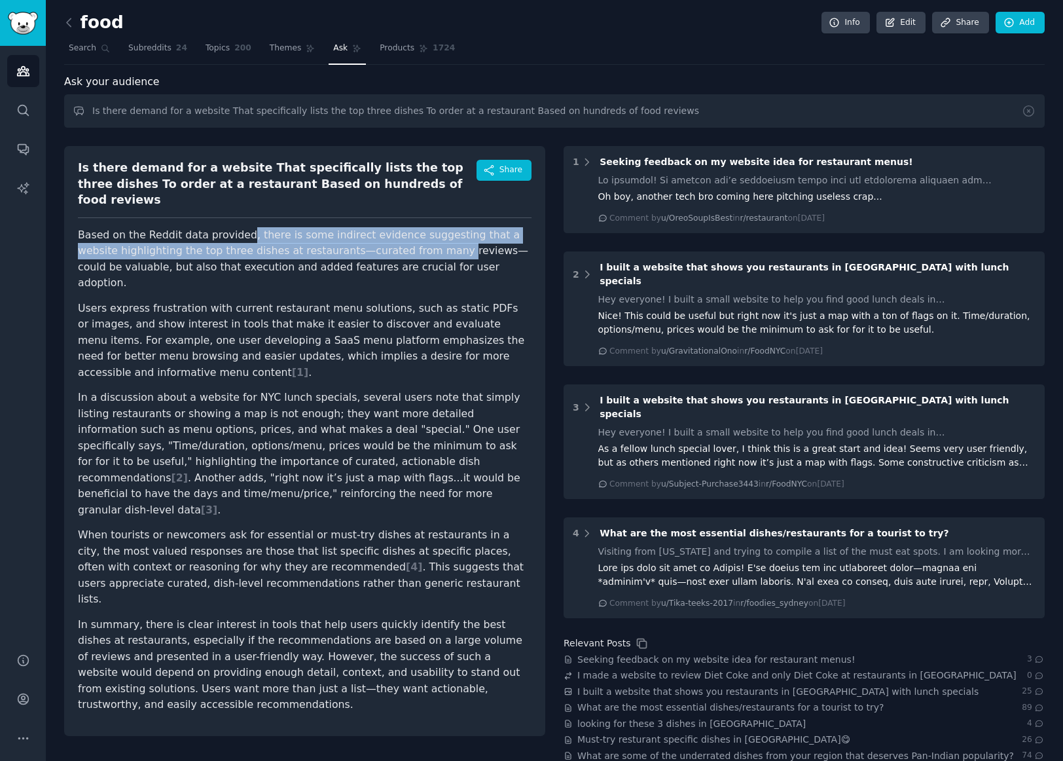
drag, startPoint x: 236, startPoint y: 220, endPoint x: 391, endPoint y: 236, distance: 155.9
click at [391, 236] on p "Based on the Reddit data provided, there is some indirect evidence suggesting t…" at bounding box center [305, 259] width 454 height 64
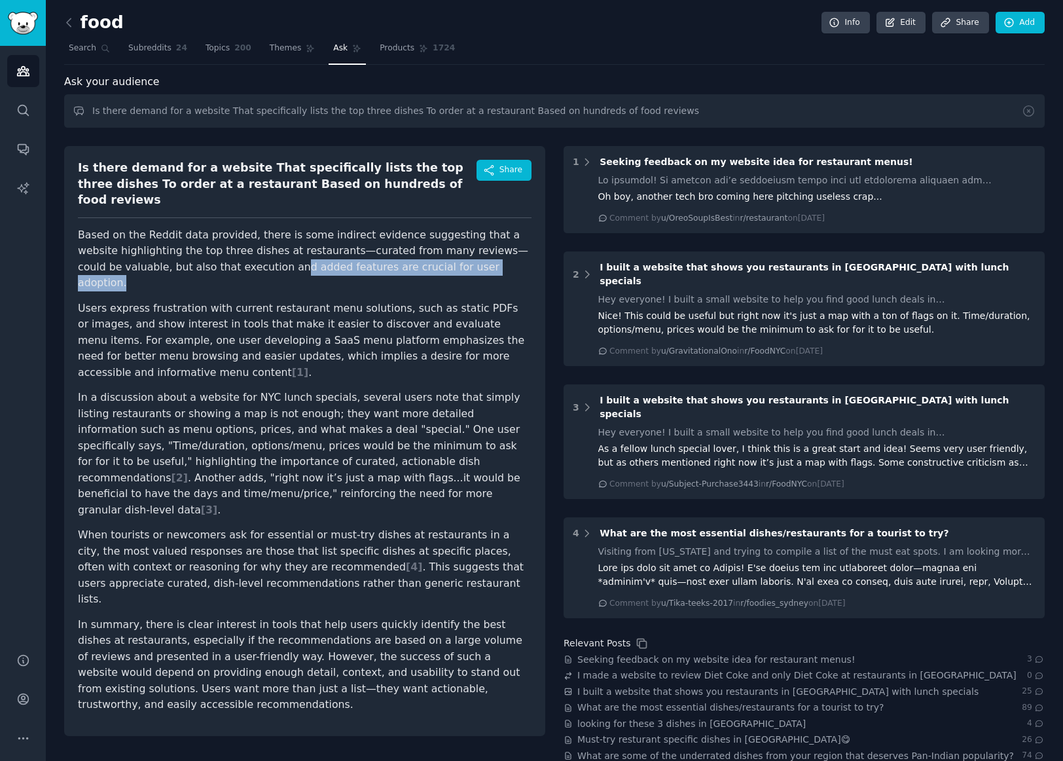
drag, startPoint x: 196, startPoint y: 252, endPoint x: 417, endPoint y: 256, distance: 220.7
click at [417, 256] on p "Based on the Reddit data provided, there is some indirect evidence suggesting t…" at bounding box center [305, 259] width 454 height 64
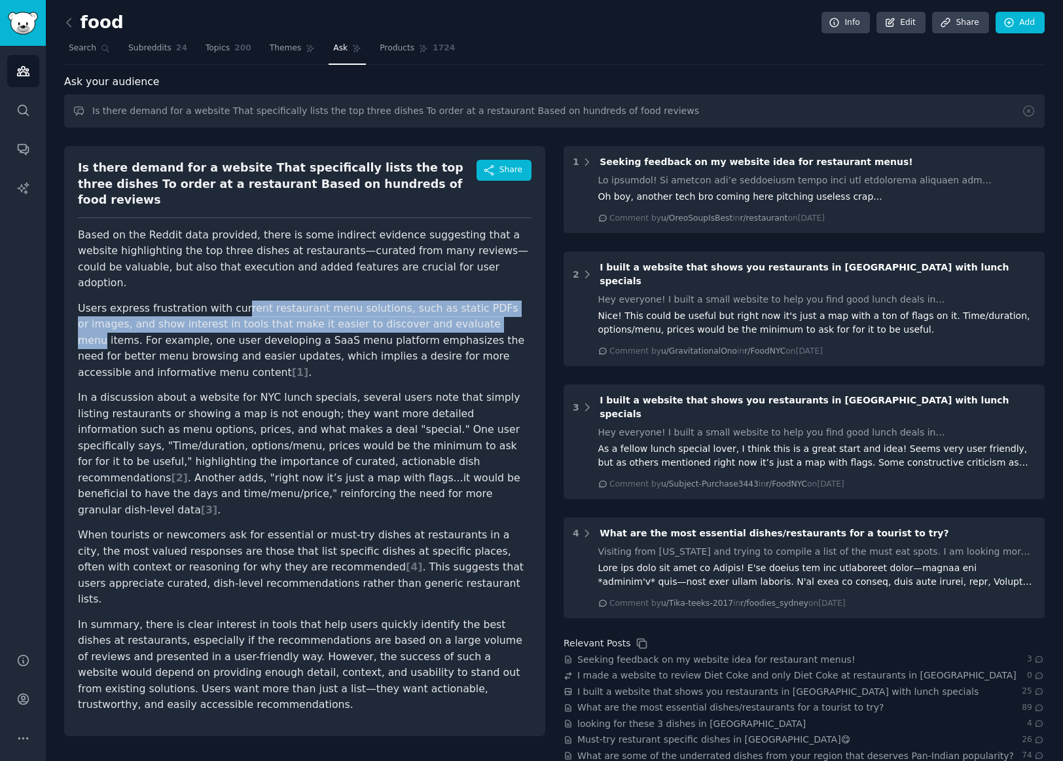
drag, startPoint x: 229, startPoint y: 278, endPoint x: 401, endPoint y: 299, distance: 173.5
click at [401, 300] on li "Users express frustration with current restaurant menu solutions, such as stati…" at bounding box center [305, 340] width 454 height 81
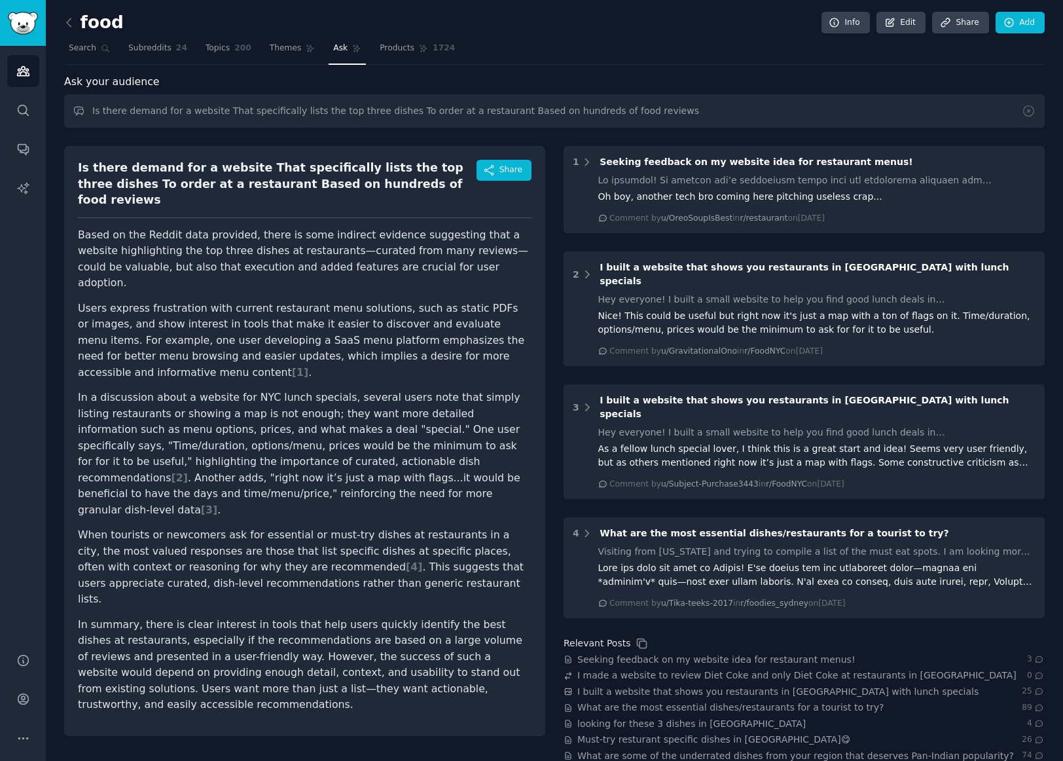
click at [376, 325] on li "Users express frustration with current restaurant menu solutions, such as stati…" at bounding box center [305, 340] width 454 height 81
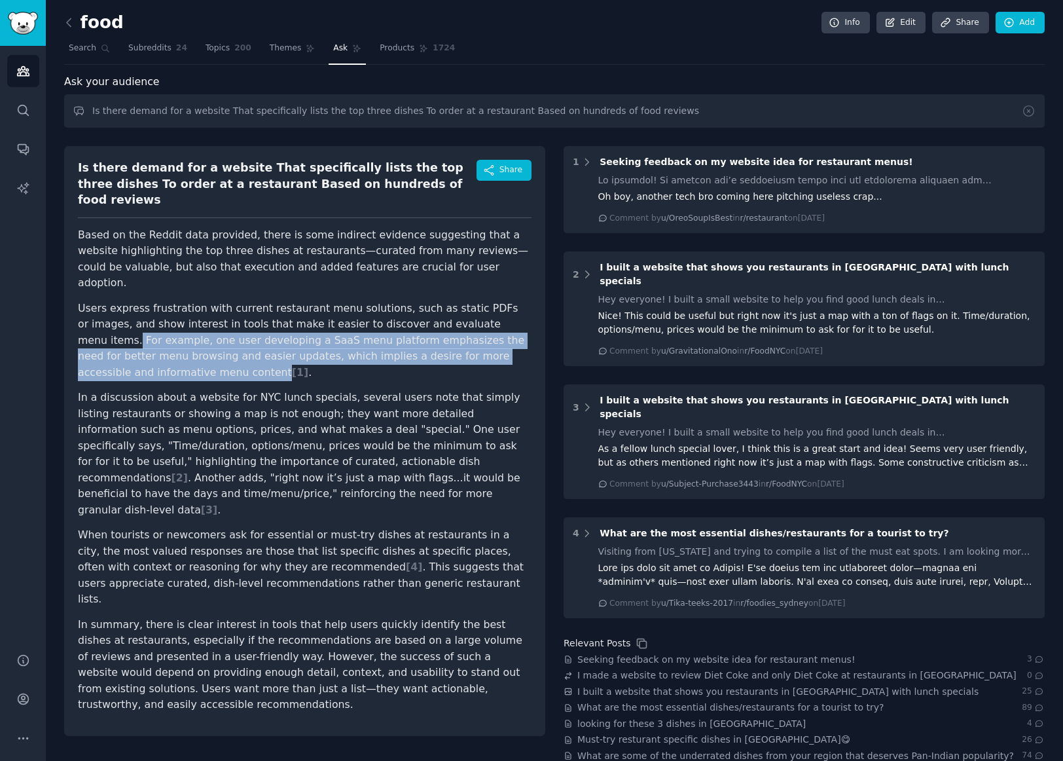
drag, startPoint x: 433, startPoint y: 293, endPoint x: 450, endPoint y: 318, distance: 30.7
click at [450, 318] on li "Users express frustration with current restaurant menu solutions, such as stati…" at bounding box center [305, 340] width 454 height 81
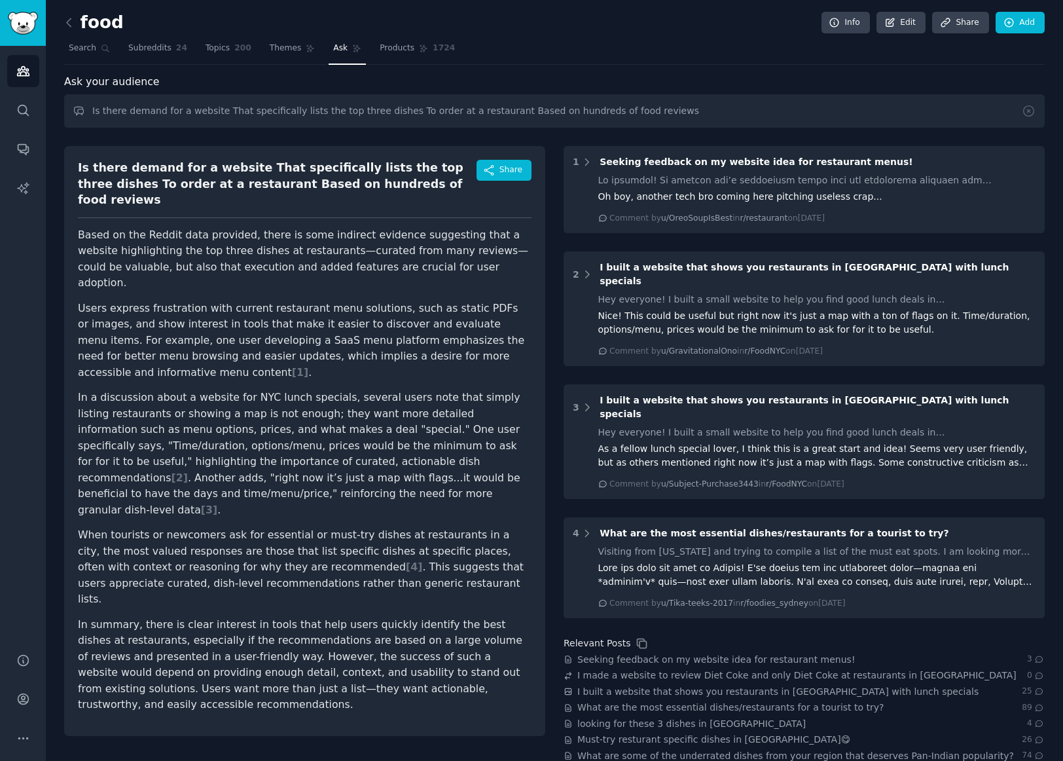
click at [352, 300] on li "Users express frustration with current restaurant menu solutions, such as stati…" at bounding box center [305, 340] width 454 height 81
drag, startPoint x: 231, startPoint y: 376, endPoint x: 291, endPoint y: 374, distance: 59.6
click at [291, 390] on li "In a discussion about a website for NYC lunch specials, several users note that…" at bounding box center [305, 454] width 454 height 128
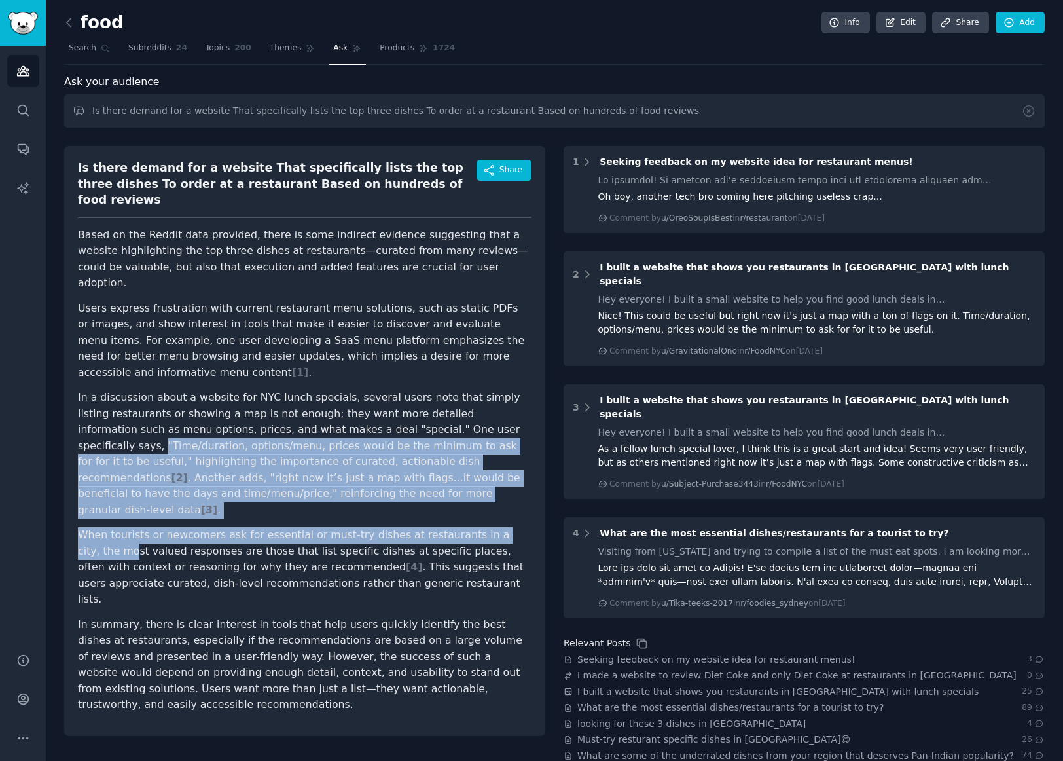
drag, startPoint x: 419, startPoint y: 380, endPoint x: 506, endPoint y: 454, distance: 114.3
click at [508, 456] on ul "Users express frustration with current restaurant menu solutions, such as stati…" at bounding box center [305, 453] width 454 height 307
click at [371, 448] on li "In a discussion about a website for NYC lunch specials, several users note that…" at bounding box center [305, 454] width 454 height 128
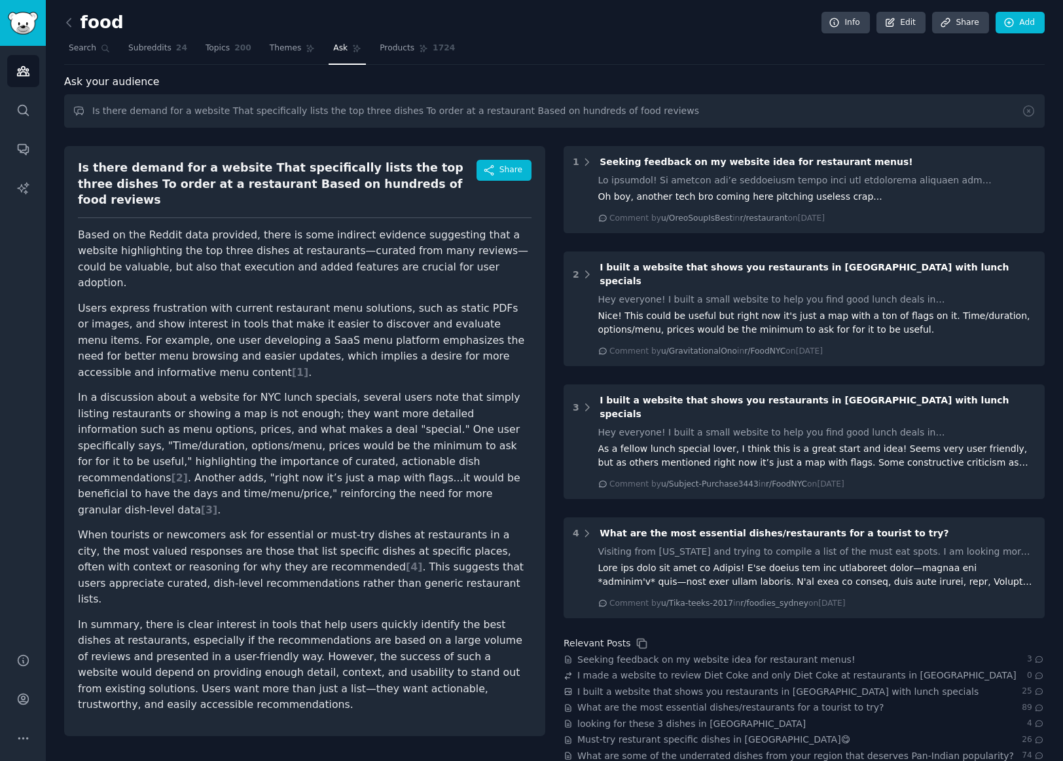
scroll to position [54, 0]
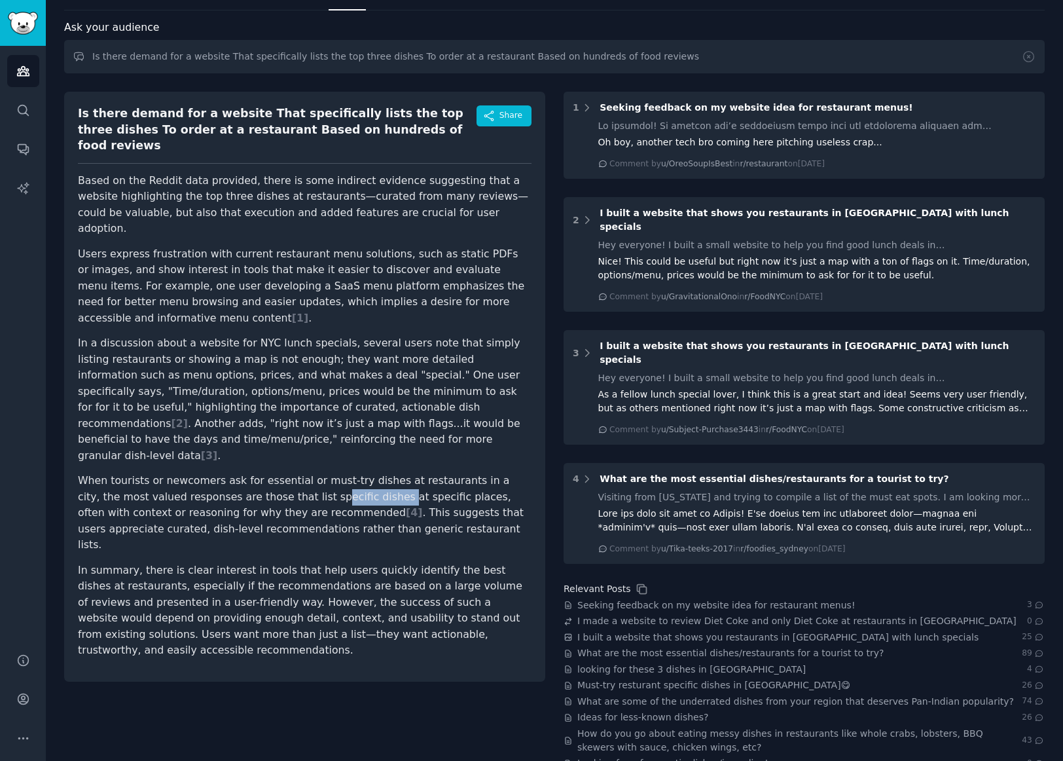
drag, startPoint x: 309, startPoint y: 433, endPoint x: 249, endPoint y: 427, distance: 59.9
click at [249, 473] on li "When tourists or newcomers ask for essential or must-try dishes at restaurants …" at bounding box center [305, 513] width 454 height 81
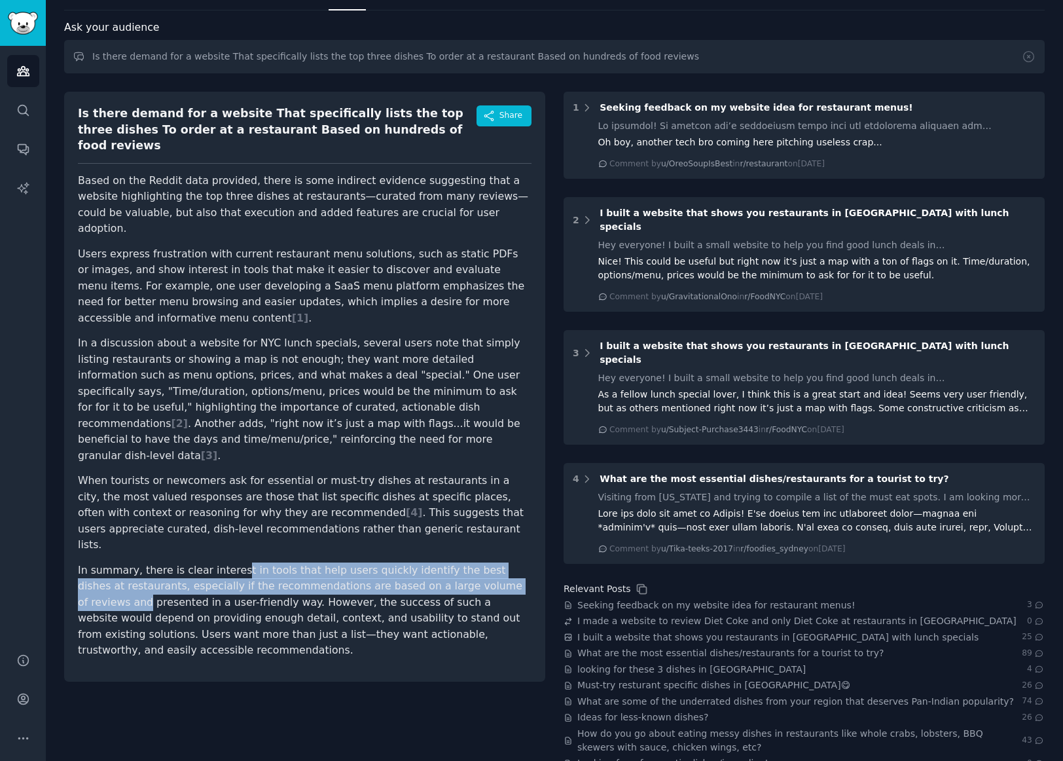
drag, startPoint x: 228, startPoint y: 489, endPoint x: 498, endPoint y: 503, distance: 269.4
click at [498, 562] on p "In summary, there is clear interest in tools that help users quickly identify t…" at bounding box center [305, 610] width 454 height 96
click at [504, 117] on span "Share" at bounding box center [510, 116] width 23 height 12
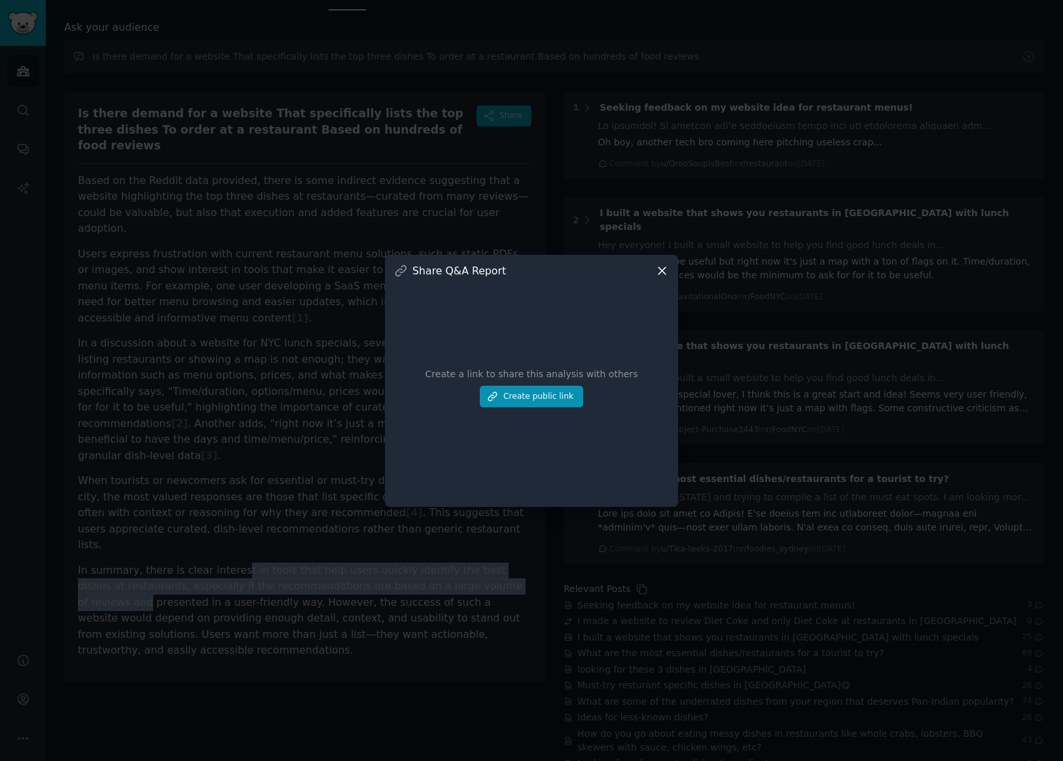
click at [665, 266] on icon at bounding box center [662, 271] width 14 height 14
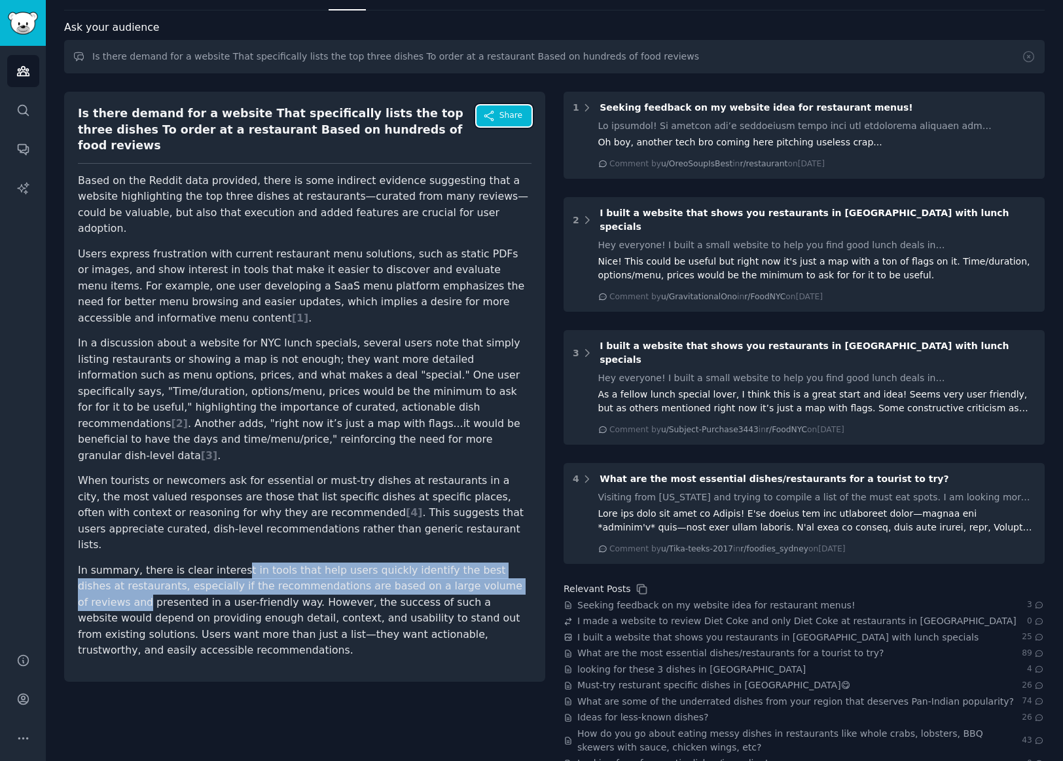
scroll to position [0, 0]
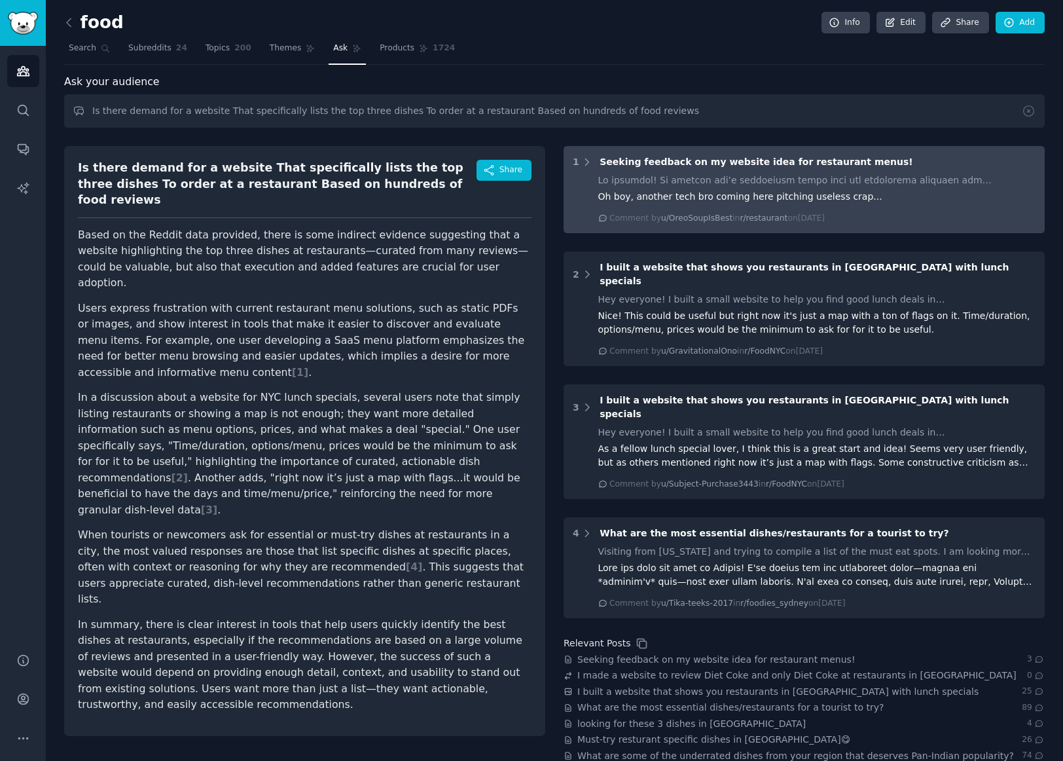
click at [811, 185] on div at bounding box center [817, 180] width 438 height 14
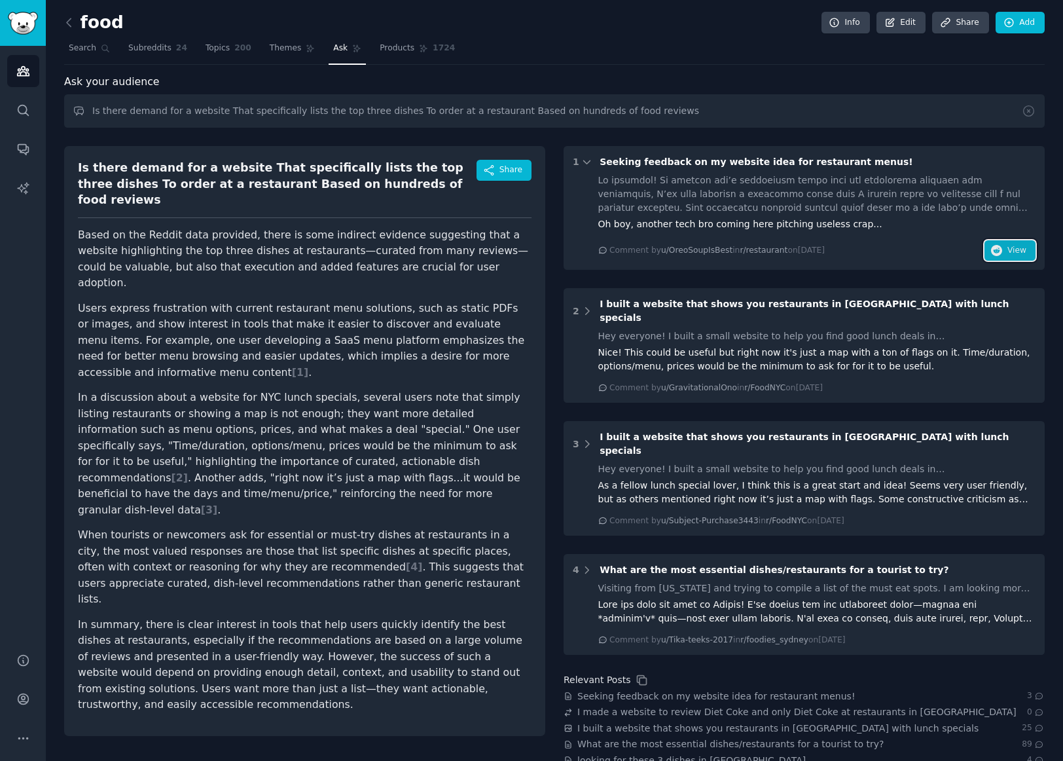
click at [1008, 253] on span "View" at bounding box center [1017, 251] width 19 height 12
click at [384, 52] on span "Products" at bounding box center [397, 49] width 35 height 12
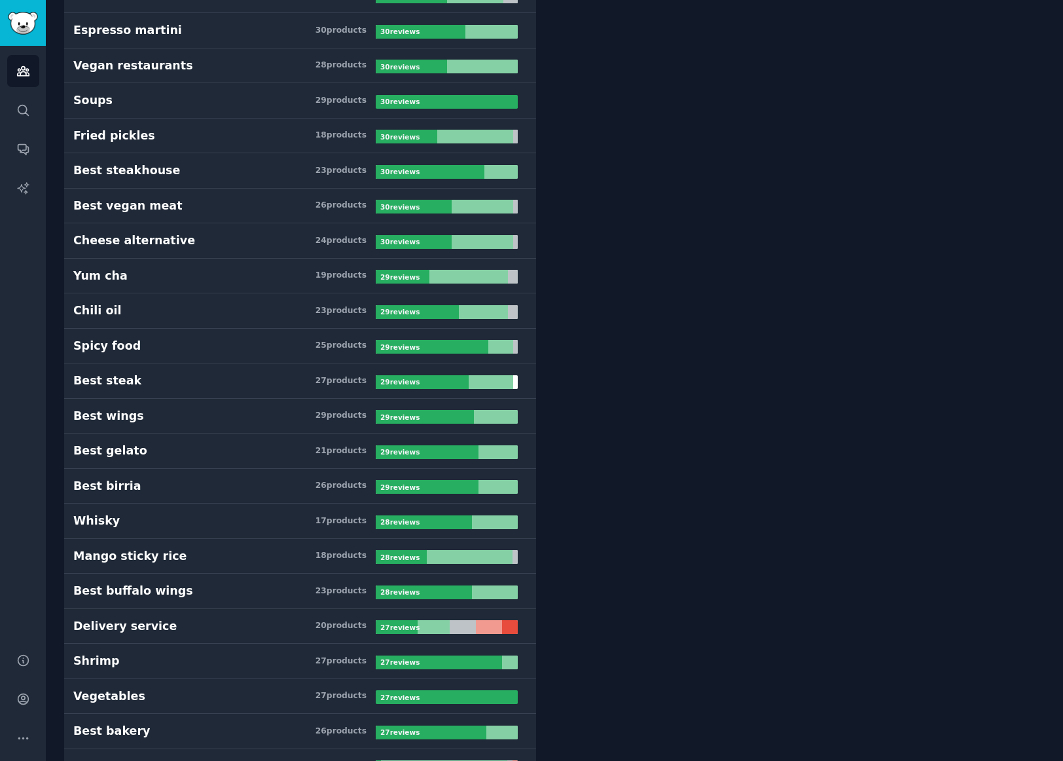
scroll to position [6008, 0]
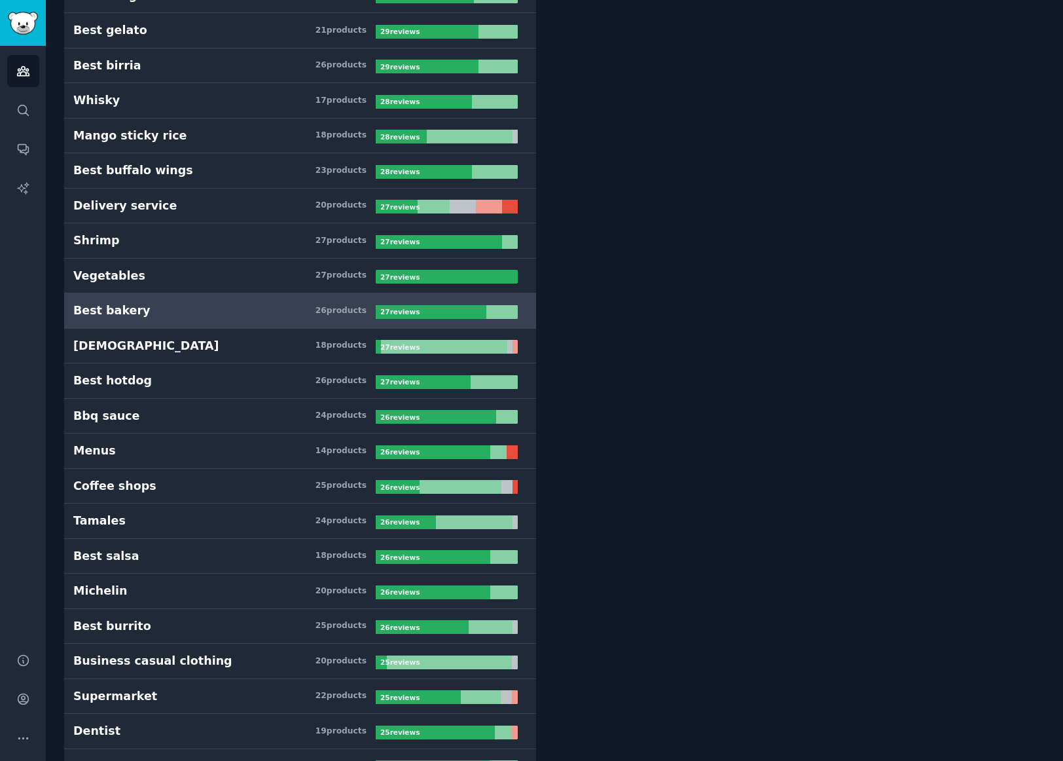
click at [419, 313] on div "27 review s" at bounding box center [401, 312] width 51 height 14
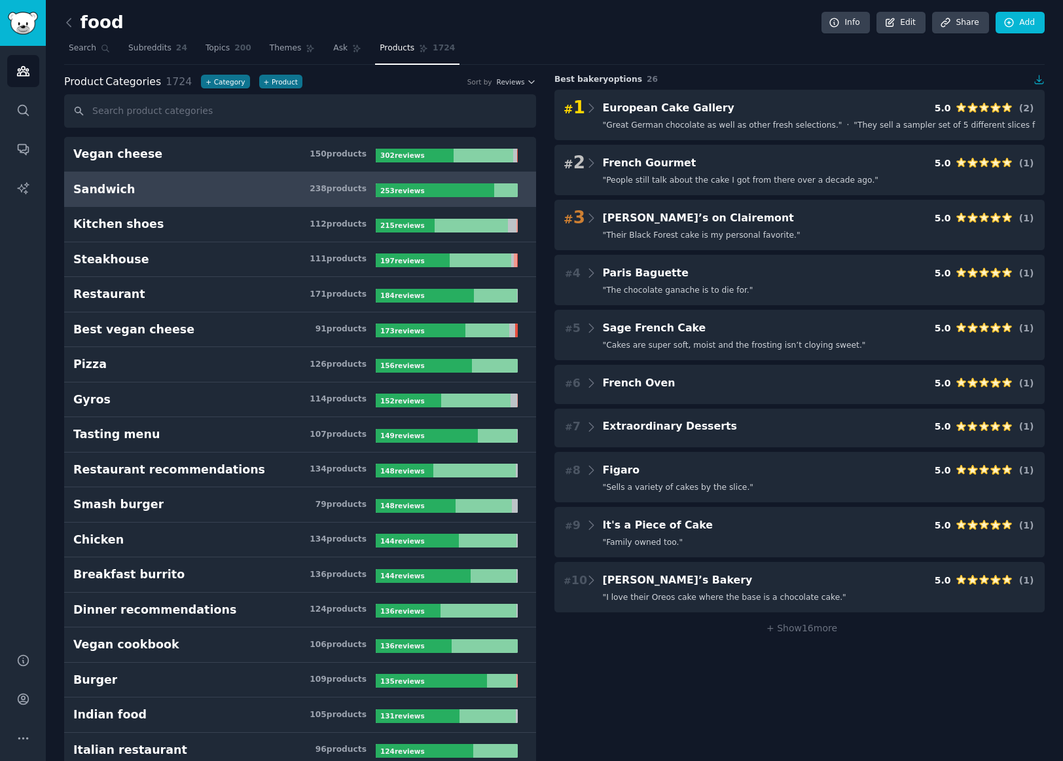
click at [420, 192] on div "253 review s" at bounding box center [404, 190] width 56 height 14
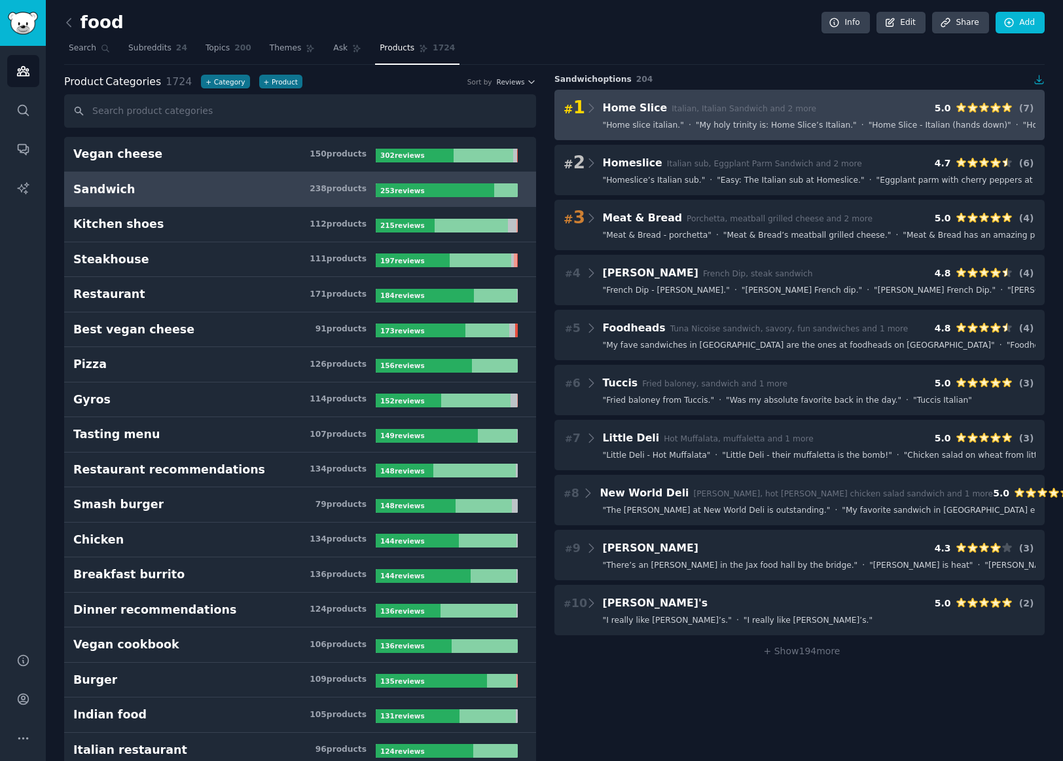
click at [758, 113] on span "Italian, Italian Sandwich and 2 more" at bounding box center [744, 108] width 145 height 9
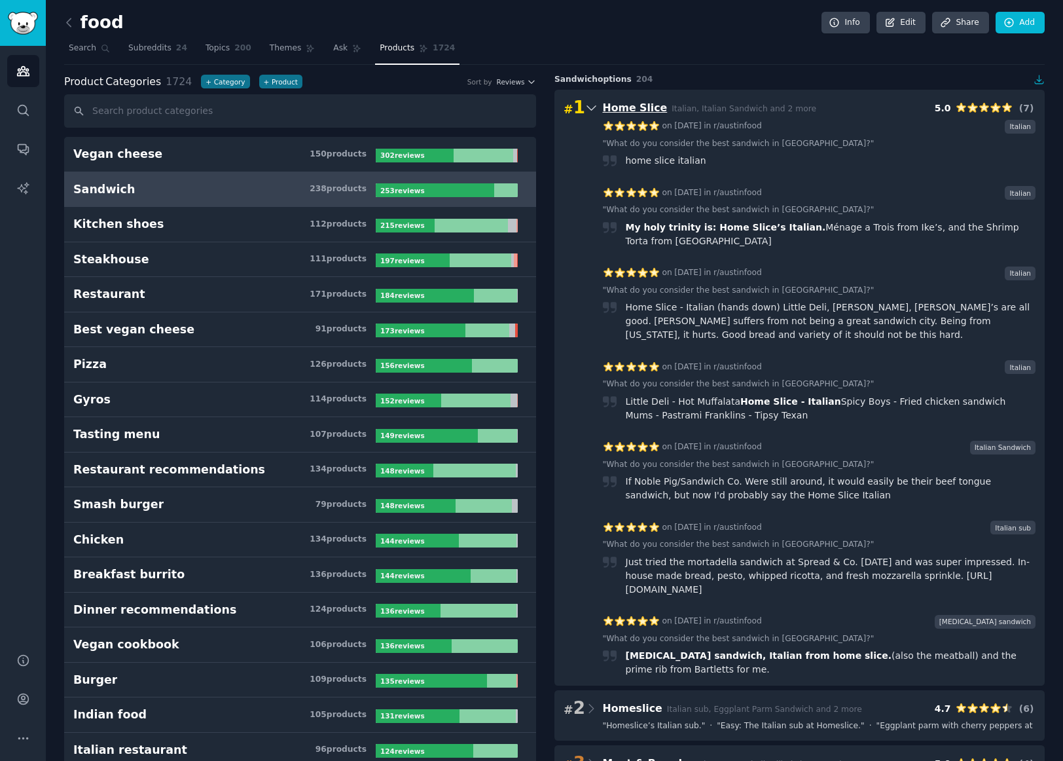
click at [638, 106] on span "Home Slice" at bounding box center [635, 107] width 65 height 12
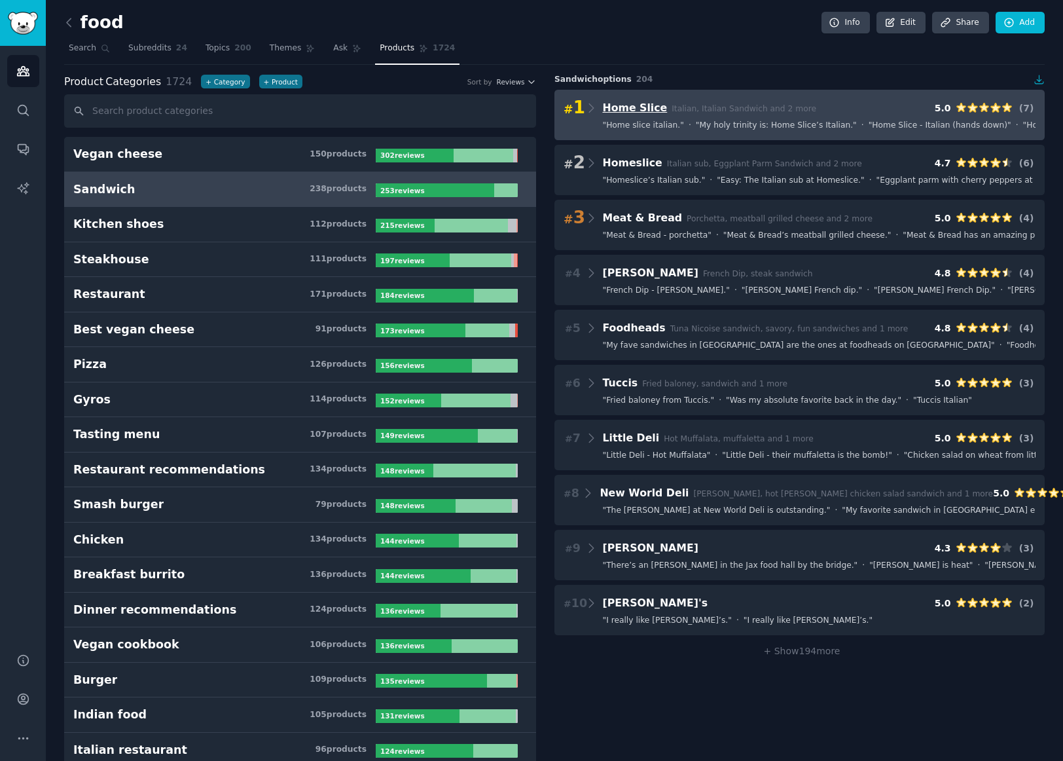
click at [638, 106] on span "Home Slice" at bounding box center [635, 107] width 65 height 12
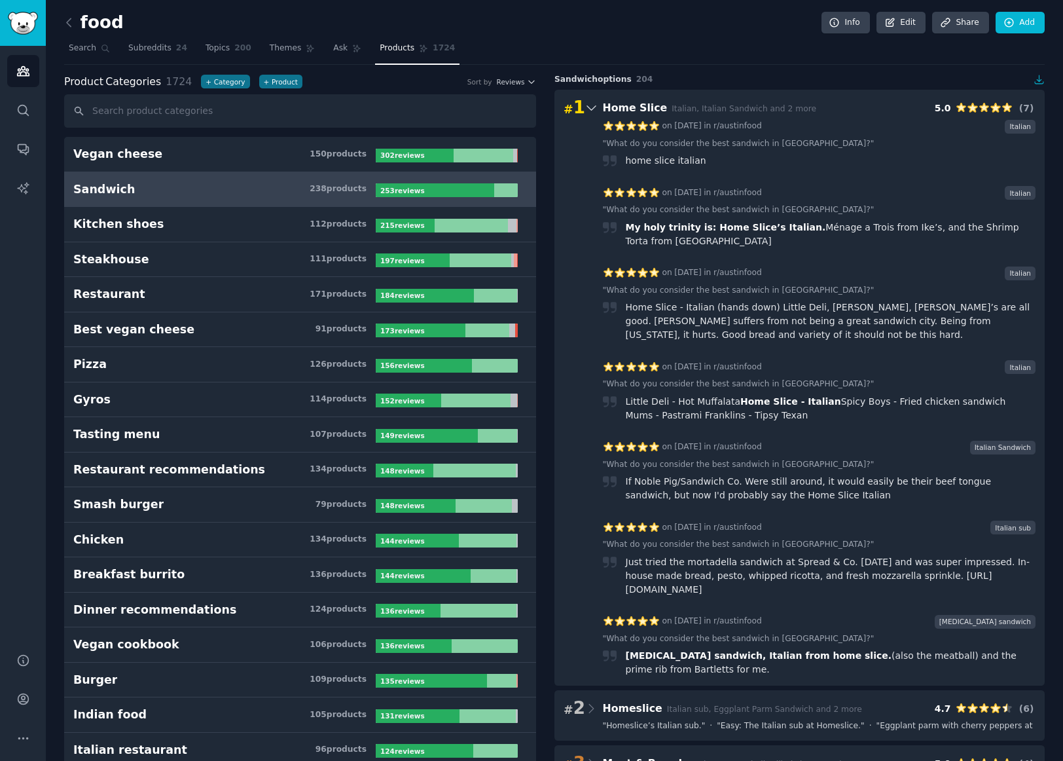
click at [637, 446] on icon at bounding box center [643, 447] width 12 height 12
click at [1002, 615] on div "Knuckle sandwich" at bounding box center [985, 622] width 101 height 14
click at [653, 291] on link "" What do you consider the best sandwich in Austin? "" at bounding box center [739, 291] width 272 height 12
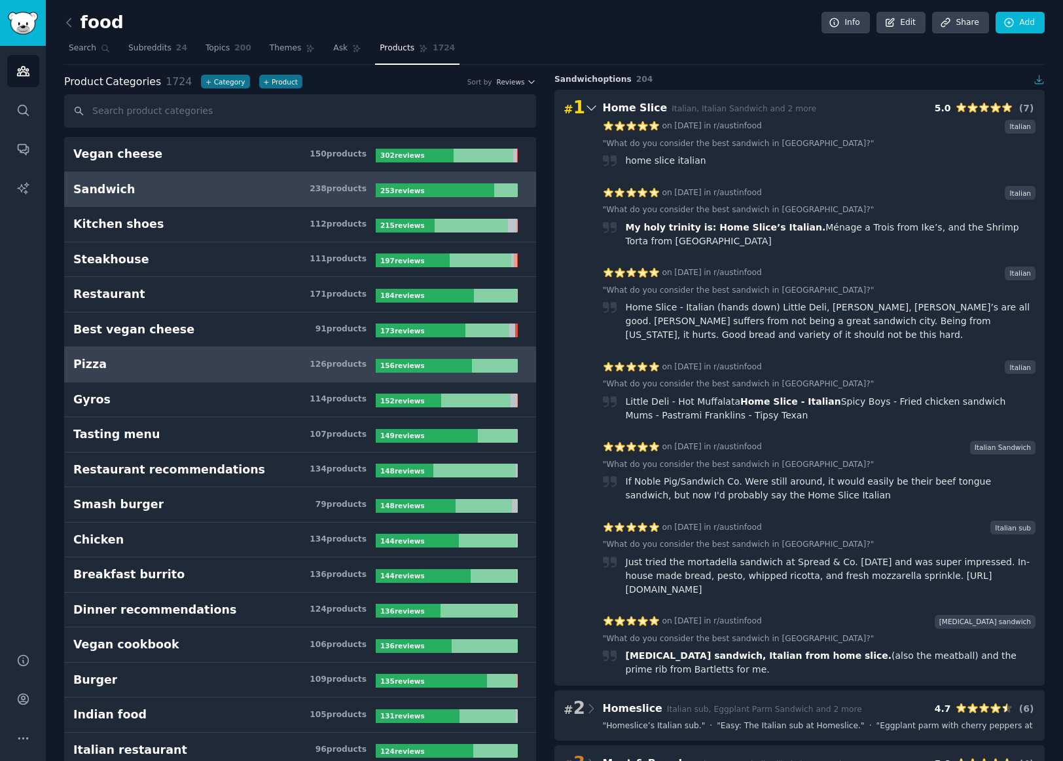
click at [245, 357] on h3 "Pizza 126 product s" at bounding box center [224, 364] width 302 height 16
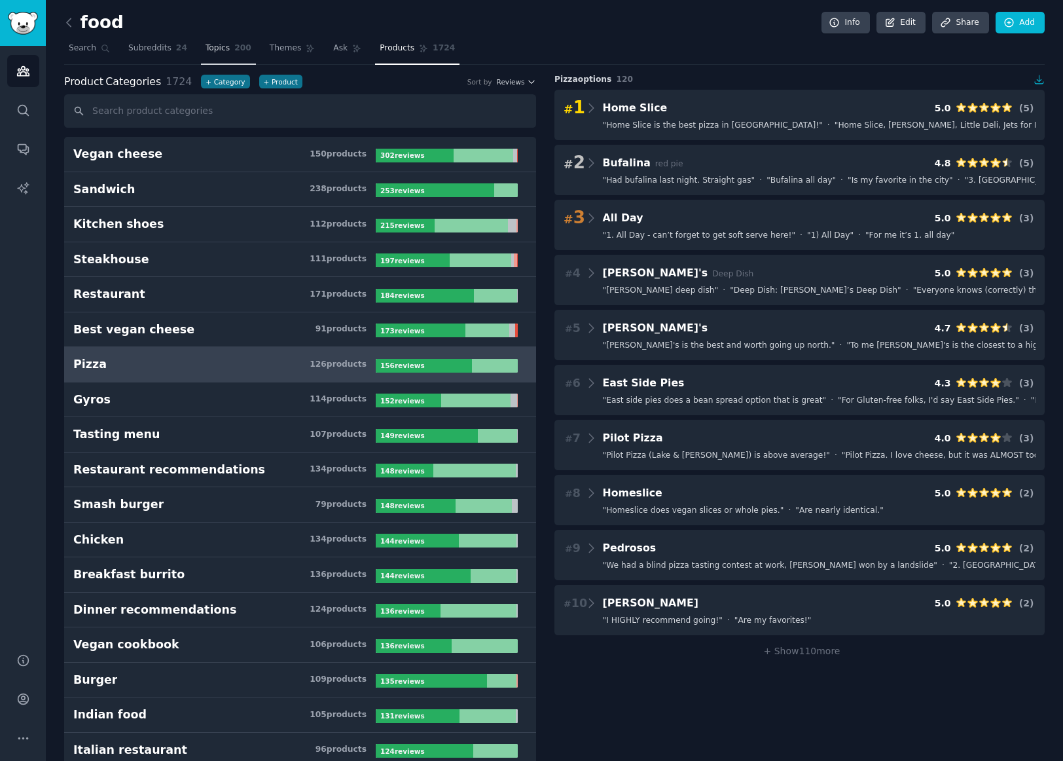
click at [209, 43] on span "Topics" at bounding box center [218, 49] width 24 height 12
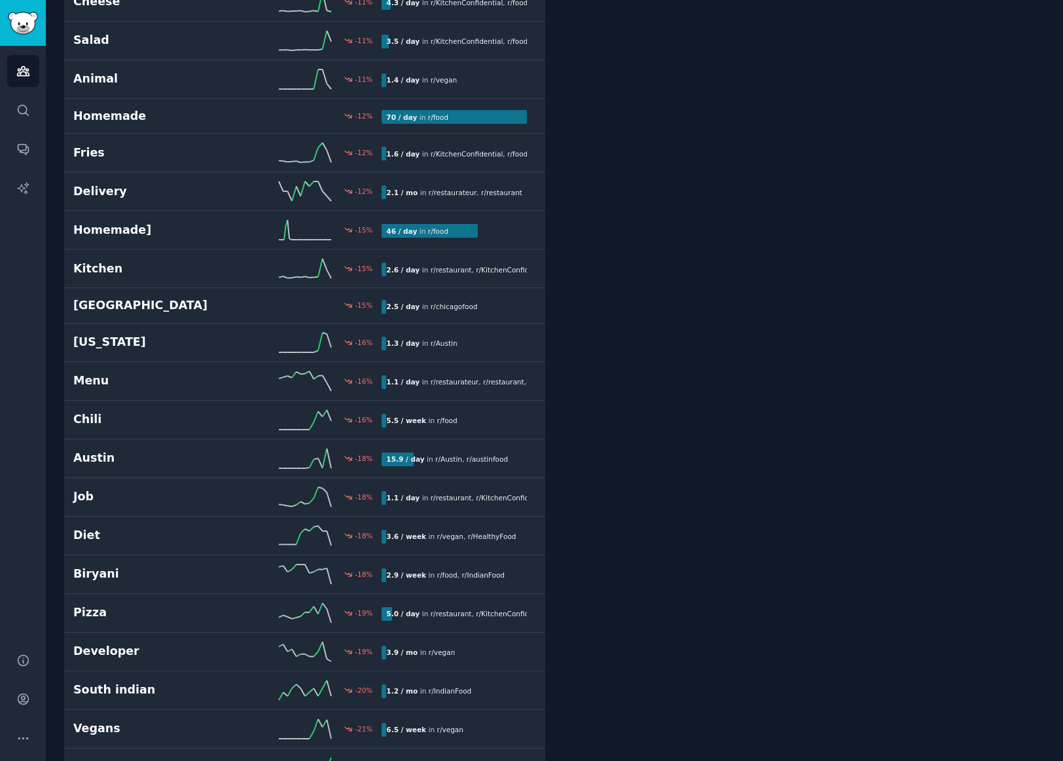
scroll to position [5659, 0]
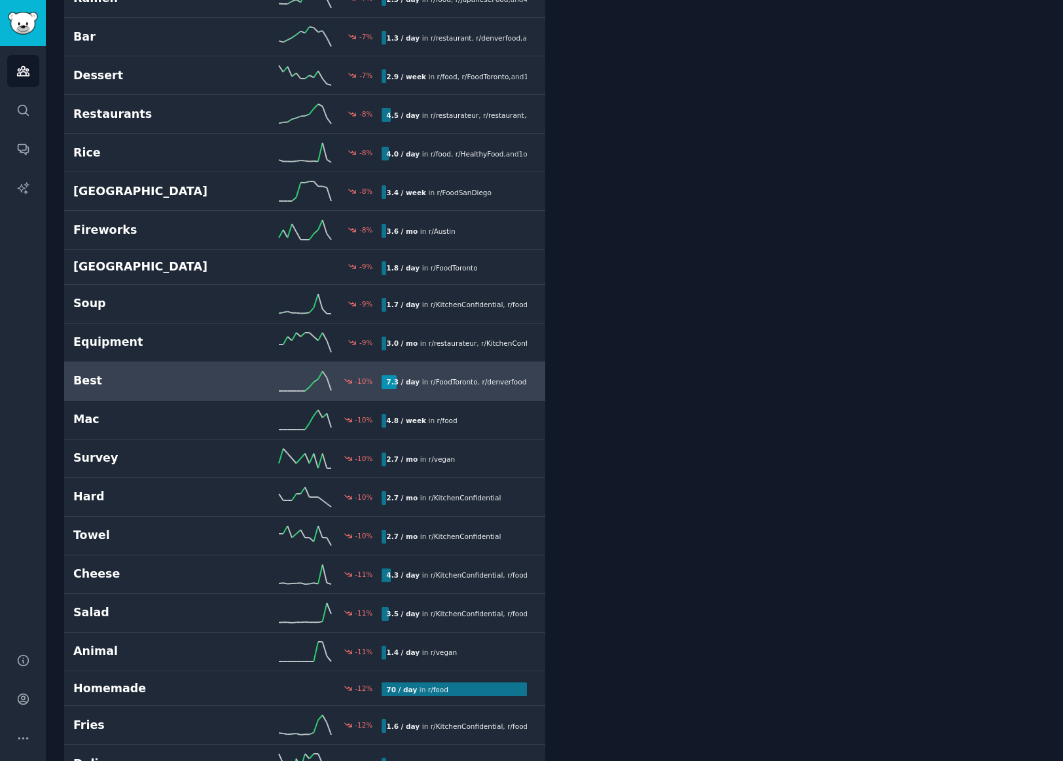
click at [441, 391] on link "Best -10 % 7.3 / day in r/ FoodToronto , r/ denverfood , and 2 other s" at bounding box center [304, 381] width 481 height 39
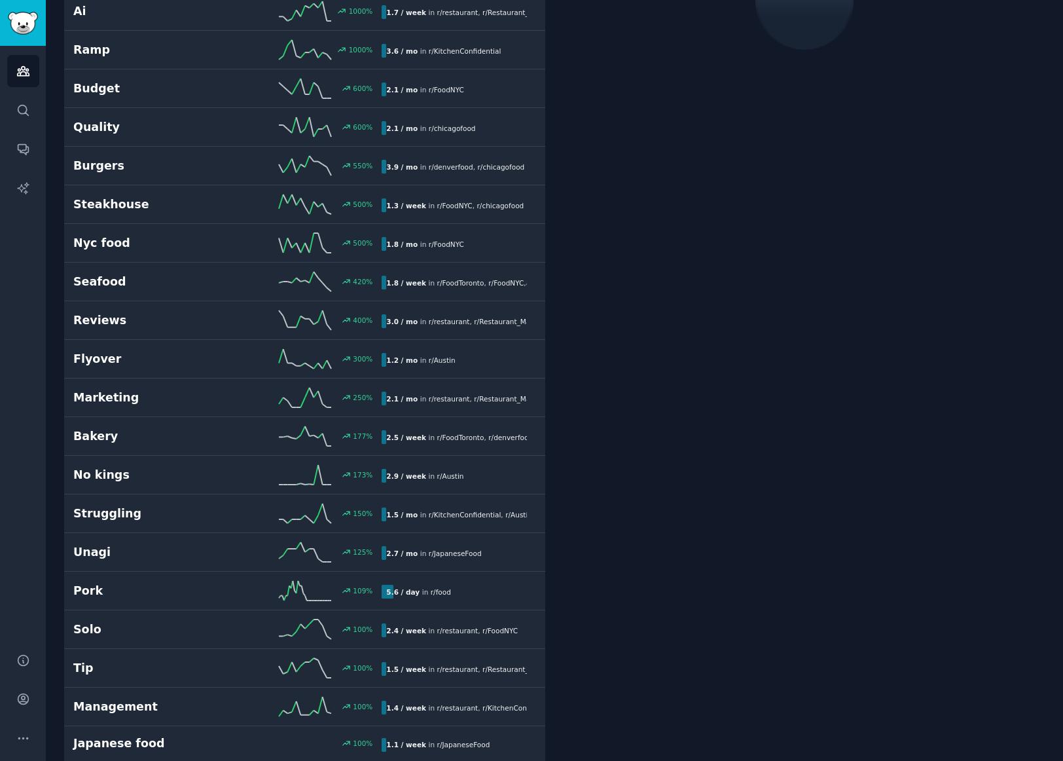
scroll to position [74, 0]
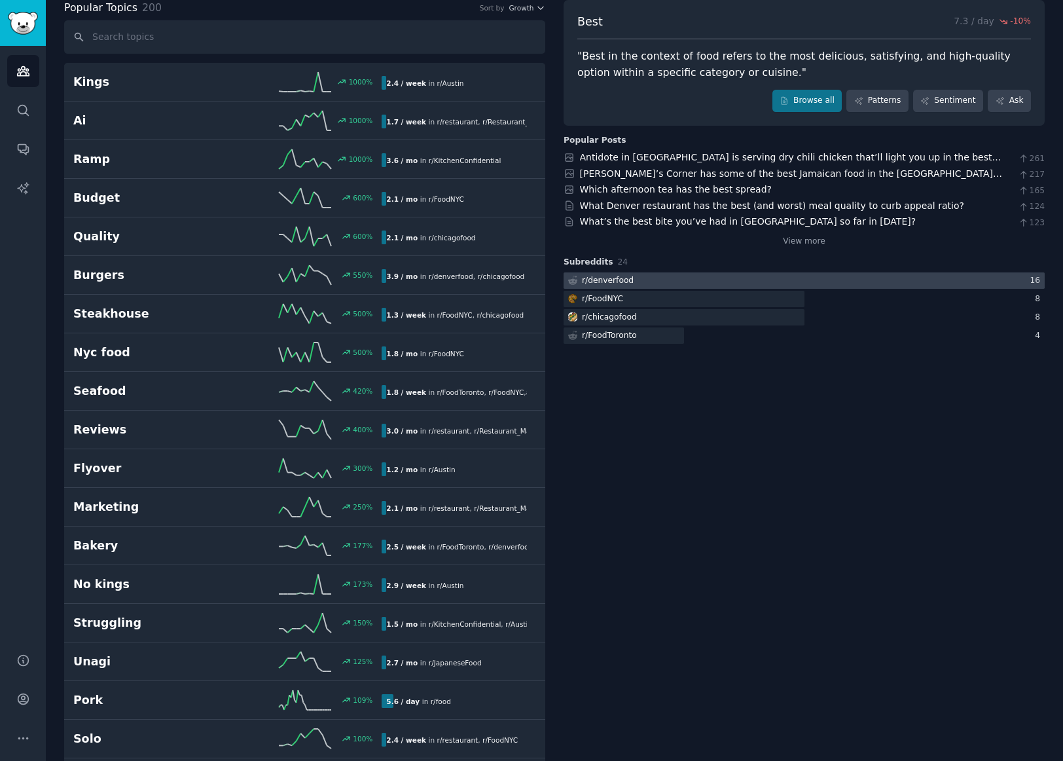
click at [671, 286] on div at bounding box center [804, 280] width 481 height 16
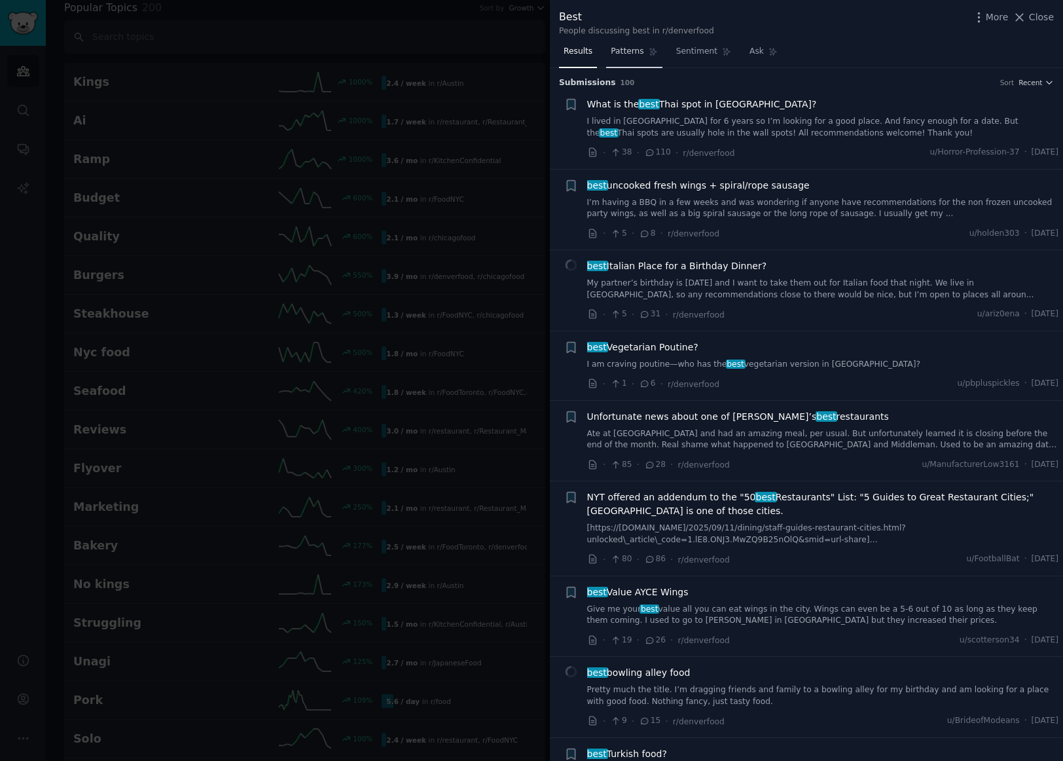
click at [626, 57] on span "Patterns" at bounding box center [627, 52] width 33 height 12
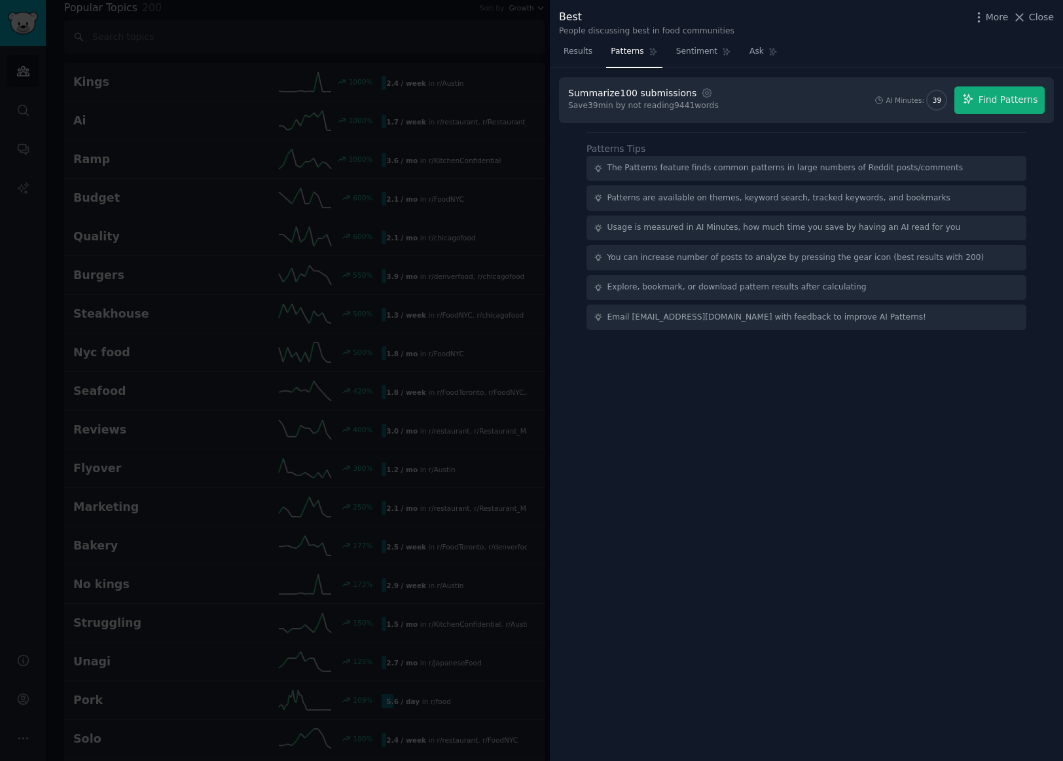
click at [666, 169] on div "The Patterns feature finds common patterns in large numbers of Reddit posts/com…" at bounding box center [786, 168] width 356 height 12
click at [974, 100] on icon "button" at bounding box center [968, 99] width 12 height 12
